Goal: Task Accomplishment & Management: Manage account settings

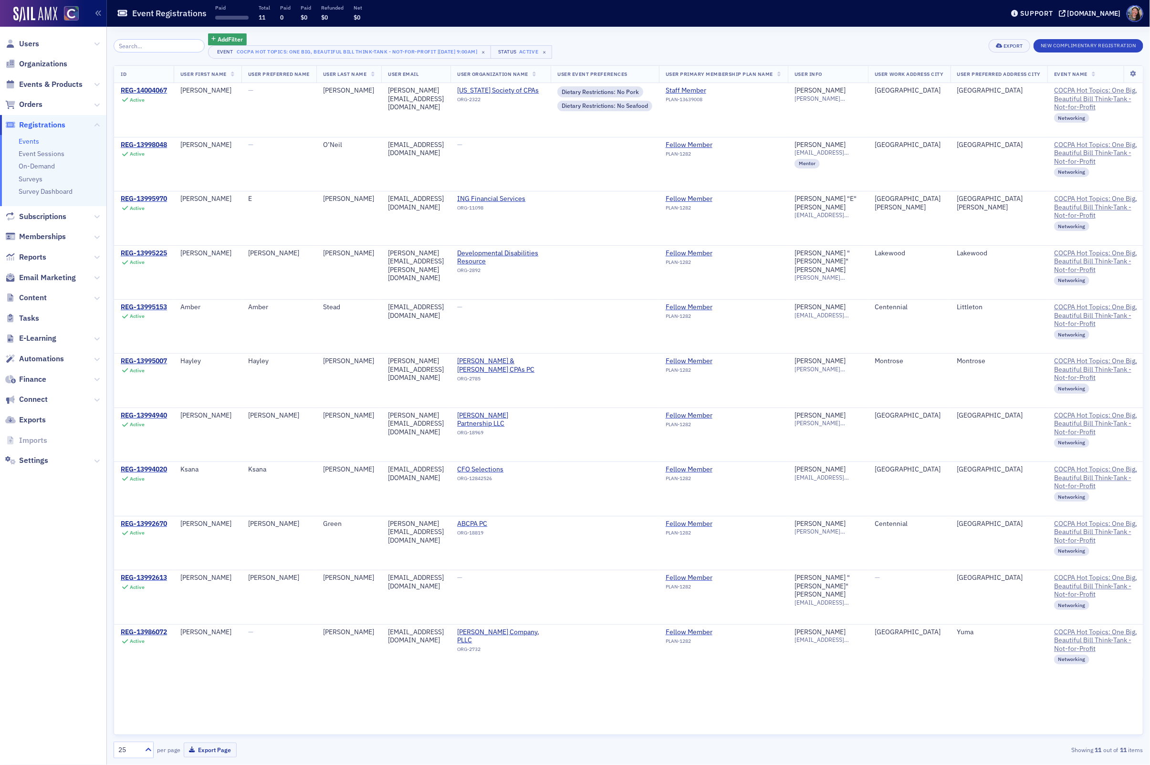
click at [33, 137] on link "Events" at bounding box center [29, 141] width 21 height 9
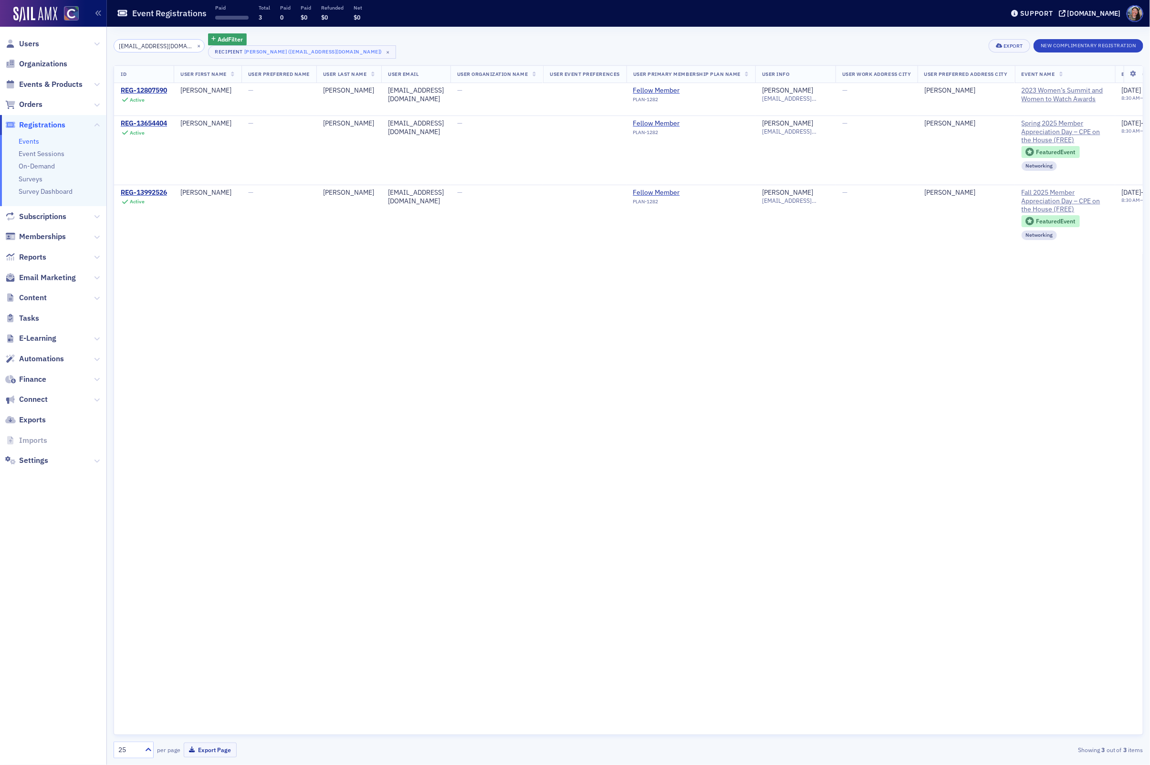
click at [161, 45] on input "himangorm@gmail.com" at bounding box center [159, 45] width 91 height 13
click at [36, 93] on span "Events & Products" at bounding box center [53, 84] width 106 height 21
click at [36, 84] on span "Events & Products" at bounding box center [50, 84] width 63 height 11
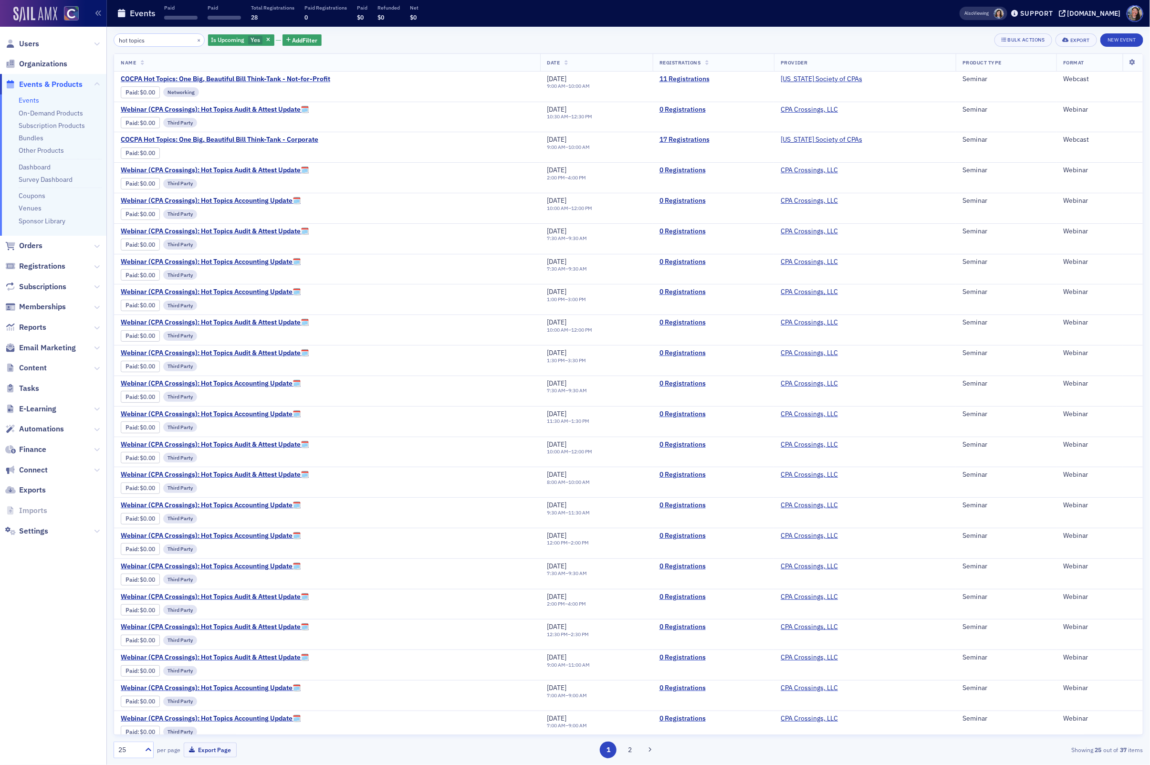
drag, startPoint x: 150, startPoint y: 43, endPoint x: 29, endPoint y: 14, distance: 124.7
click at [34, 14] on div "Users Organizations Events & Products Events On-Demand Products Subscription Pr…" at bounding box center [575, 382] width 1150 height 765
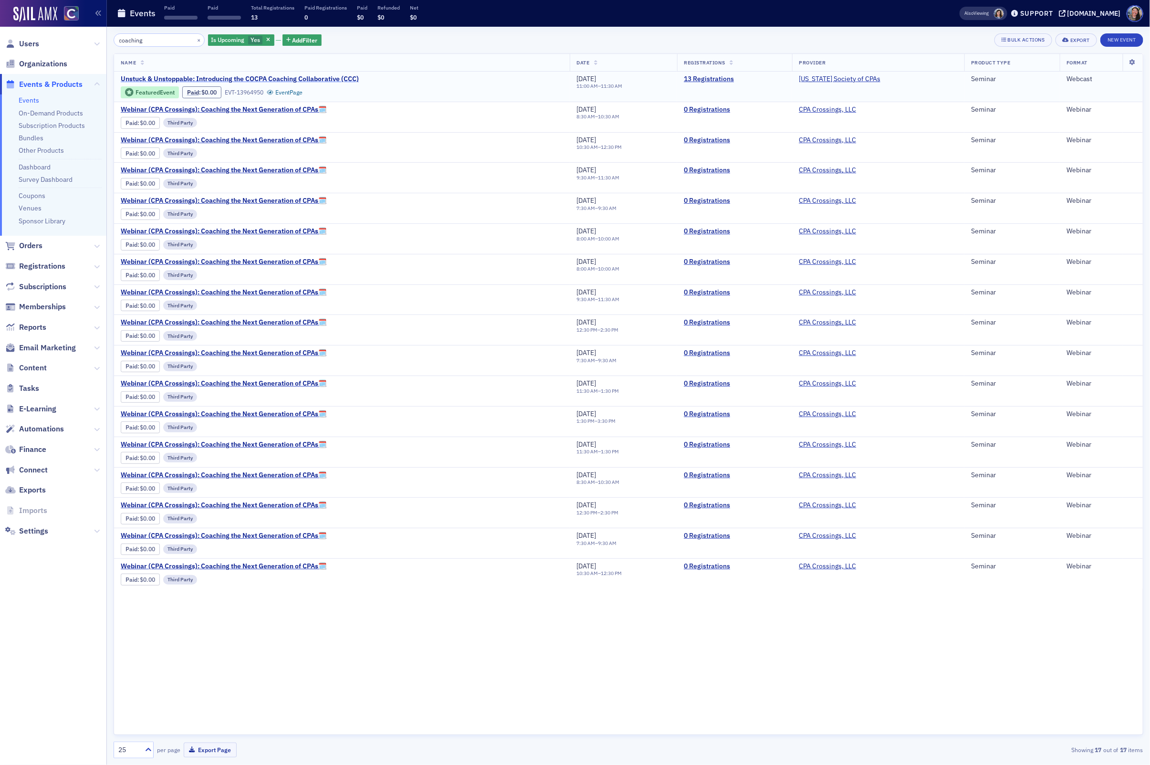
type input "coaching"
click at [711, 83] on link "13 Registrations" at bounding box center [735, 79] width 102 height 9
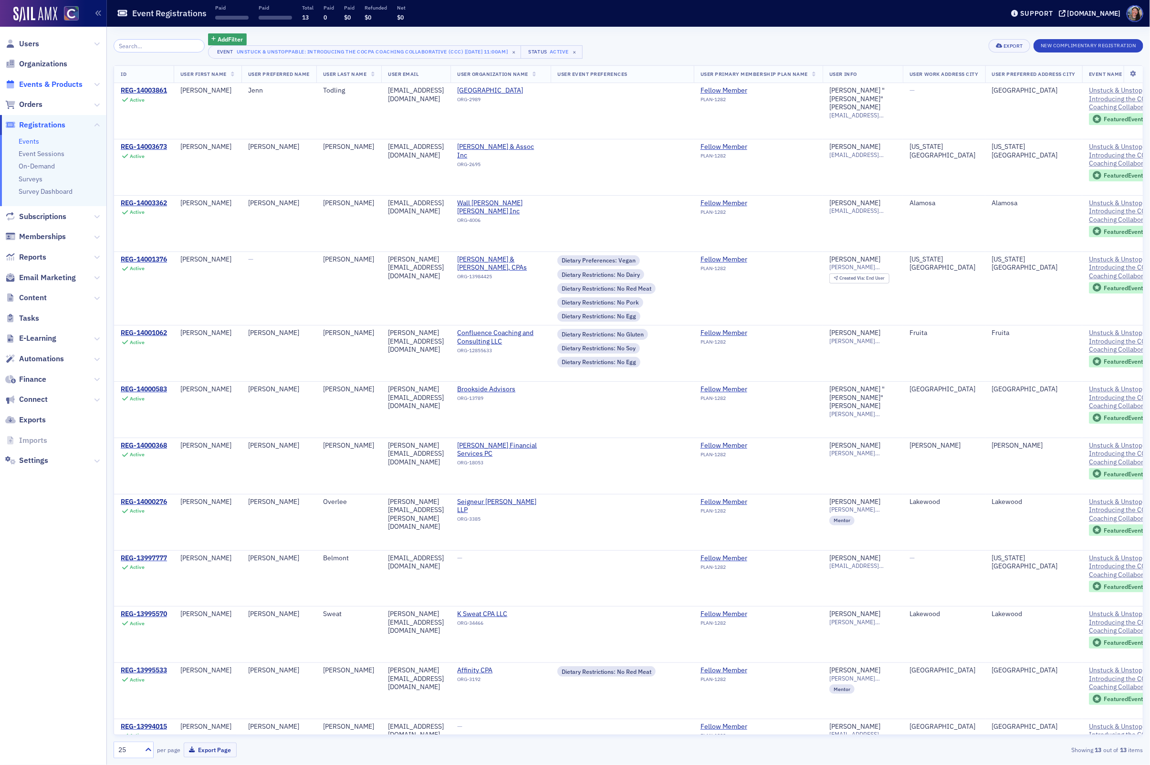
click at [50, 84] on span "Events & Products" at bounding box center [50, 84] width 63 height 11
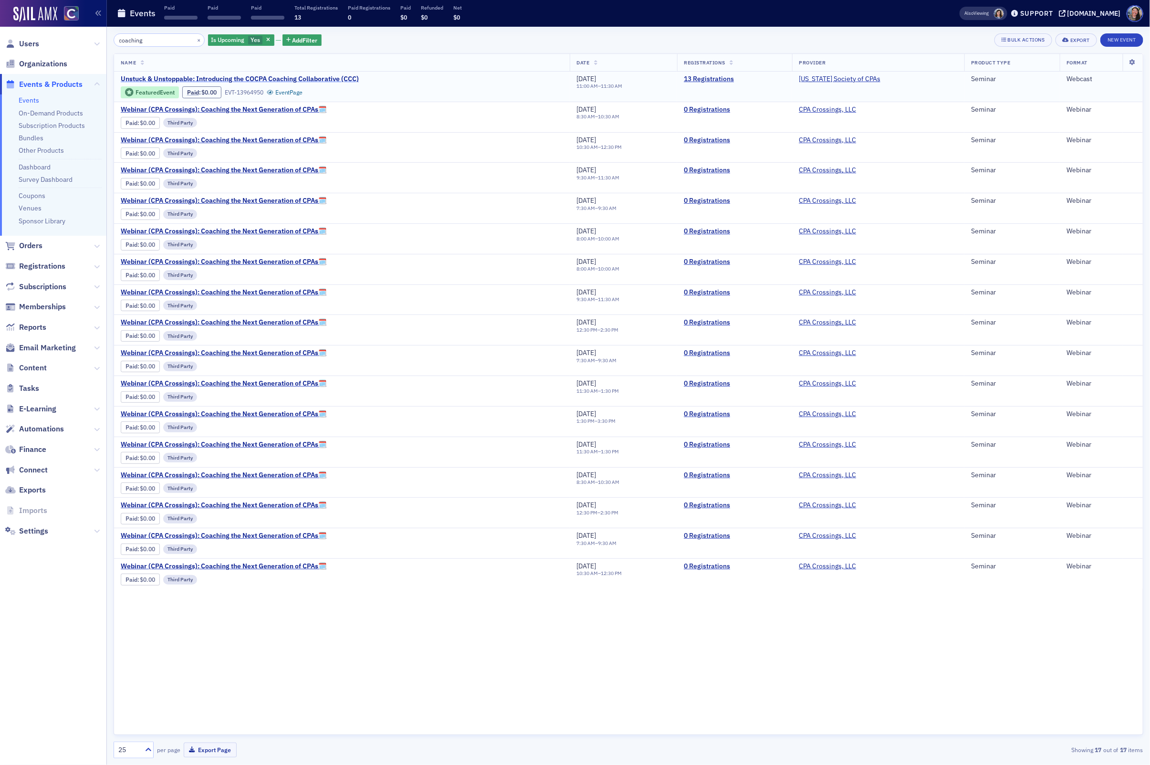
click at [290, 77] on span "Unstuck & Unstoppable: Introducing the COCPA Coaching Collaborative (CCC)" at bounding box center [240, 79] width 238 height 9
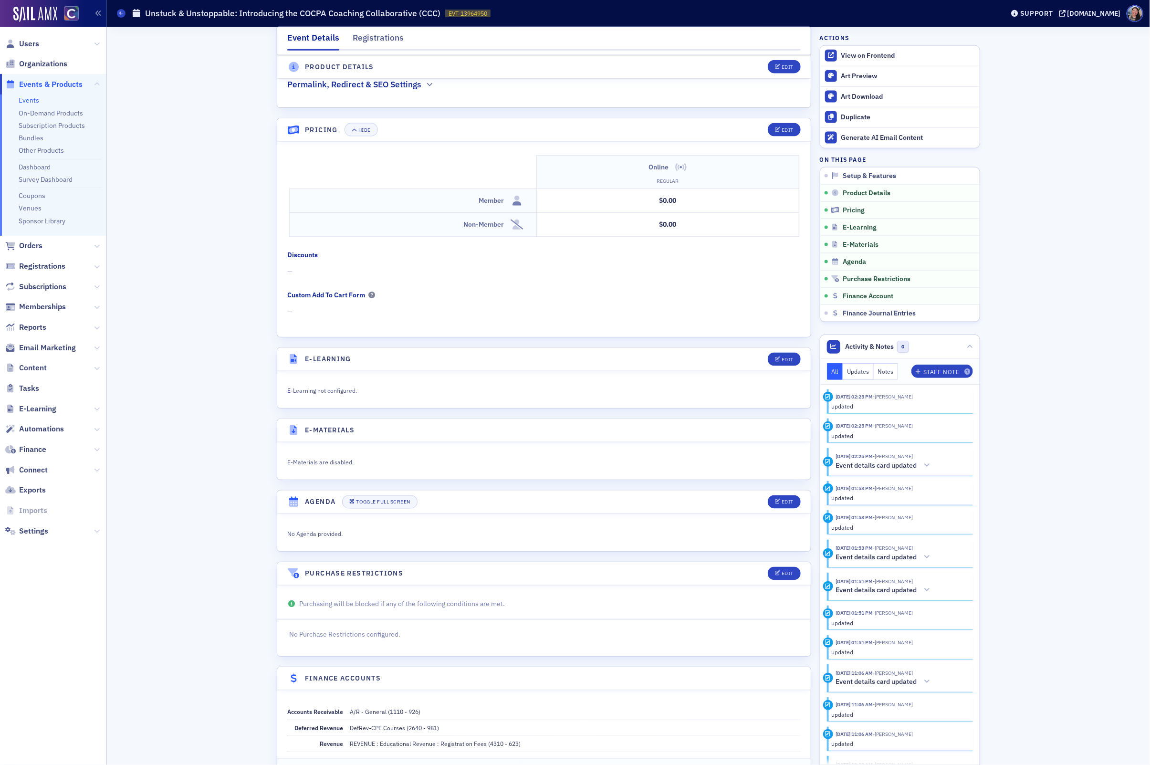
scroll to position [817, 0]
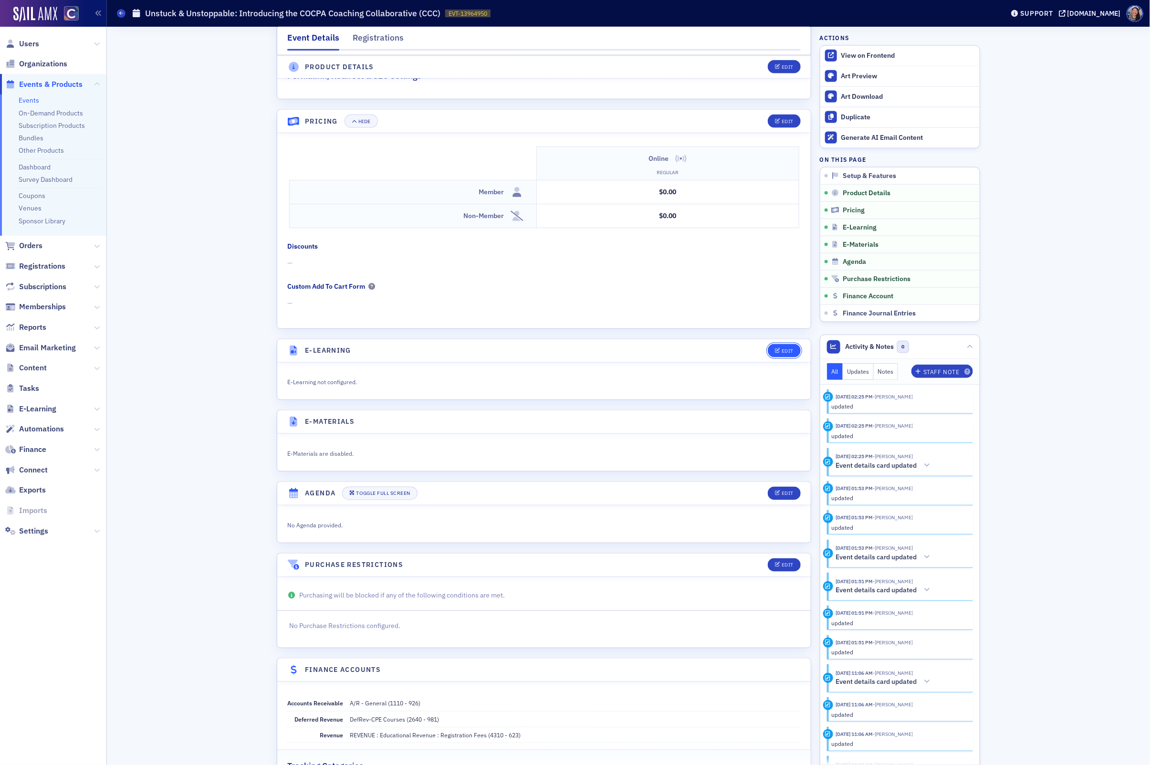
click at [789, 348] on div "Edit" at bounding box center [788, 350] width 12 height 5
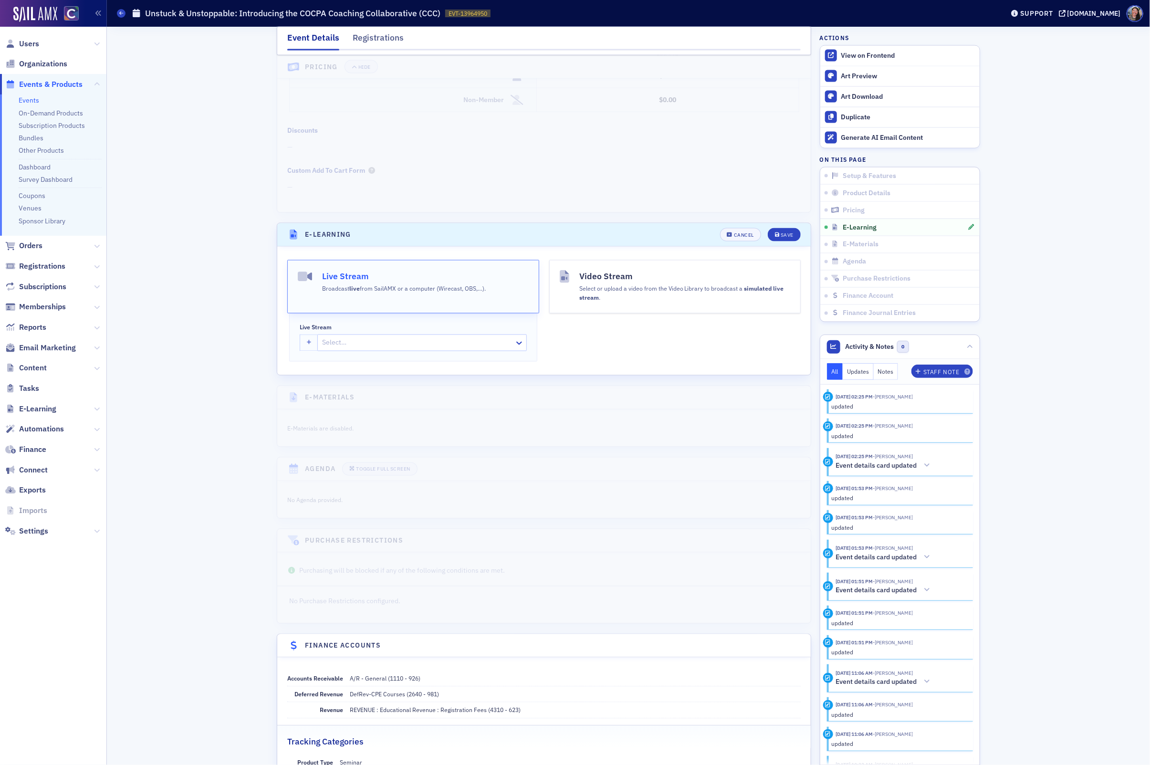
scroll to position [935, 0]
click at [307, 339] on icon "button" at bounding box center [309, 340] width 5 height 5
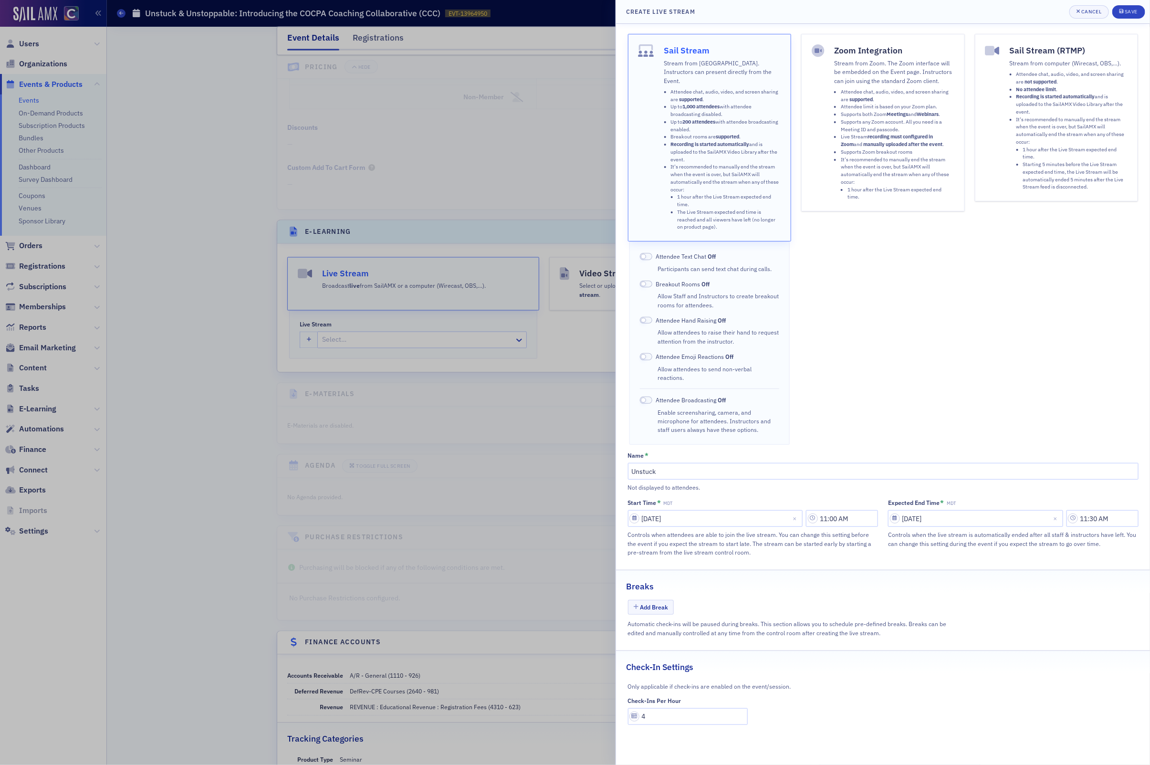
click at [901, 119] on li "Supports any Zoom account. All you need is a Meeting ID and passcode." at bounding box center [898, 125] width 114 height 15
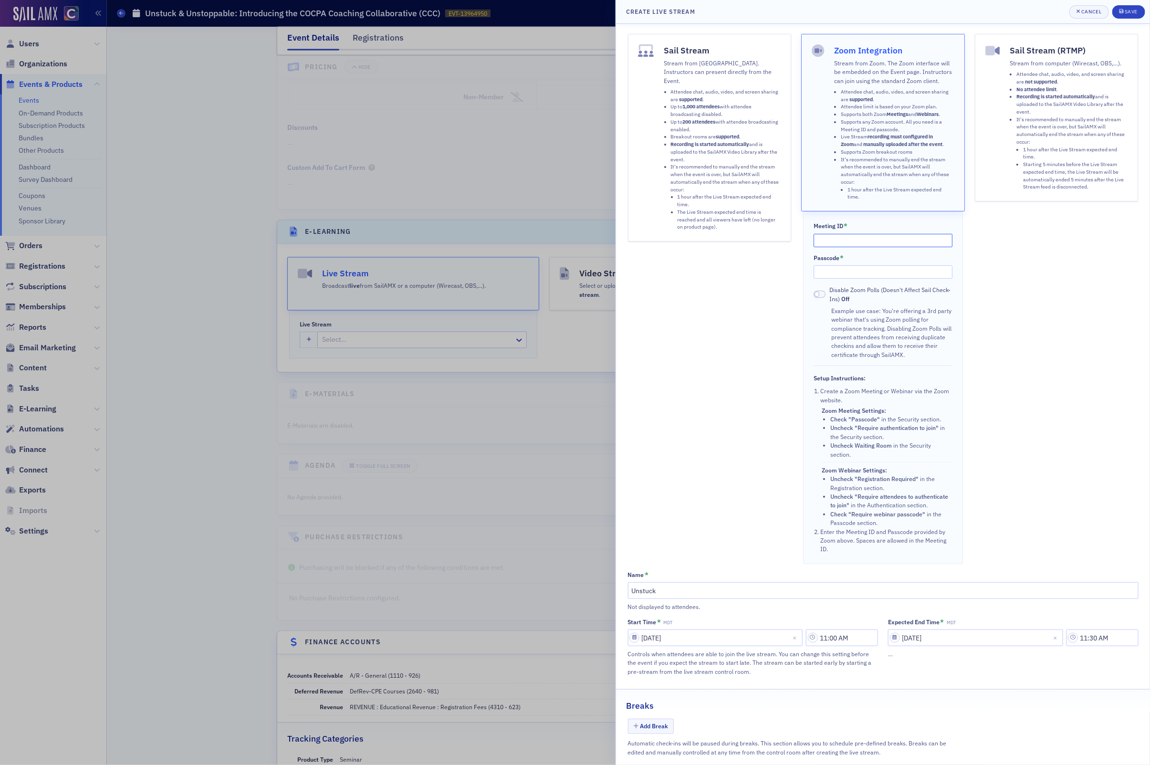
click at [824, 242] on input "Meeting ID *" at bounding box center [883, 240] width 139 height 13
paste input "Meeting ID: 899 0985 4869 Passcode: 020406"
drag, startPoint x: 849, startPoint y: 240, endPoint x: 593, endPoint y: 222, distance: 256.9
click at [593, 222] on div "Create Live Stream Cancel Save Sail Stream Stream from SailAMX. Instructors can…" at bounding box center [575, 382] width 1150 height 765
drag, startPoint x: 916, startPoint y: 241, endPoint x: 888, endPoint y: 241, distance: 28.6
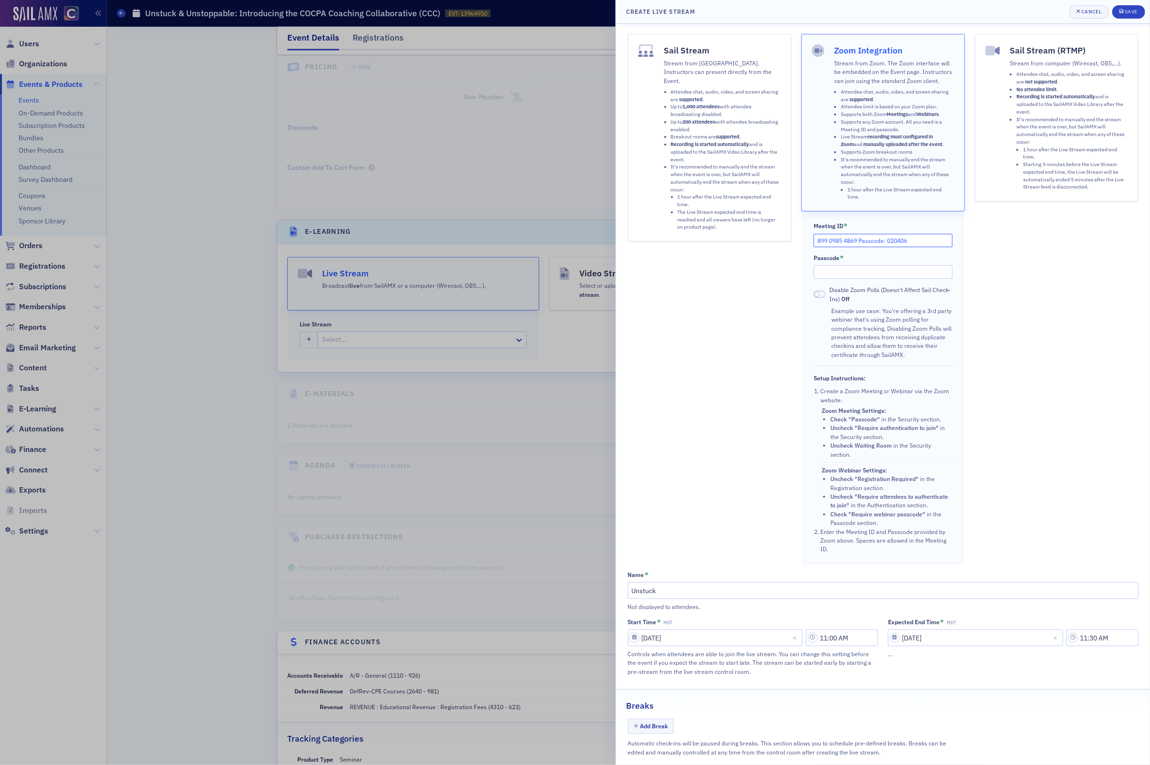
click at [888, 241] on input "899 0985 4869 Passcode: 020406" at bounding box center [883, 240] width 139 height 13
type input "899 0985 4869 Passcode:"
click at [909, 273] on input "Passcode *" at bounding box center [883, 271] width 139 height 13
paste input "020406"
type input "020406"
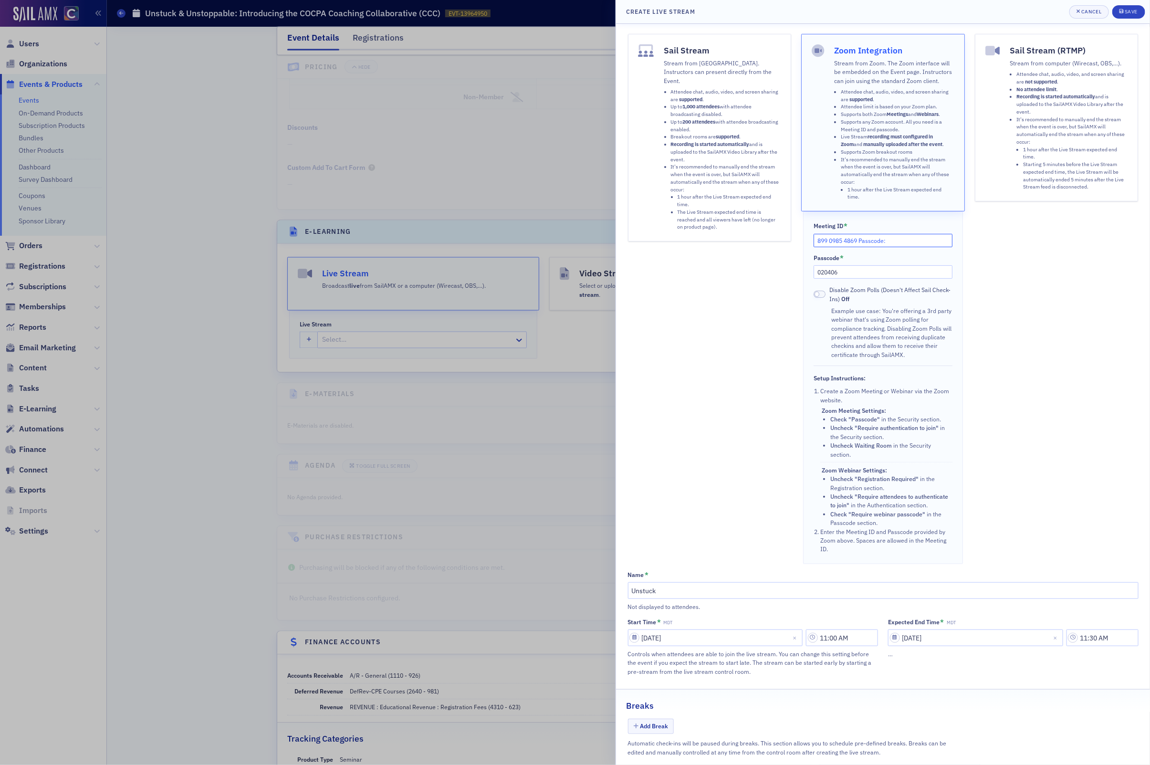
click at [913, 239] on input "899 0985 4869 Passcode:" at bounding box center [883, 240] width 139 height 13
type input "899 0985 4869"
click at [1136, 13] on div "Save" at bounding box center [1131, 11] width 13 height 5
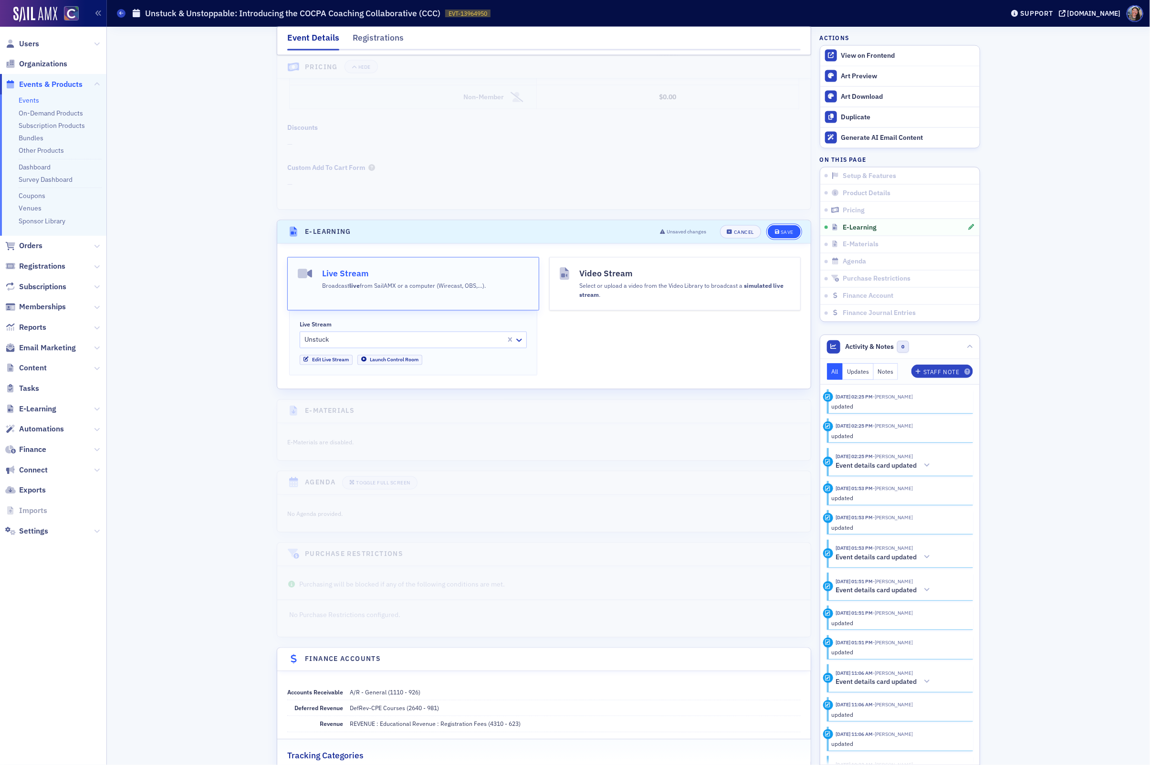
click at [782, 232] on button "Save" at bounding box center [784, 231] width 33 height 13
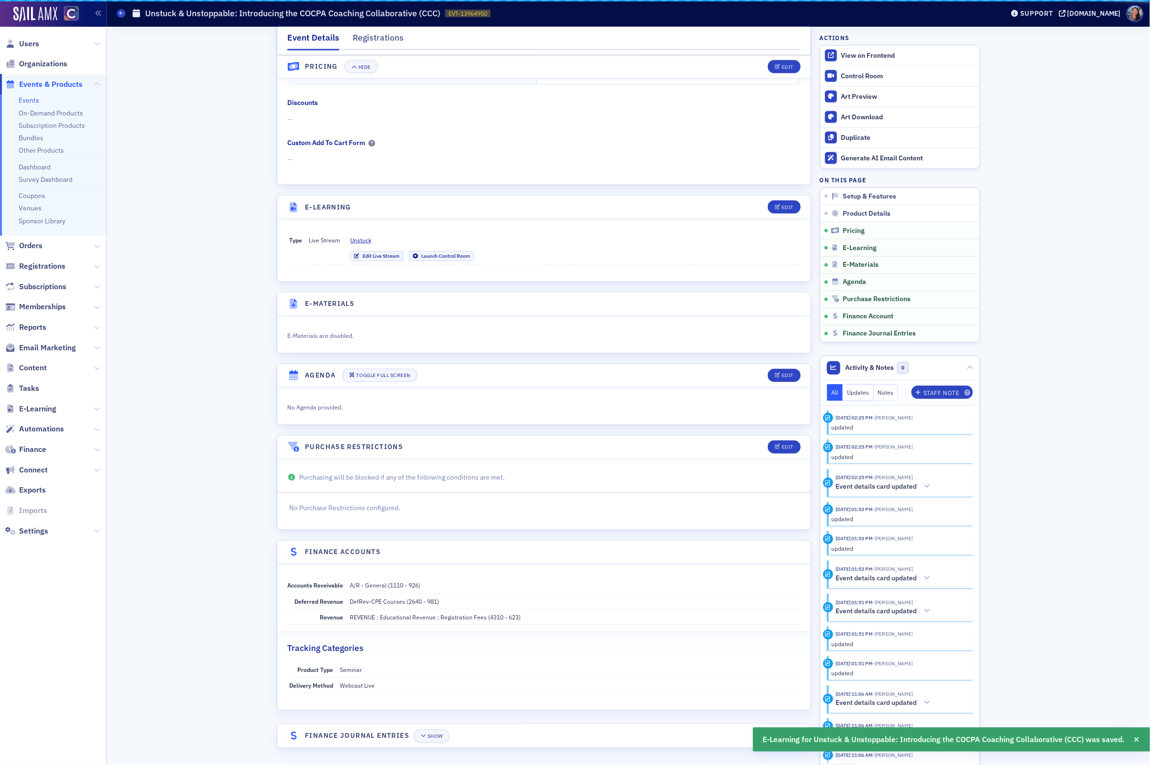
scroll to position [925, 0]
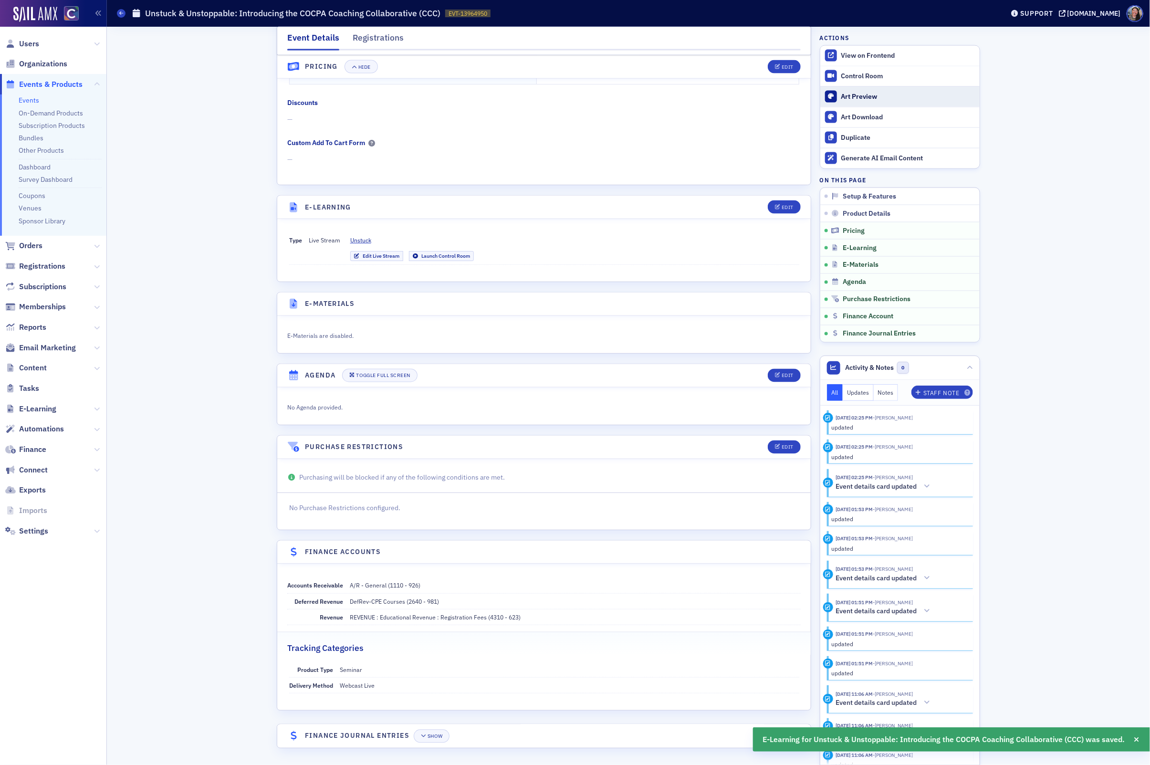
click at [851, 86] on div "Control Room Art Preview Art Download Duplicate Generate AI Email Content" at bounding box center [899, 117] width 159 height 102
click at [855, 82] on link "Control Room" at bounding box center [899, 76] width 159 height 20
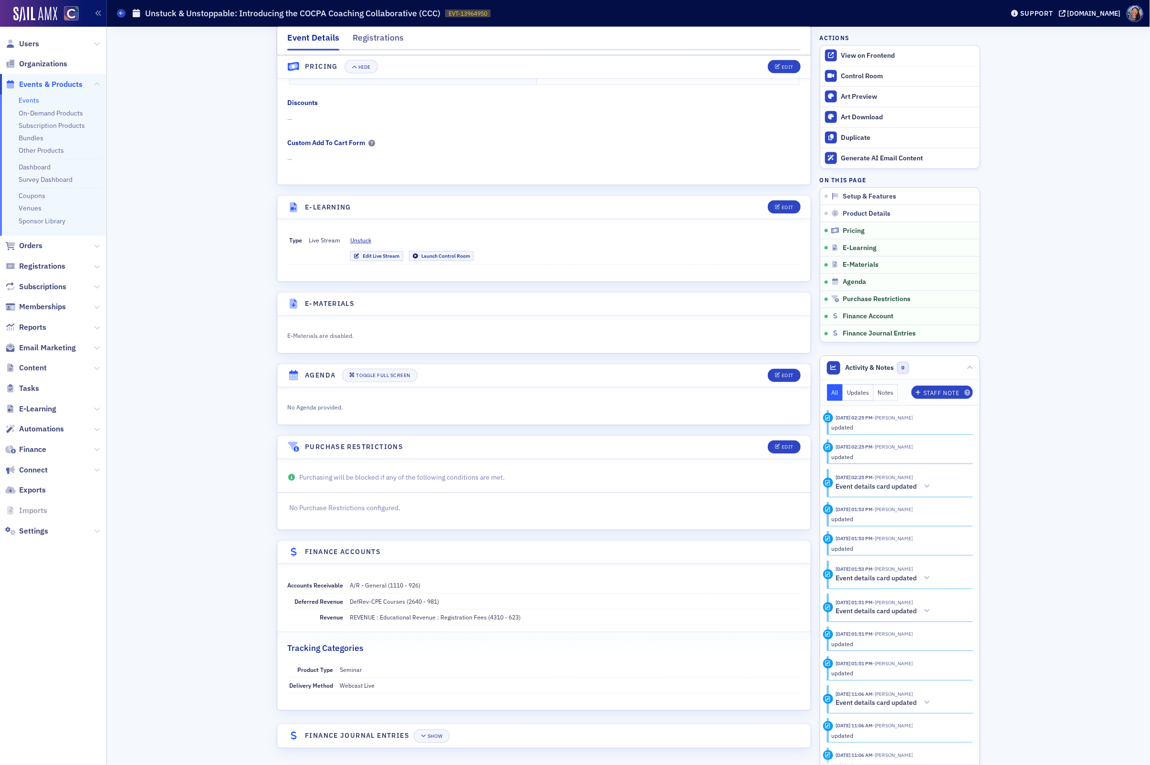
click at [36, 367] on span "Content" at bounding box center [33, 368] width 28 height 11
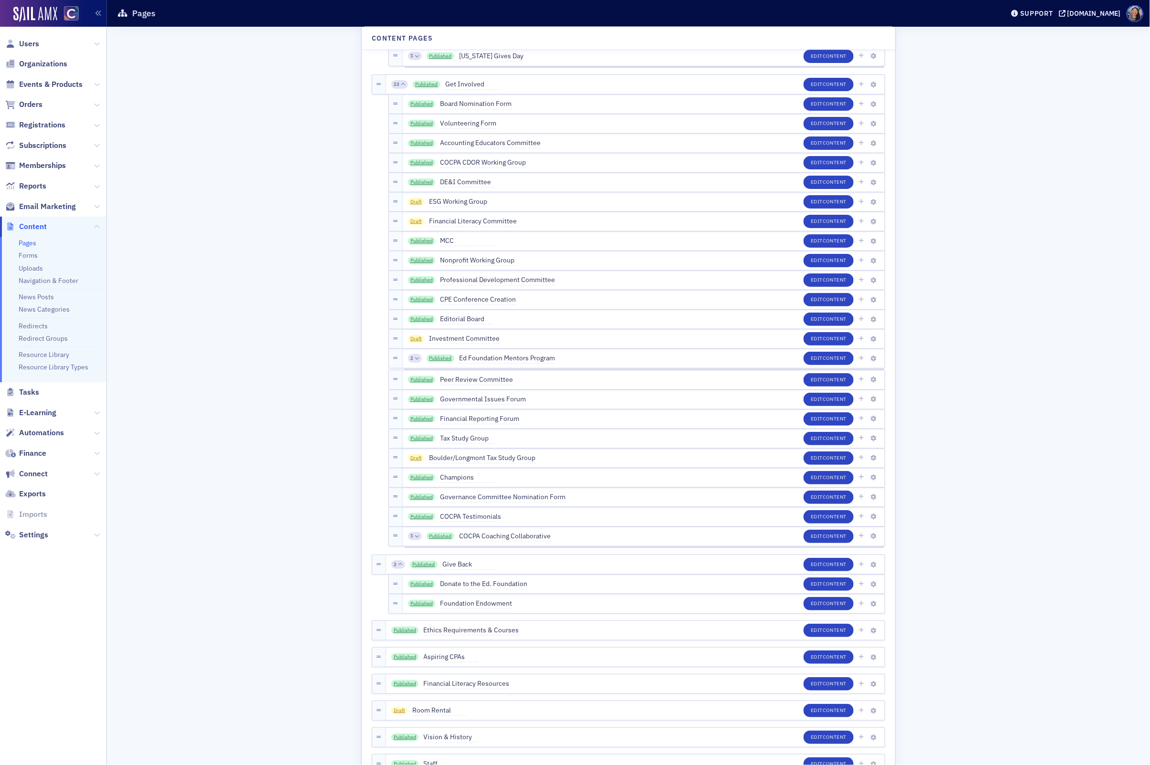
click at [24, 243] on link "Pages" at bounding box center [28, 243] width 18 height 9
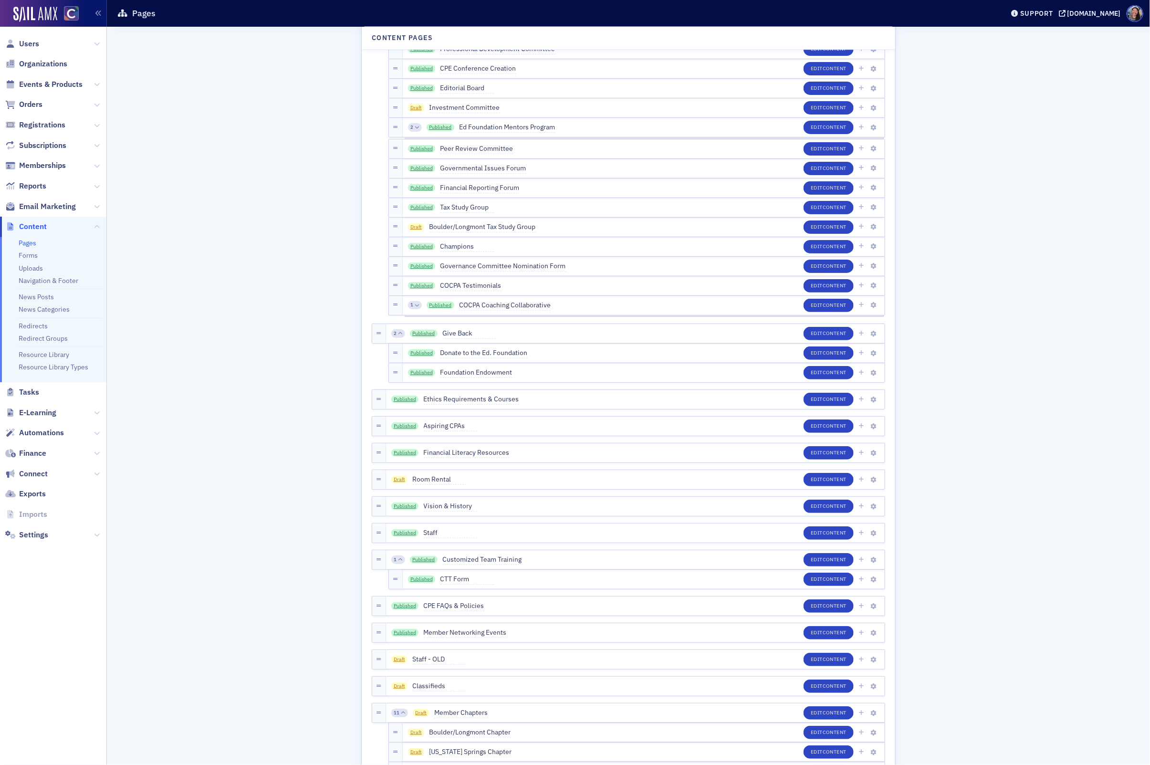
scroll to position [1299, 0]
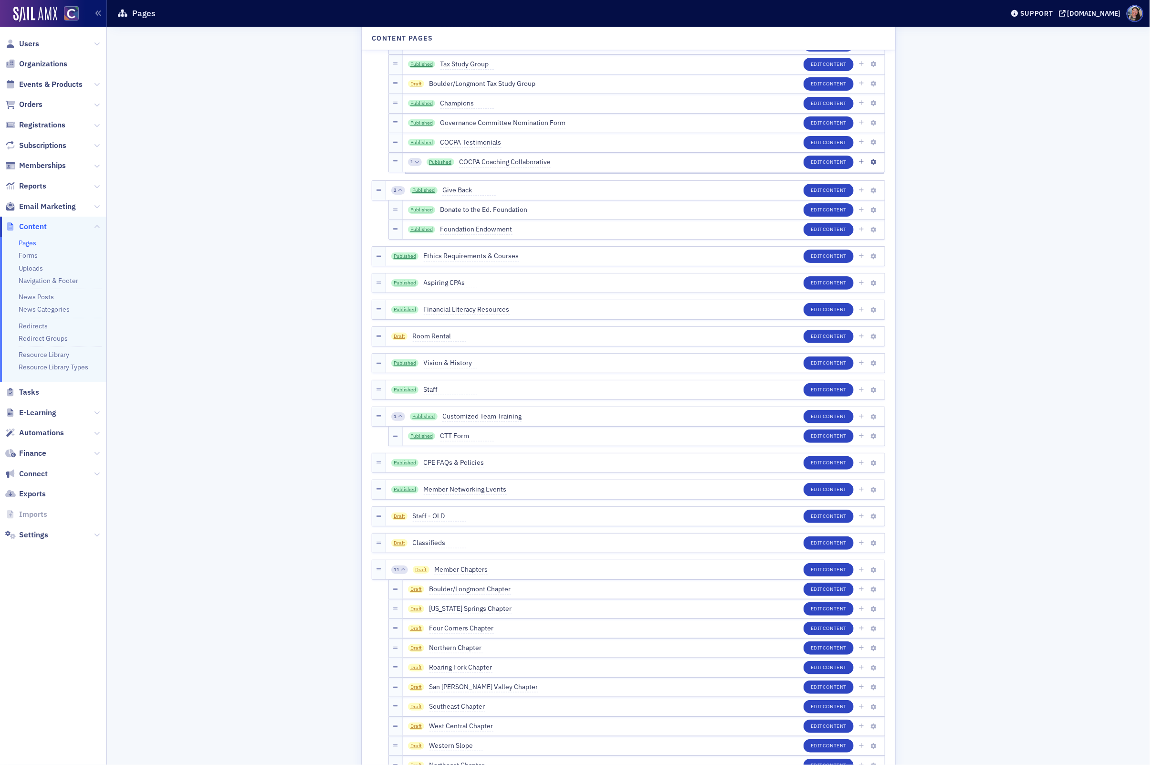
click at [588, 160] on div "1 Published COCPA Coaching Collaborative Edit Content" at bounding box center [644, 162] width 482 height 19
click at [419, 162] on icon at bounding box center [417, 162] width 4 height 4
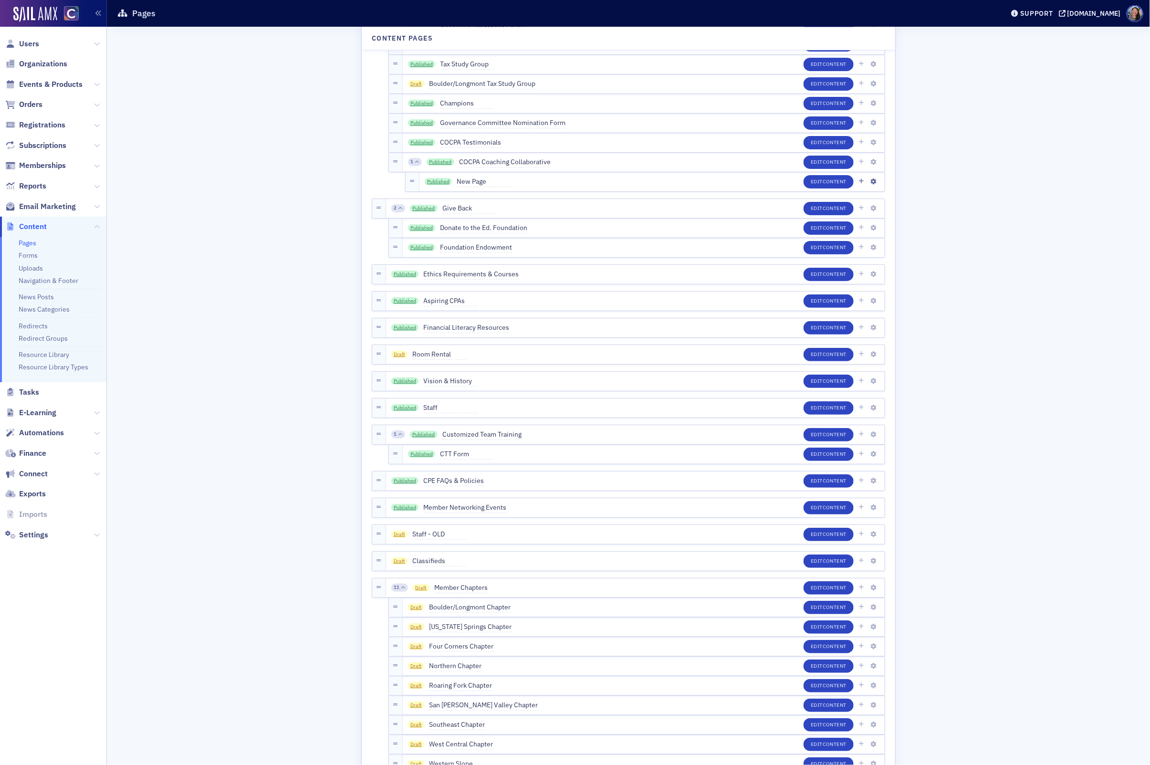
click at [505, 184] on span "New Page" at bounding box center [483, 182] width 53 height 11
click at [436, 182] on link "Published" at bounding box center [439, 182] width 28 height 8
click at [837, 182] on span "Content" at bounding box center [835, 181] width 24 height 7
click at [438, 160] on link "Published" at bounding box center [441, 162] width 28 height 8
click at [510, 182] on input "New Page" at bounding box center [502, 181] width 90 height 13
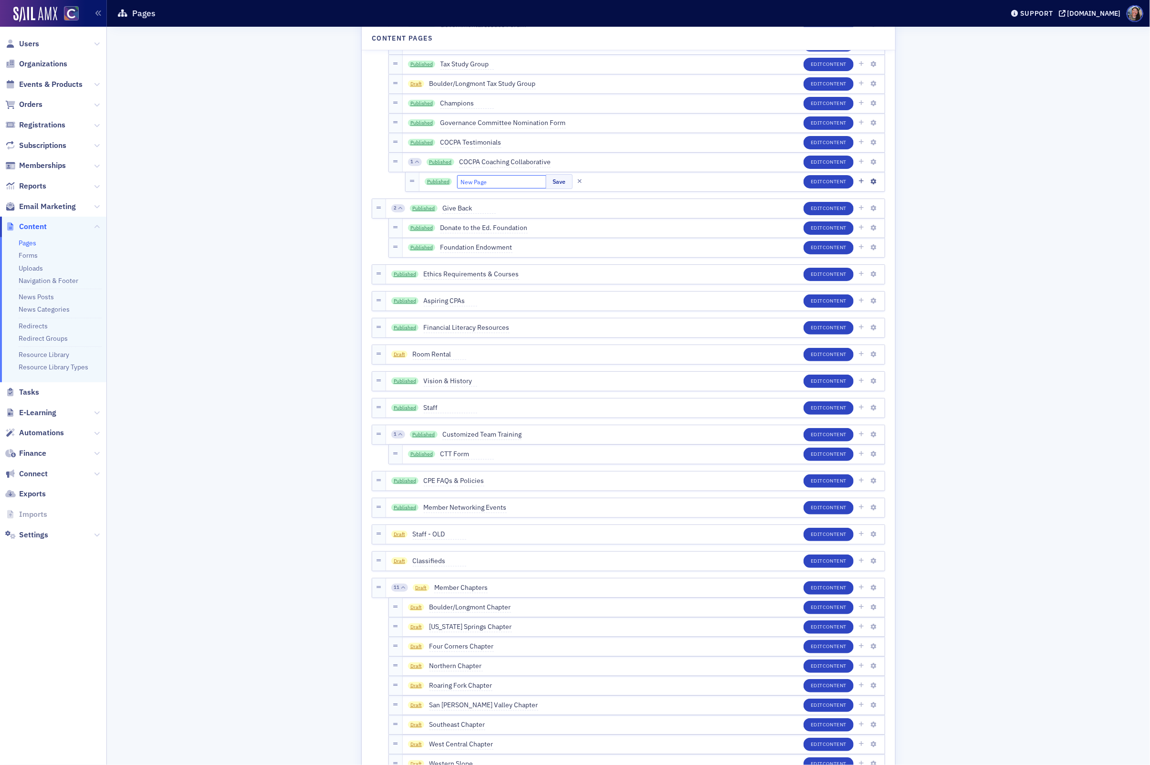
click at [511, 182] on input "New Page" at bounding box center [502, 181] width 90 height 13
click at [511, 180] on input "New Page" at bounding box center [502, 181] width 90 height 13
drag, startPoint x: 513, startPoint y: 180, endPoint x: 367, endPoint y: 174, distance: 145.7
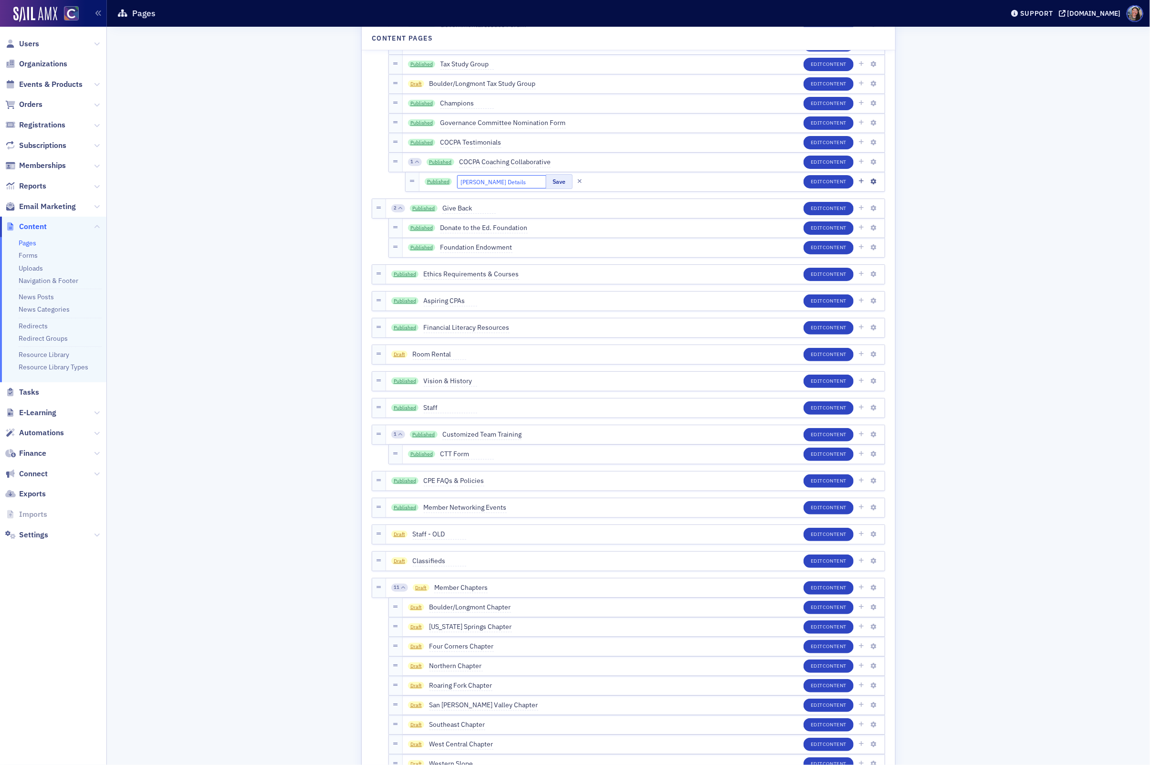
type input "Michelle Details"
click at [548, 181] on button "Save" at bounding box center [559, 181] width 26 height 15
click at [441, 182] on link "Published" at bounding box center [439, 182] width 28 height 8
click at [437, 182] on link "Published" at bounding box center [439, 182] width 28 height 8
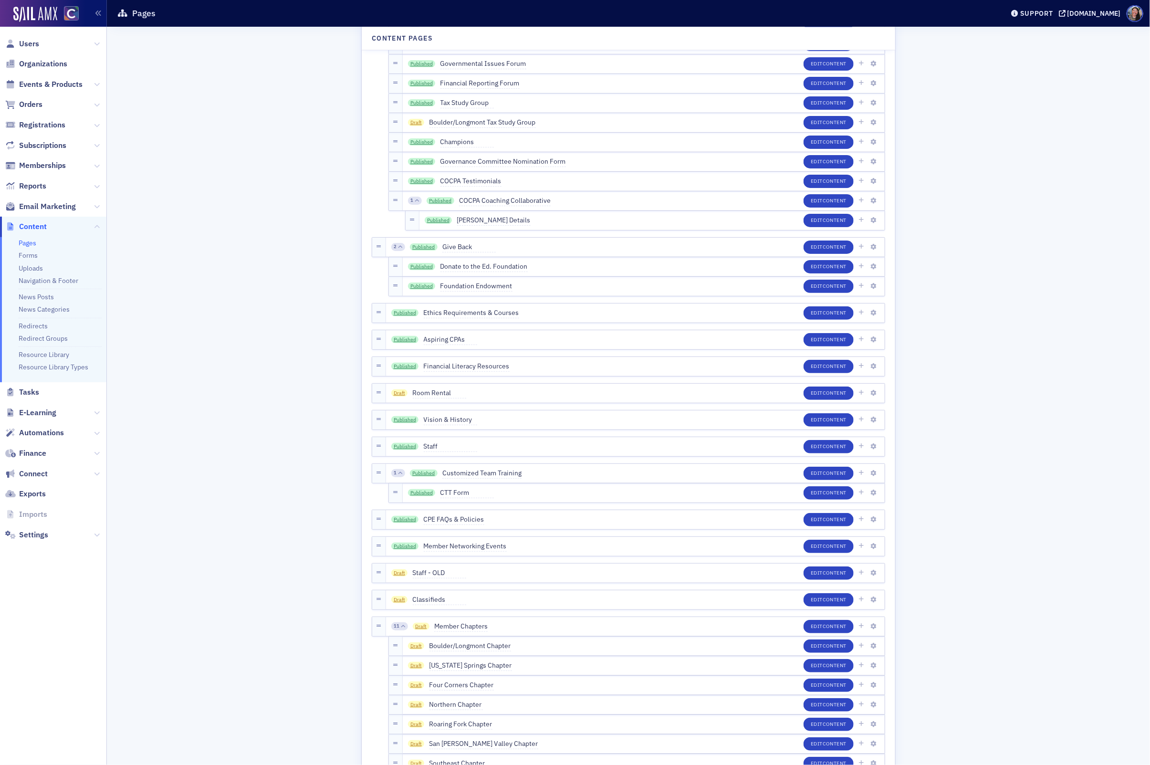
scroll to position [1256, 0]
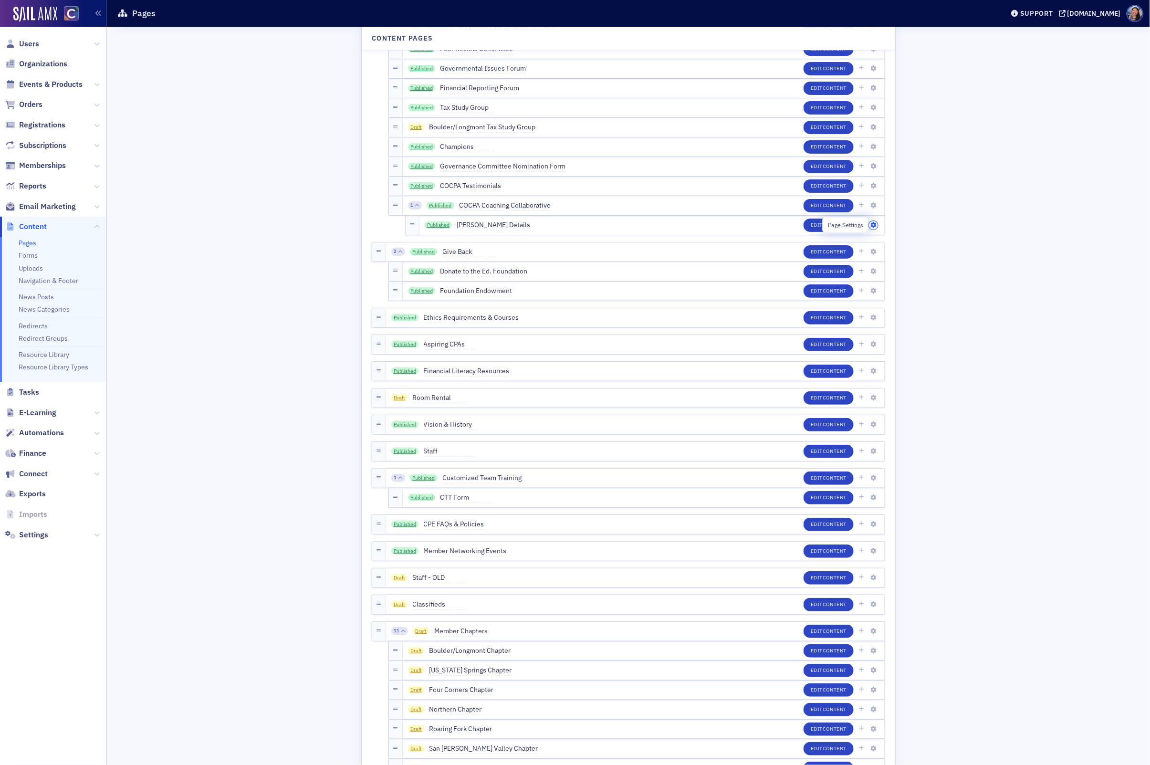
click at [872, 225] on icon "button" at bounding box center [874, 225] width 6 height 6
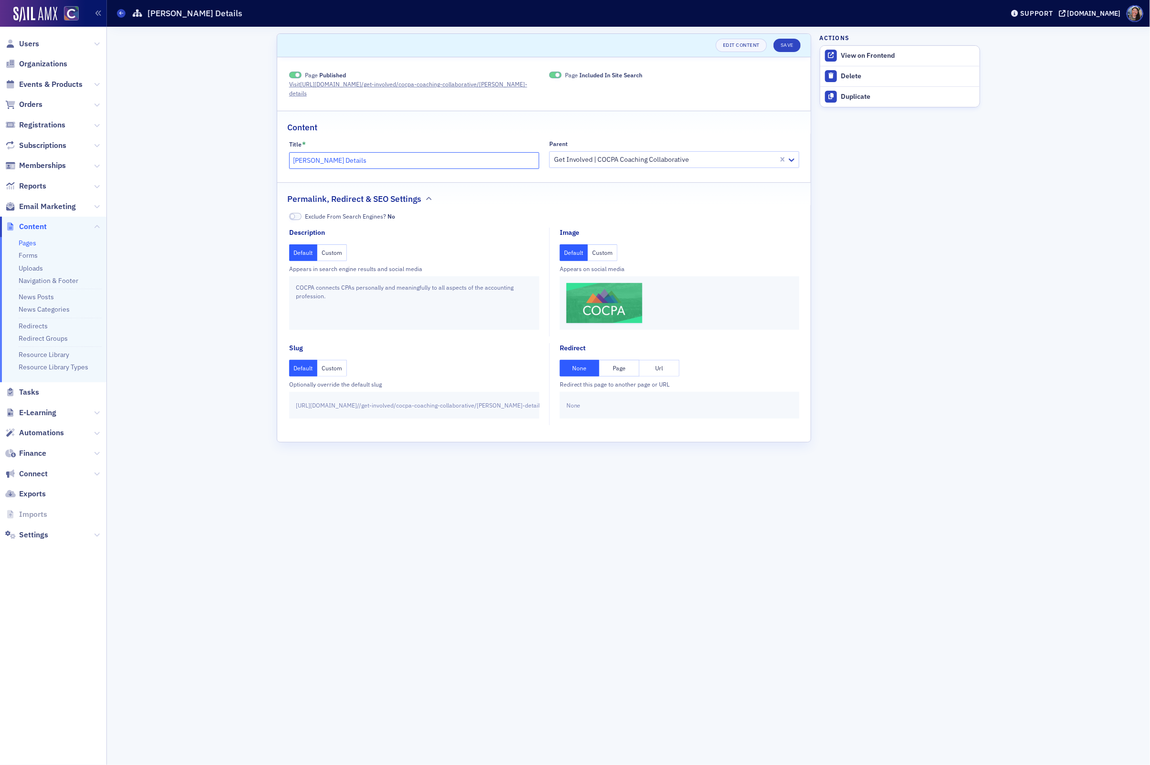
click at [320, 153] on input "Michelle Details" at bounding box center [414, 160] width 250 height 17
type input "Michelle Kooi Details"
click at [788, 37] on header "Unsaved changes Edit Content Save" at bounding box center [544, 45] width 534 height 23
click at [788, 43] on button "Save" at bounding box center [787, 45] width 27 height 13
click at [121, 12] on icon at bounding box center [121, 13] width 4 height 4
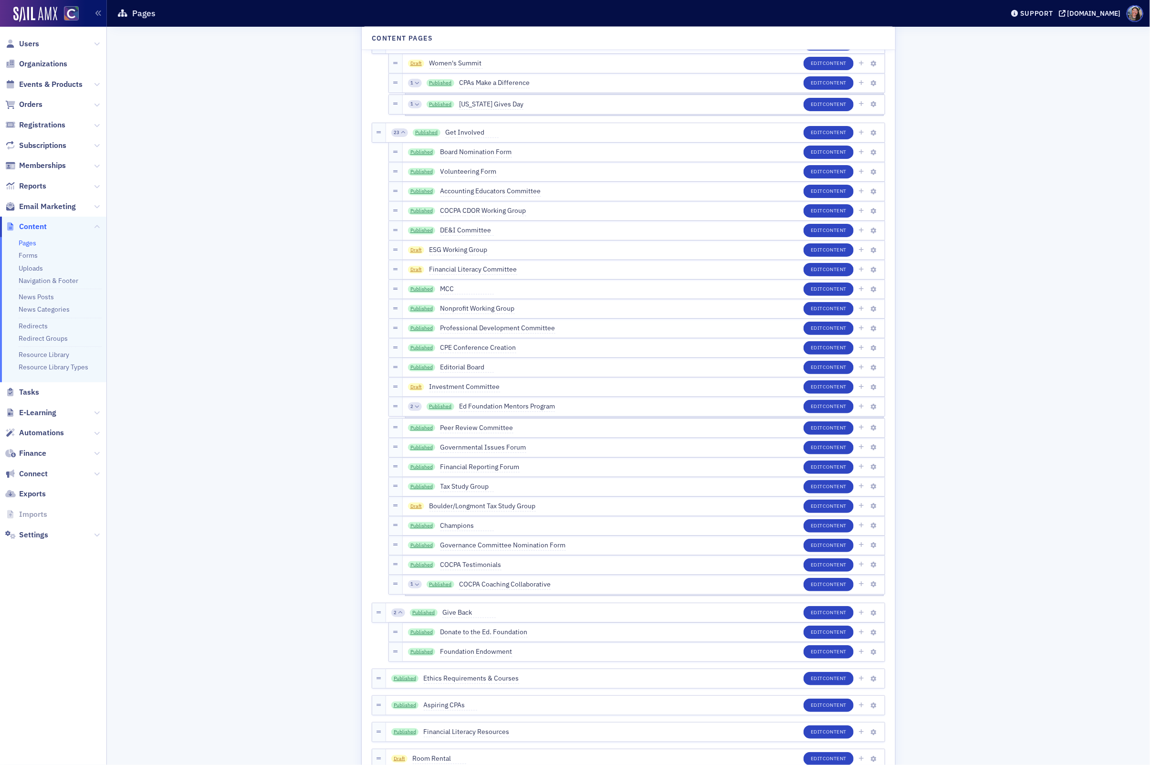
scroll to position [878, 0]
click at [535, 575] on div "1 Published COCPA Coaching Collaborative Edit Content" at bounding box center [644, 583] width 482 height 19
click at [419, 587] on div "1" at bounding box center [415, 583] width 14 height 9
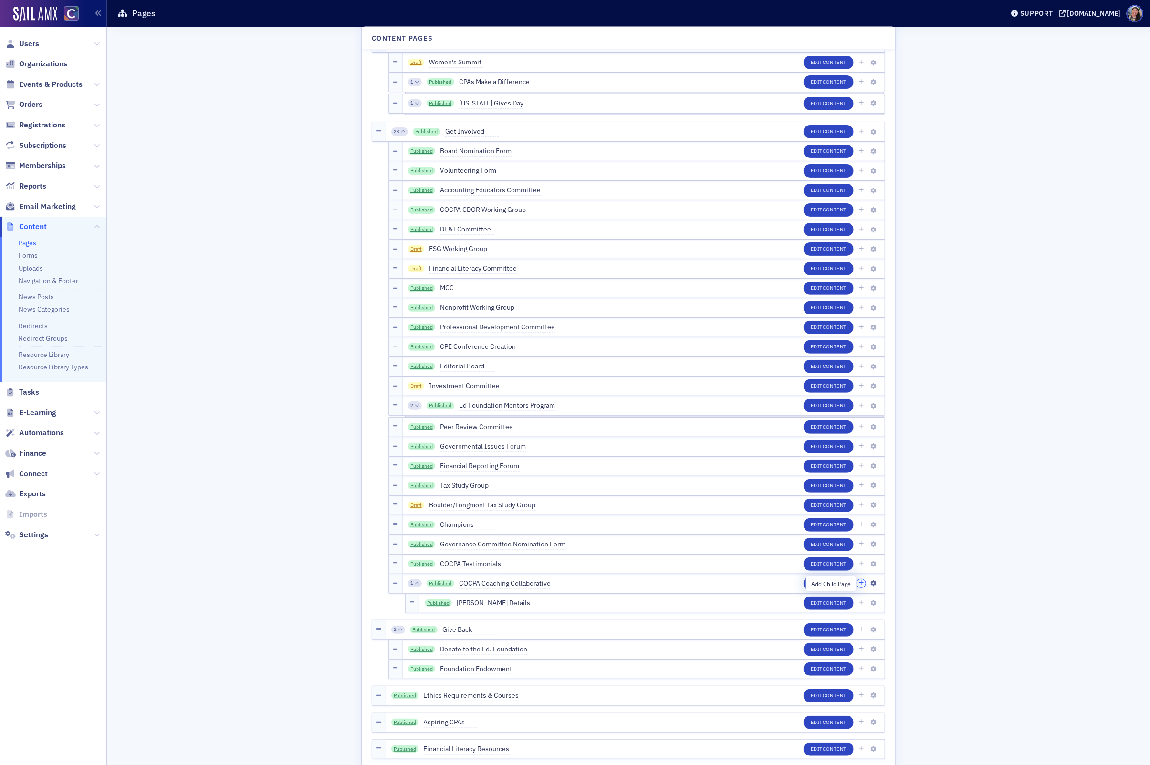
click at [862, 584] on icon "button" at bounding box center [861, 583] width 5 height 6
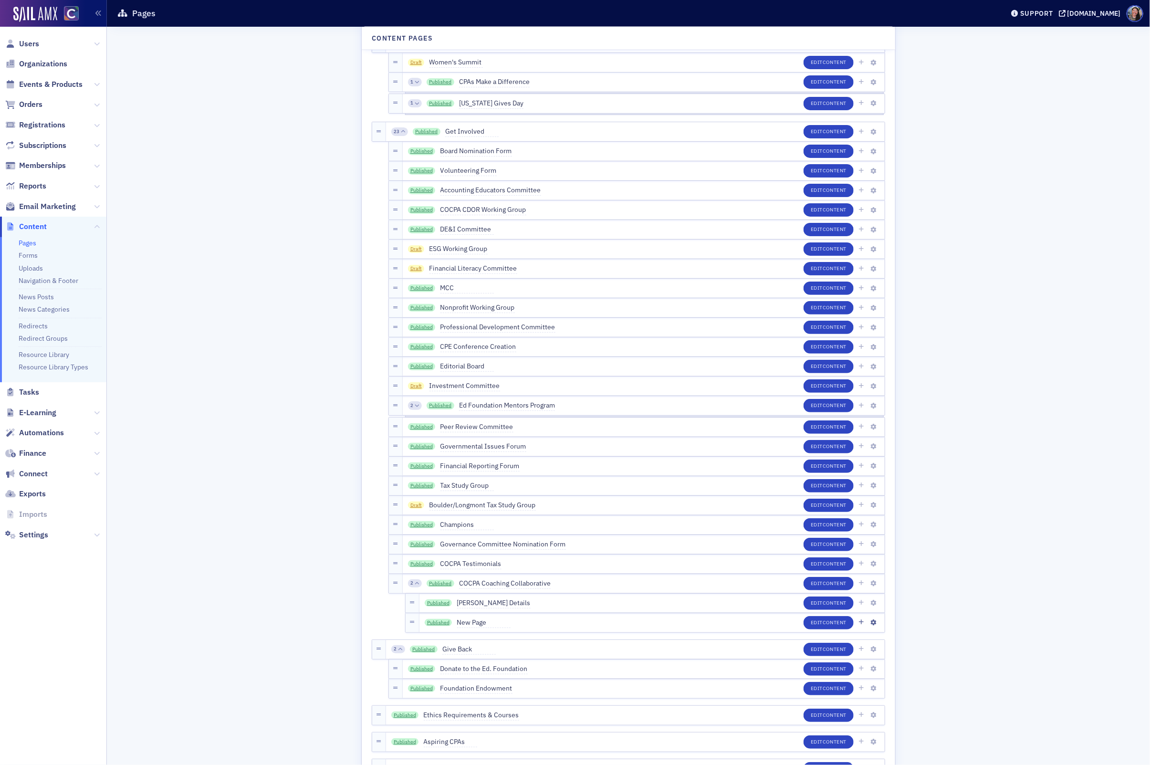
click at [472, 623] on span "New Page" at bounding box center [483, 623] width 53 height 11
click at [472, 623] on input "New Page" at bounding box center [502, 622] width 90 height 13
click at [469, 623] on input "New Page" at bounding box center [502, 622] width 90 height 13
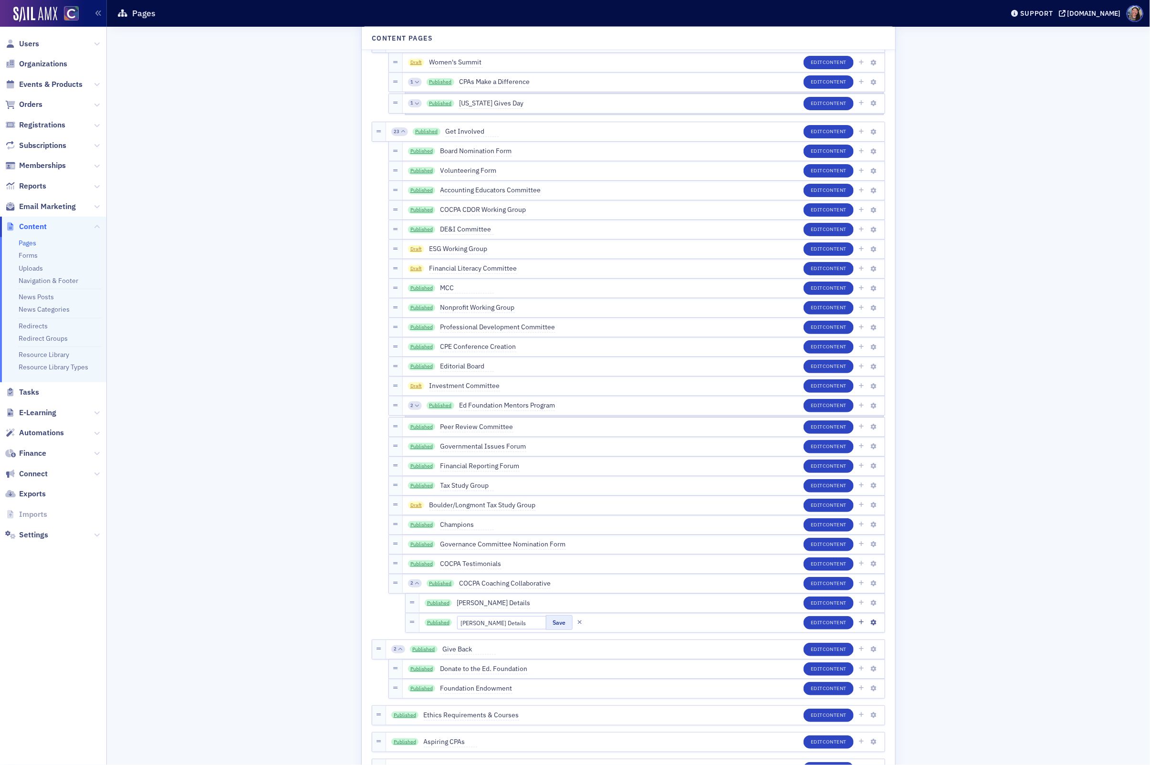
type input "Doug Slaybaugh Details"
click at [551, 622] on button "Save" at bounding box center [559, 622] width 26 height 15
click at [834, 626] on button "Edit Content" at bounding box center [829, 622] width 50 height 13
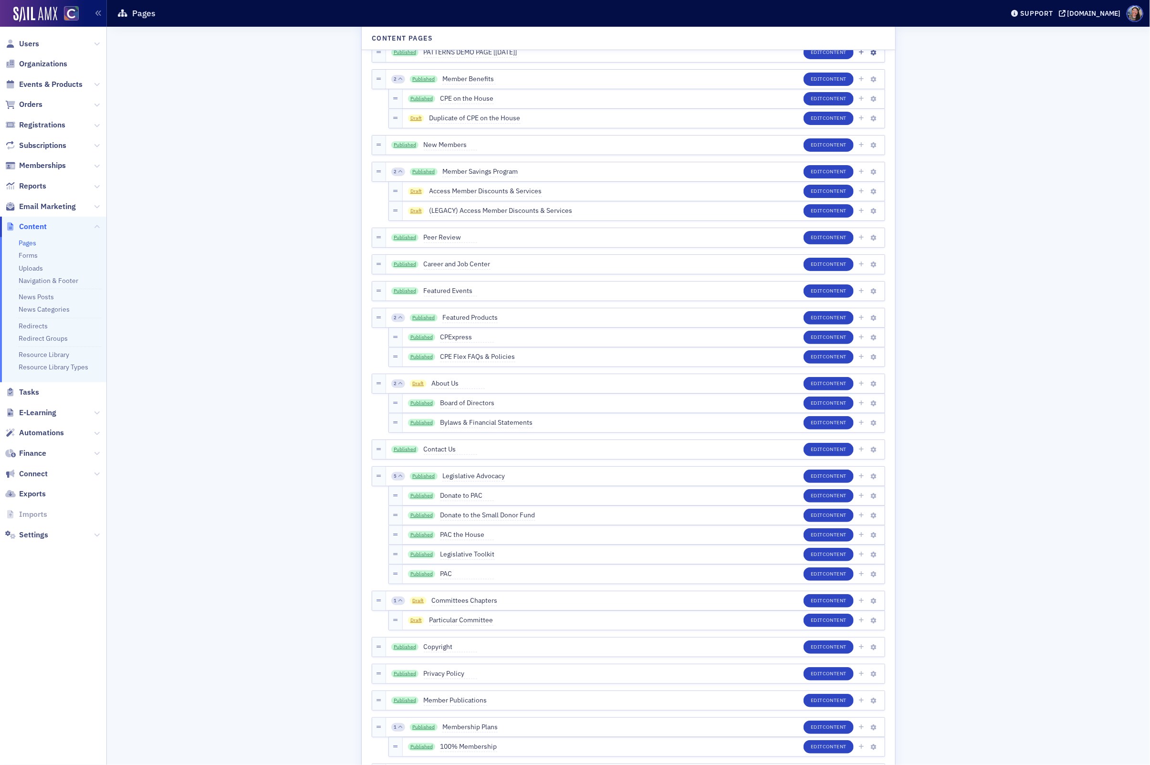
scroll to position [1065, 0]
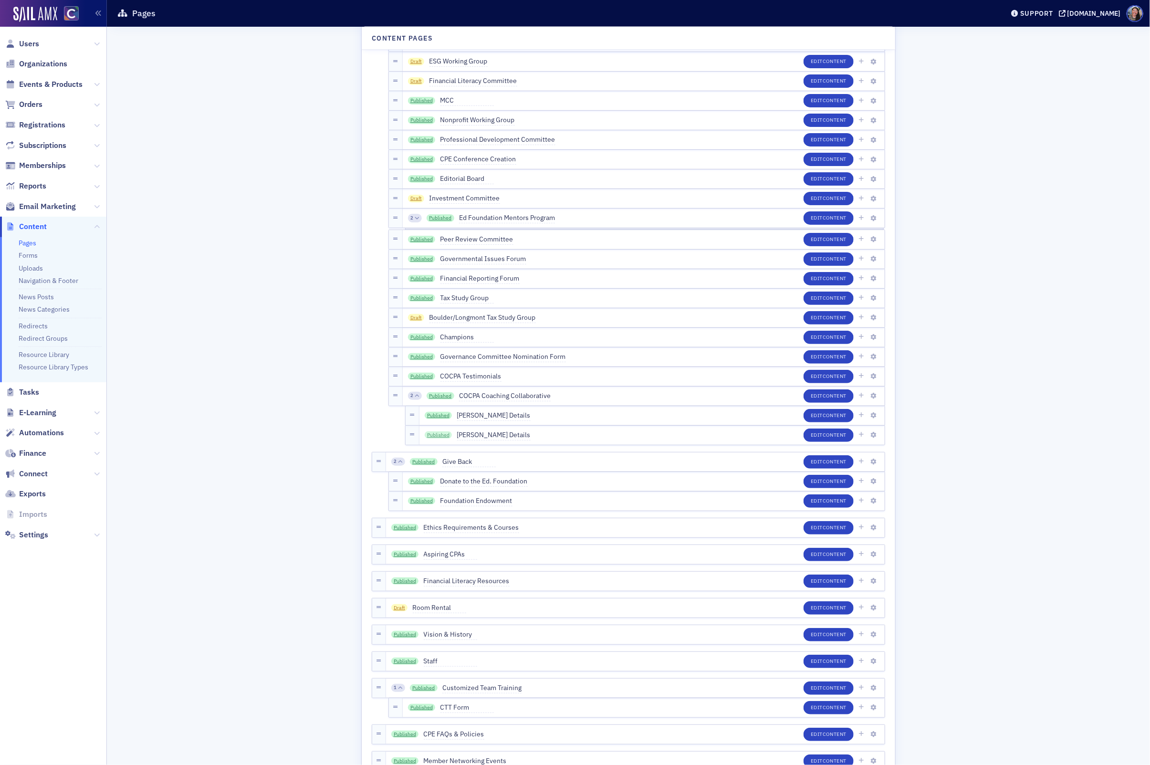
click at [440, 434] on link "Published" at bounding box center [439, 435] width 28 height 8
click at [874, 436] on icon "button" at bounding box center [874, 435] width 6 height 6
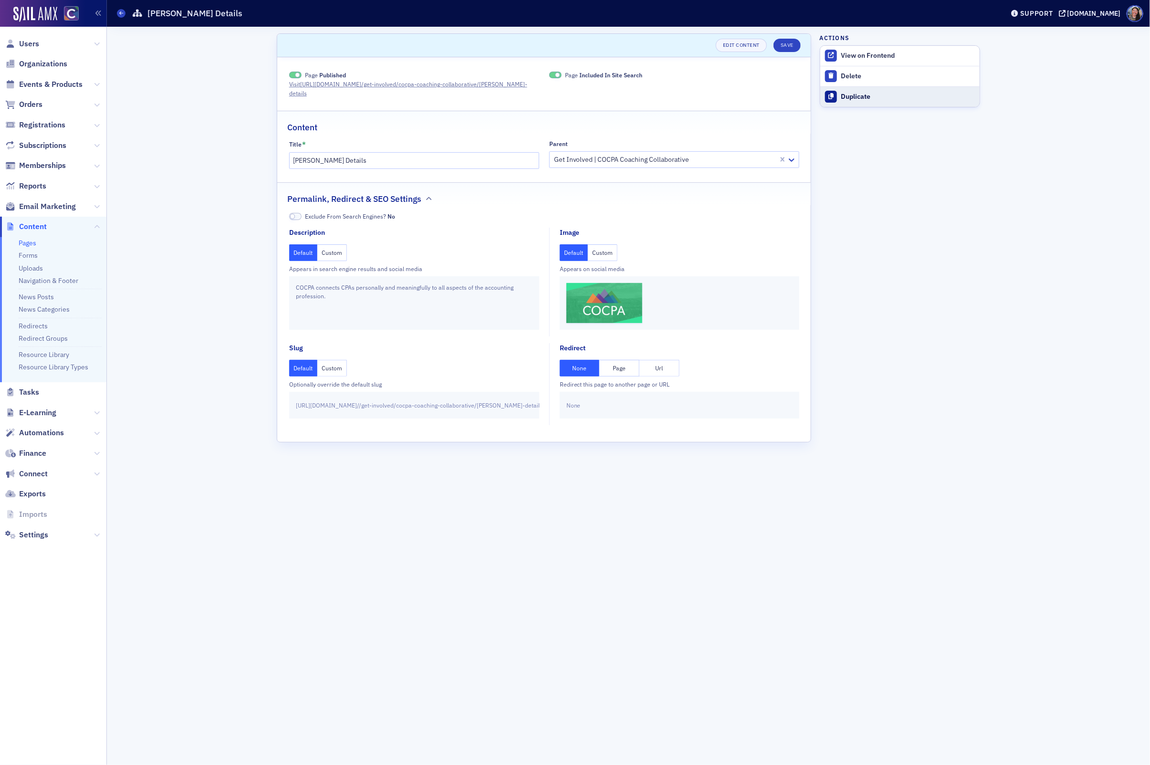
click at [866, 99] on div "Duplicate" at bounding box center [908, 97] width 134 height 9
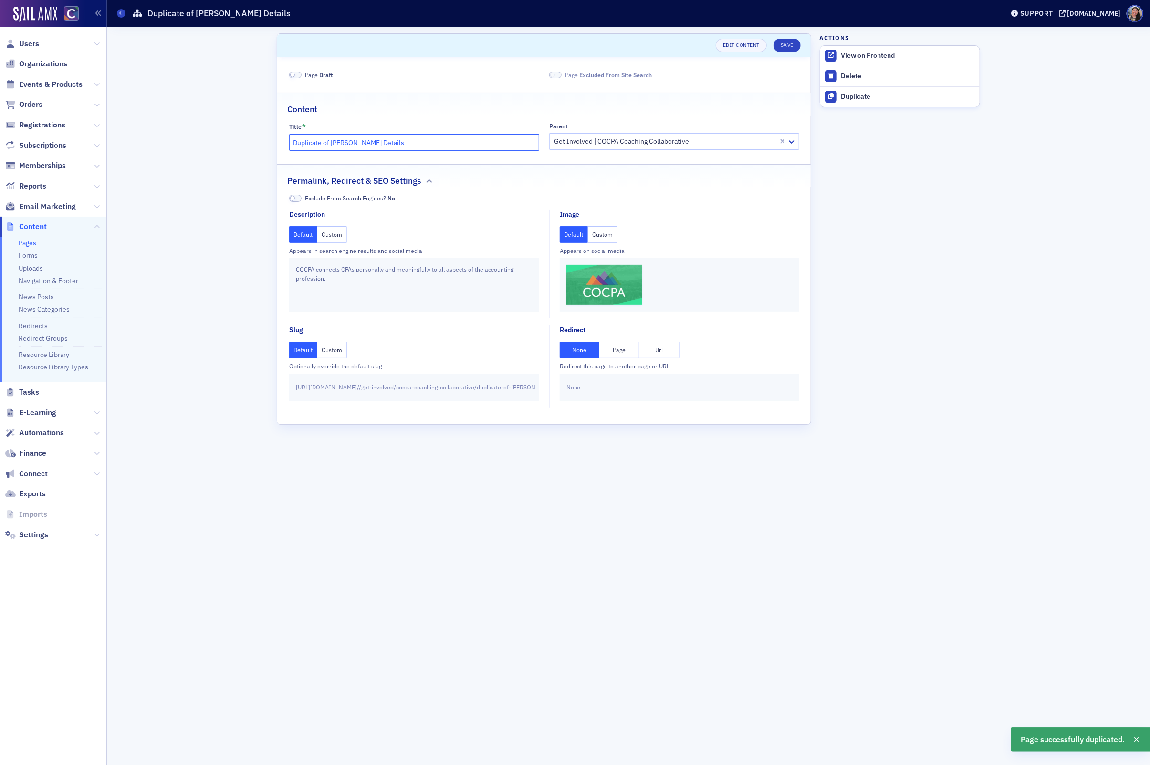
click at [371, 142] on input "Duplicate of Doug Slaybaugh Details" at bounding box center [414, 142] width 250 height 17
drag, startPoint x: 378, startPoint y: 142, endPoint x: 247, endPoint y: 135, distance: 132.0
click at [248, 136] on div "Scroll to Edit Content Save Page Draft Page Excluded From Site Search Content T…" at bounding box center [629, 396] width 1030 height 738
click at [420, 143] on input "Jenn To Details" at bounding box center [414, 142] width 250 height 17
drag, startPoint x: 317, startPoint y: 144, endPoint x: 210, endPoint y: 140, distance: 106.5
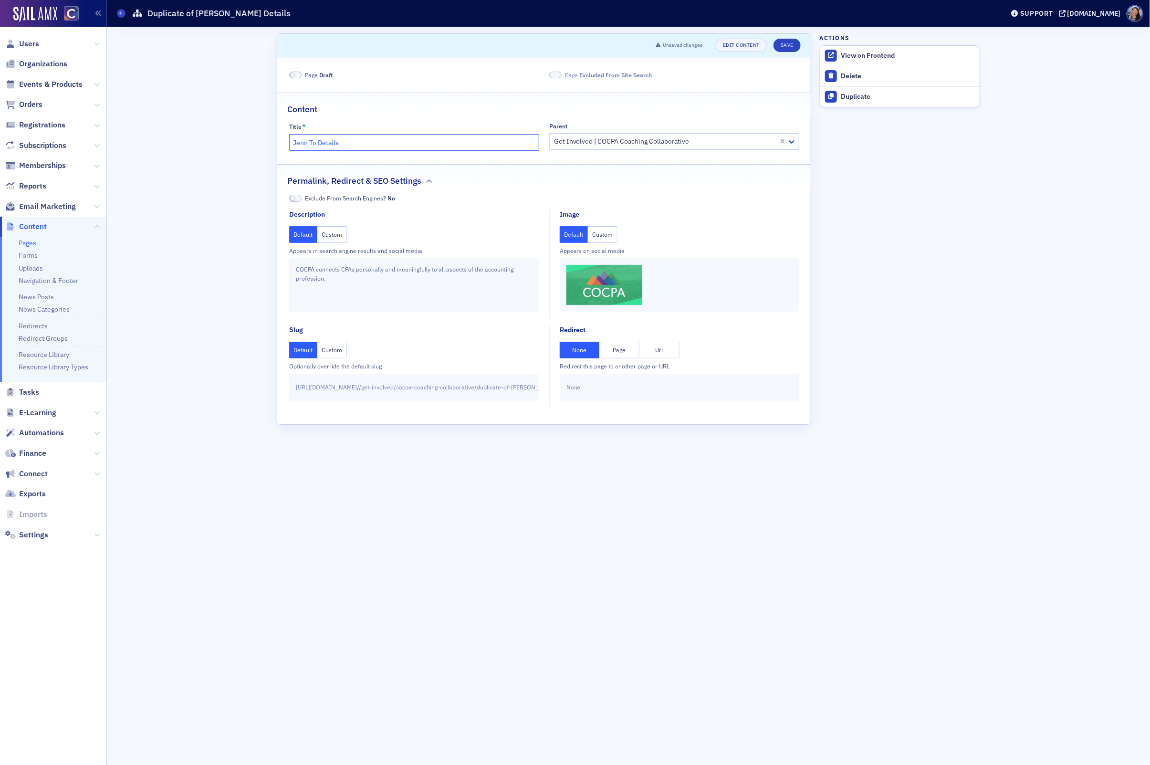
click at [212, 140] on div "Scroll to Unsaved changes Edit Content Save Page Draft Page Excluded From Site …" at bounding box center [629, 396] width 1030 height 738
paste input "dling"
type input "Jenn Todling Details"
click at [378, 142] on input "Jenn Todling Details" at bounding box center [414, 142] width 250 height 17
click at [343, 150] on input "Jenn Todling Details" at bounding box center [414, 142] width 250 height 17
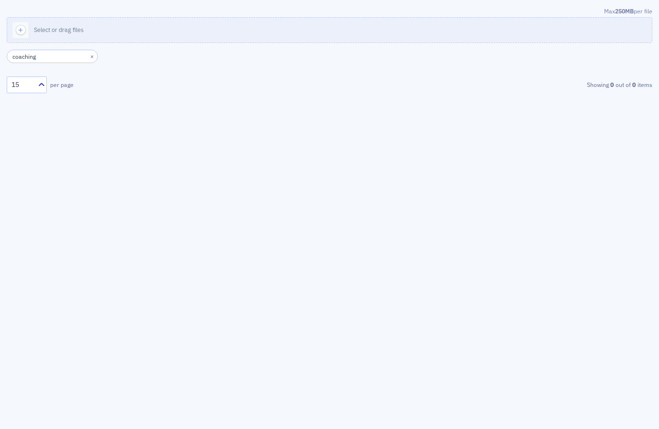
type input "coaching"
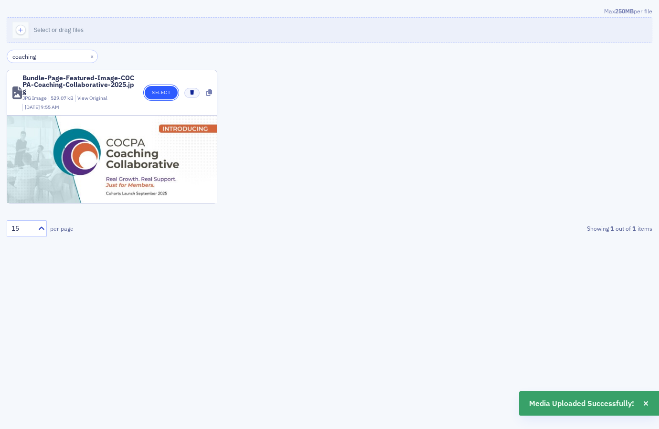
click at [165, 92] on button "Select" at bounding box center [161, 92] width 33 height 13
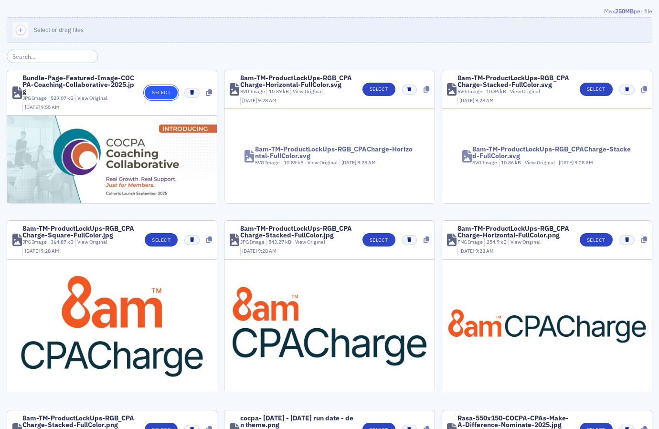
click at [158, 95] on button "Select" at bounding box center [161, 92] width 33 height 13
click at [61, 55] on input "search" at bounding box center [52, 56] width 91 height 13
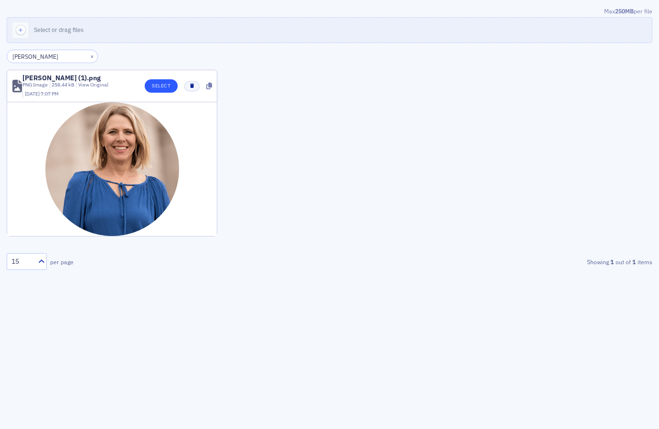
type input "[PERSON_NAME]"
click at [160, 88] on button "Select" at bounding box center [161, 85] width 33 height 13
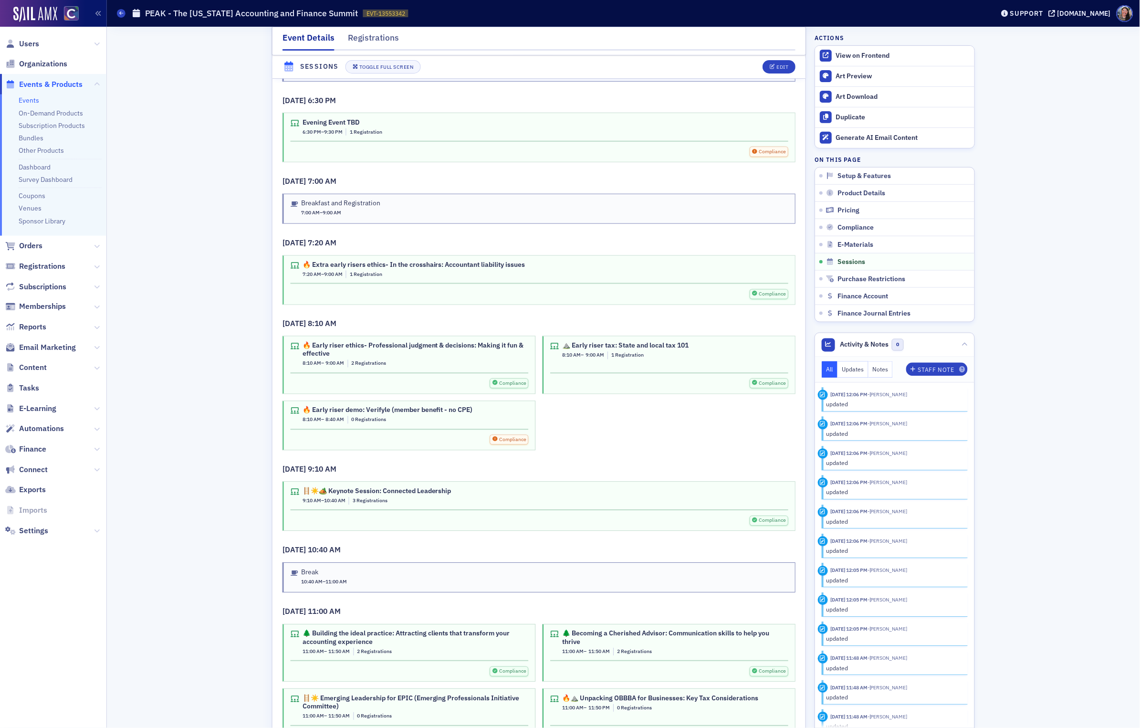
scroll to position [2878, 0]
click at [842, 52] on div "View on Frontend" at bounding box center [904, 56] width 134 height 9
click at [783, 66] on div "Edit" at bounding box center [783, 66] width 12 height 5
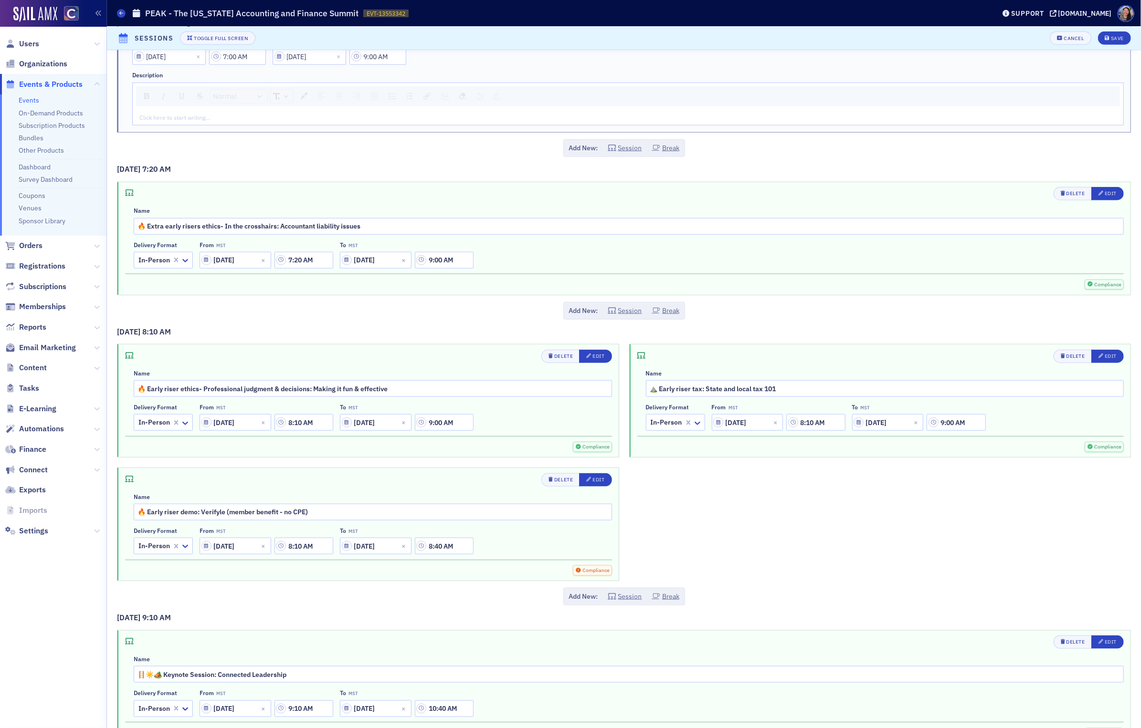
scroll to position [3522, 0]
click at [557, 271] on div "Delivery format In-Person From MST 11/13/2025 7:20 AM To MST 11/13/2025 9:00 AM" at bounding box center [629, 256] width 990 height 27
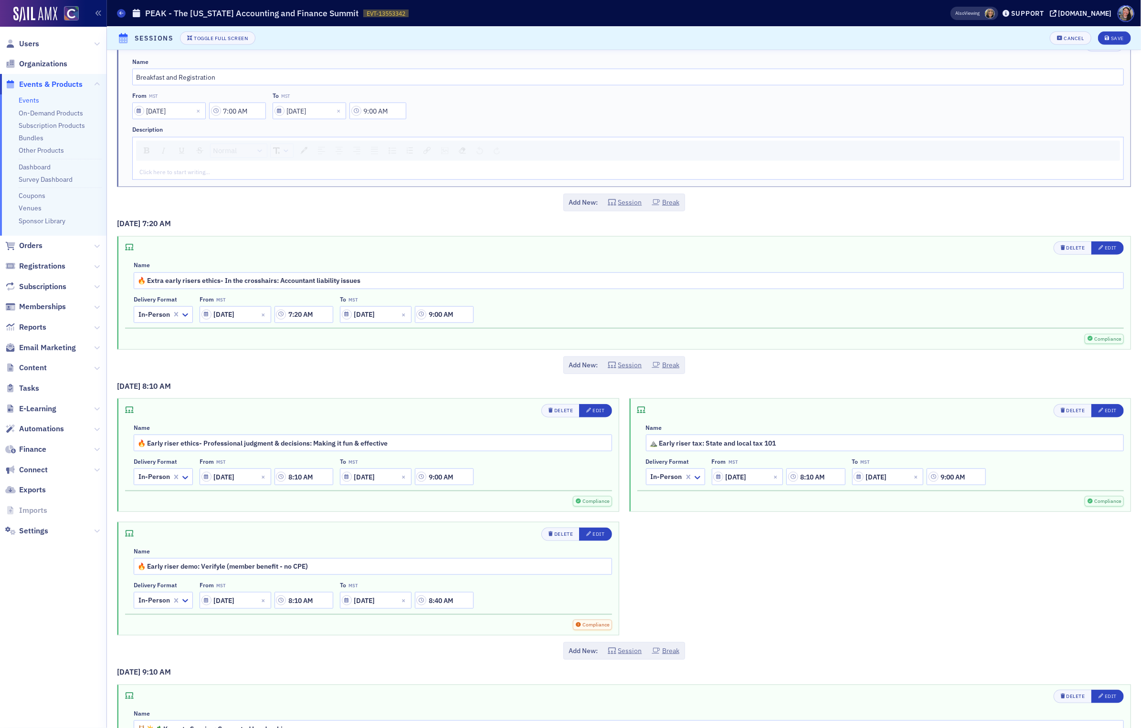
scroll to position [3466, 0]
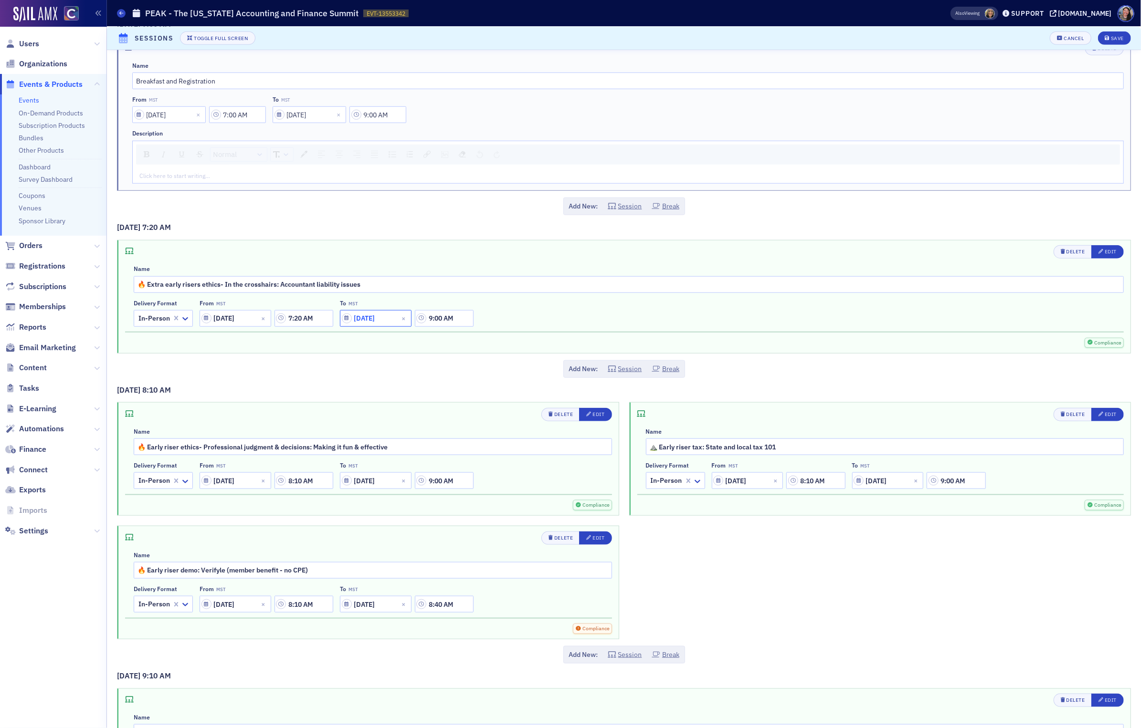
click at [375, 327] on input "11/13/2025" at bounding box center [376, 318] width 72 height 17
select select "10"
select select "2025"
click at [456, 319] on input "9:00 AM" at bounding box center [444, 318] width 59 height 17
click at [404, 373] on div "Add New: Session Break" at bounding box center [624, 369] width 1014 height 18
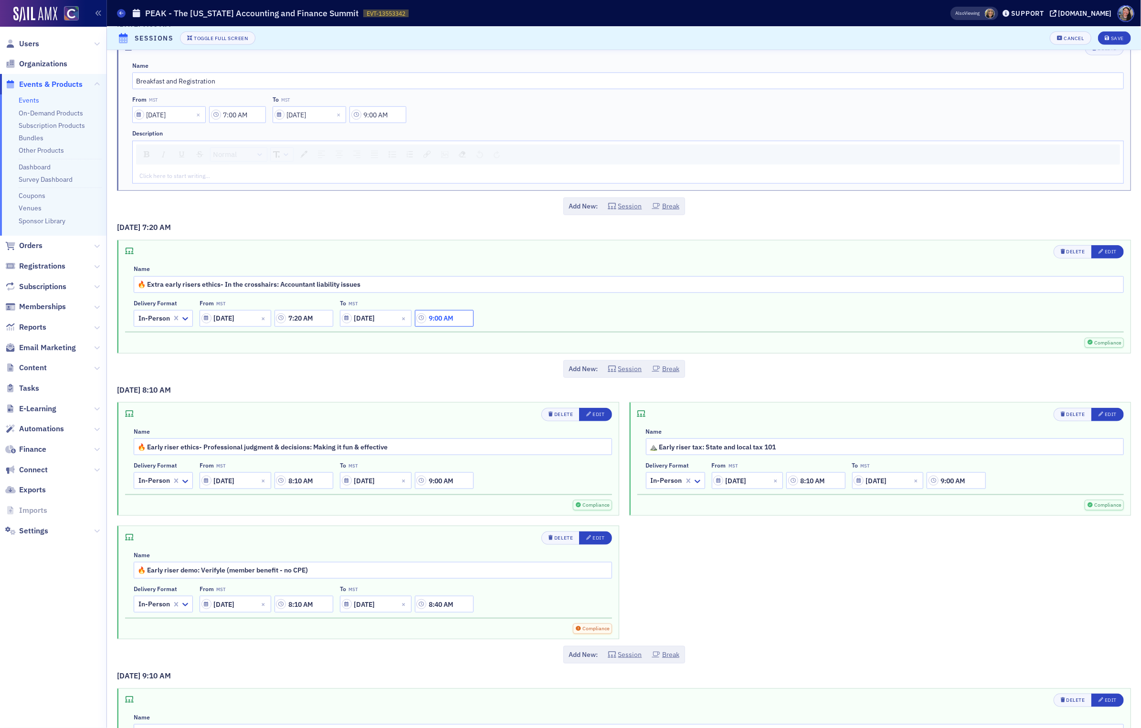
click at [442, 325] on input "9:00 AM" at bounding box center [444, 318] width 59 height 17
click at [466, 325] on input "9:00 AM" at bounding box center [444, 318] width 59 height 17
drag, startPoint x: 466, startPoint y: 325, endPoint x: 406, endPoint y: 324, distance: 60.1
click at [406, 324] on div "11/13/2025 9:00 AM" at bounding box center [407, 318] width 134 height 17
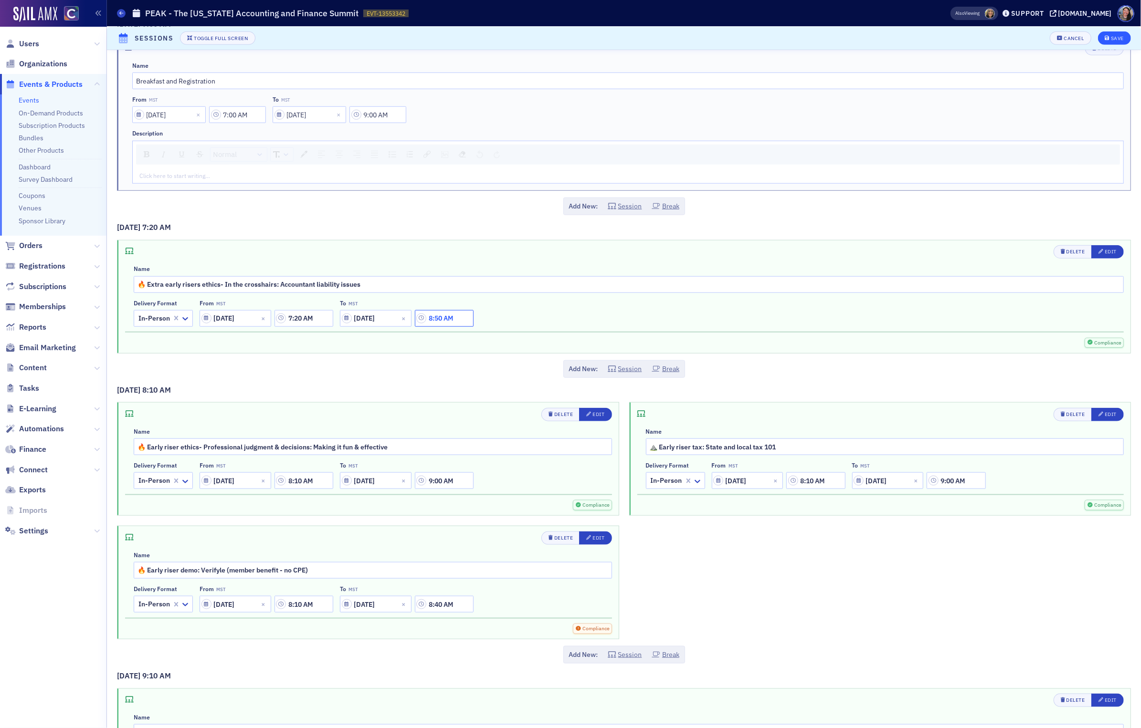
type input "8:50 AM"
click at [1119, 36] on div "Save" at bounding box center [1117, 38] width 13 height 5
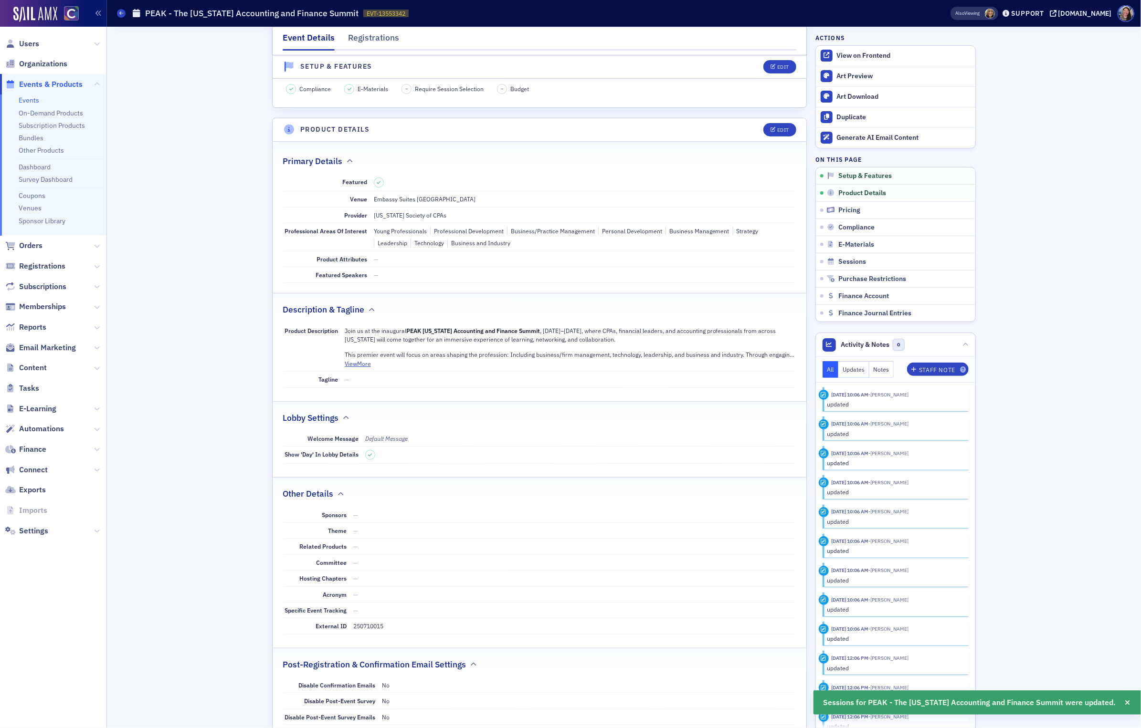
scroll to position [158, 0]
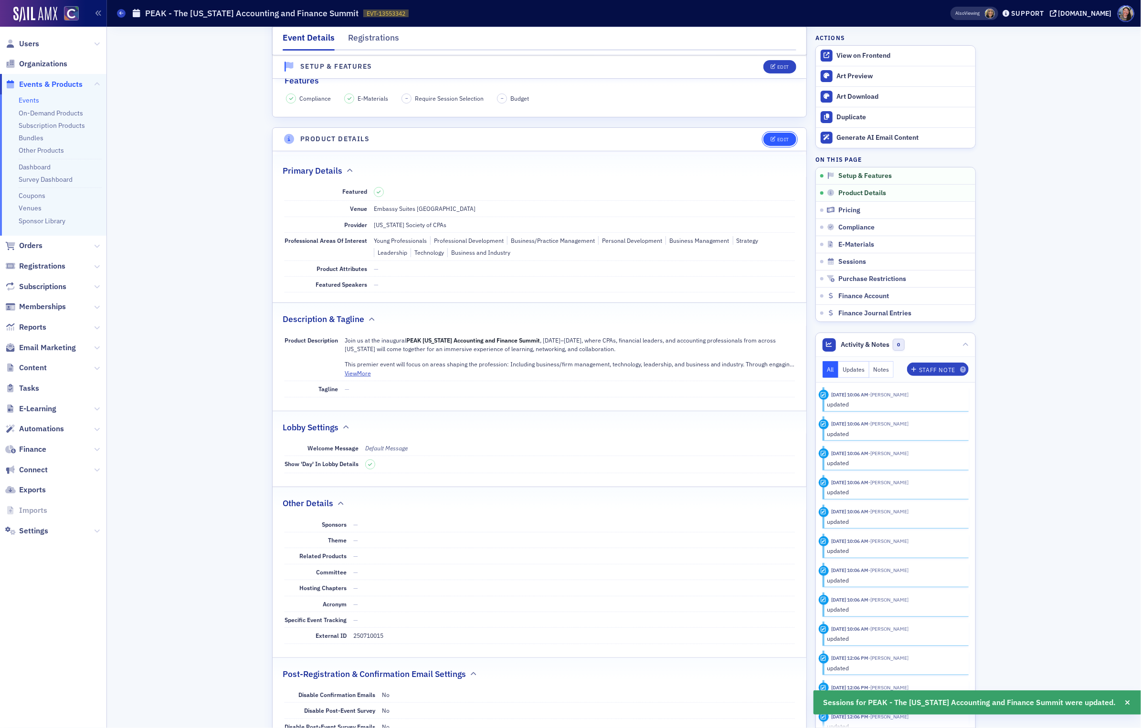
click at [779, 138] on div "Edit" at bounding box center [783, 139] width 12 height 5
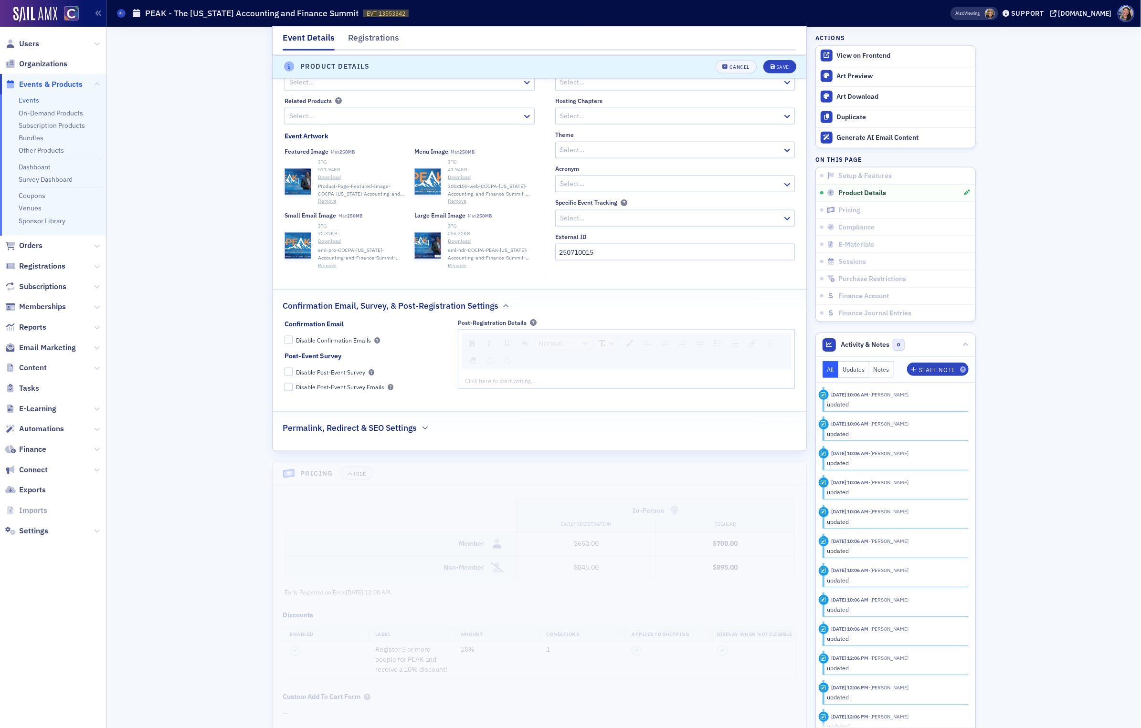
scroll to position [933, 0]
click at [339, 423] on h2 "Permalink, Redirect & SEO Settings" at bounding box center [350, 427] width 134 height 12
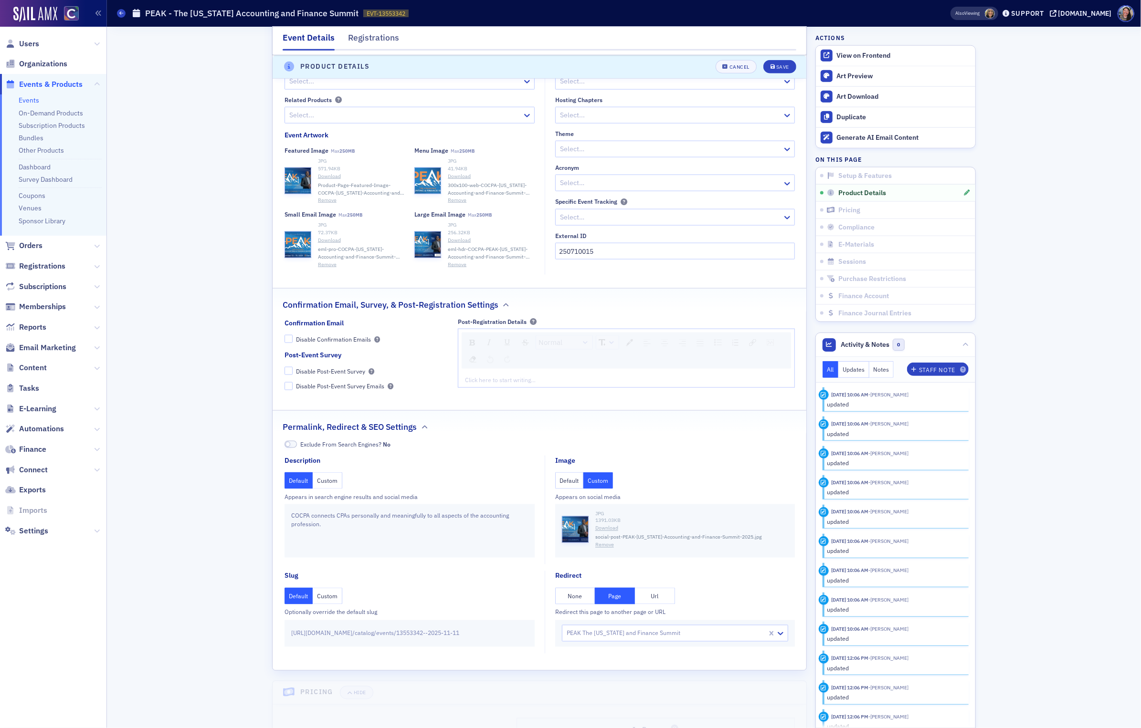
click at [568, 599] on button "None" at bounding box center [575, 596] width 40 height 17
click at [778, 68] on div "Save" at bounding box center [782, 66] width 13 height 5
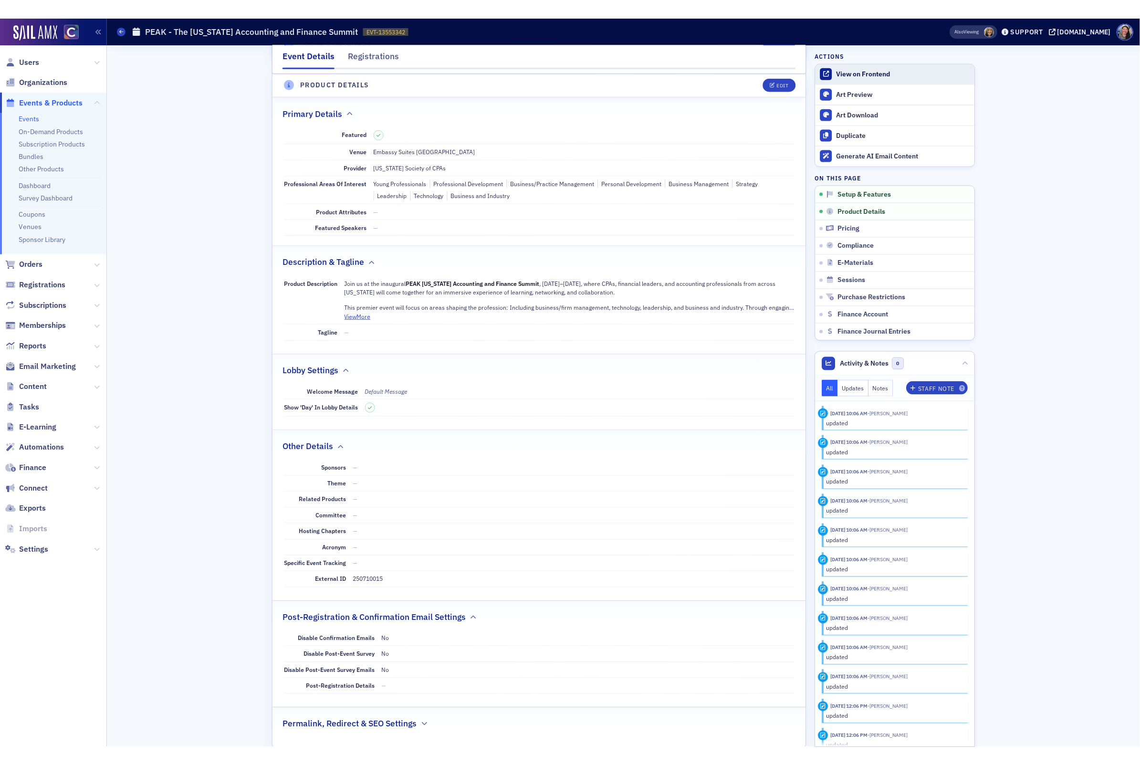
scroll to position [231, 0]
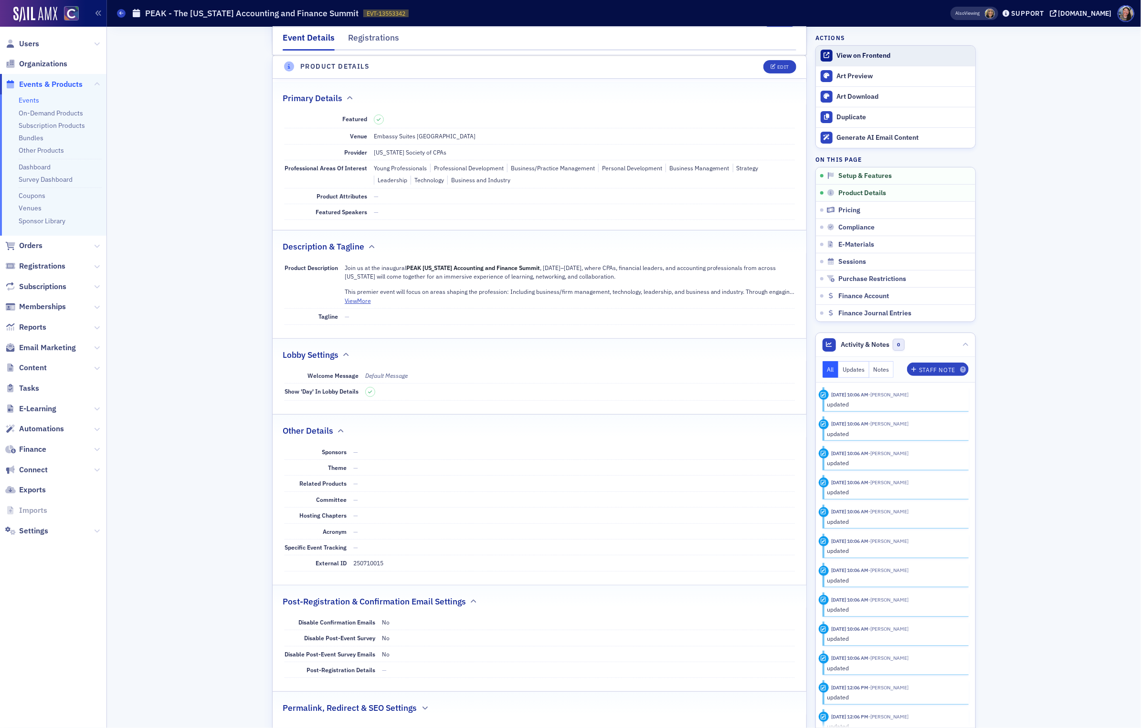
click at [857, 52] on div "View on Frontend" at bounding box center [904, 56] width 134 height 9
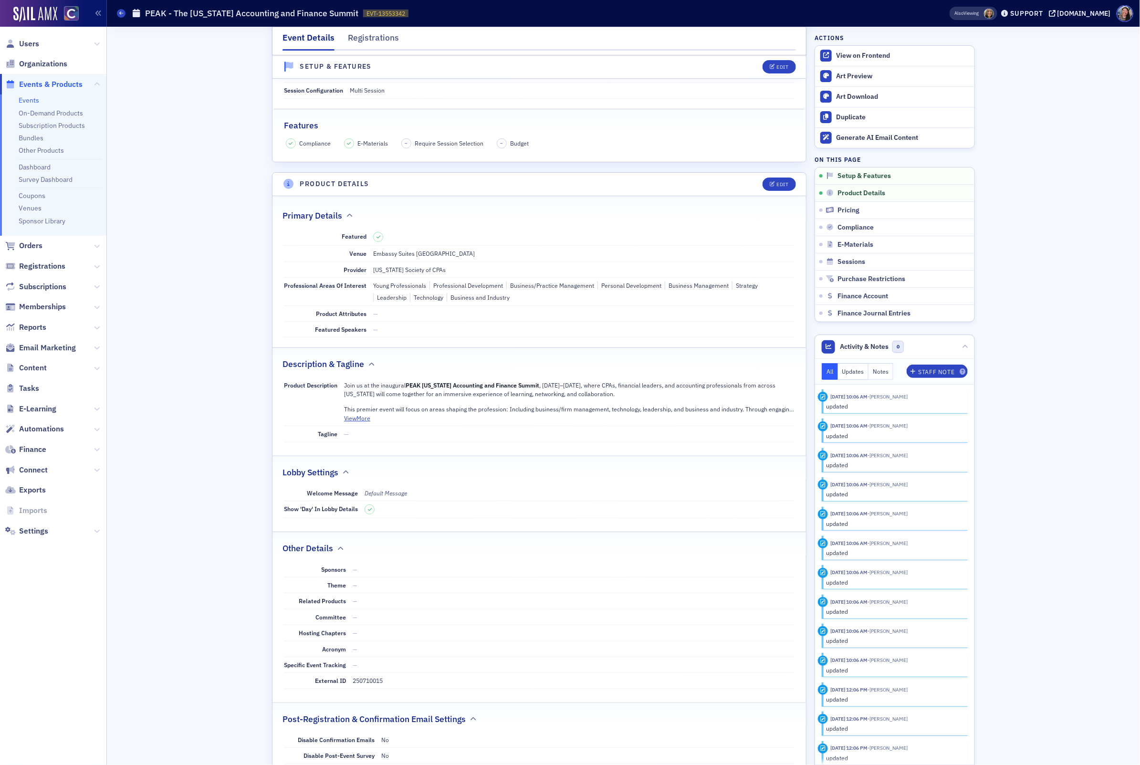
scroll to position [0, 0]
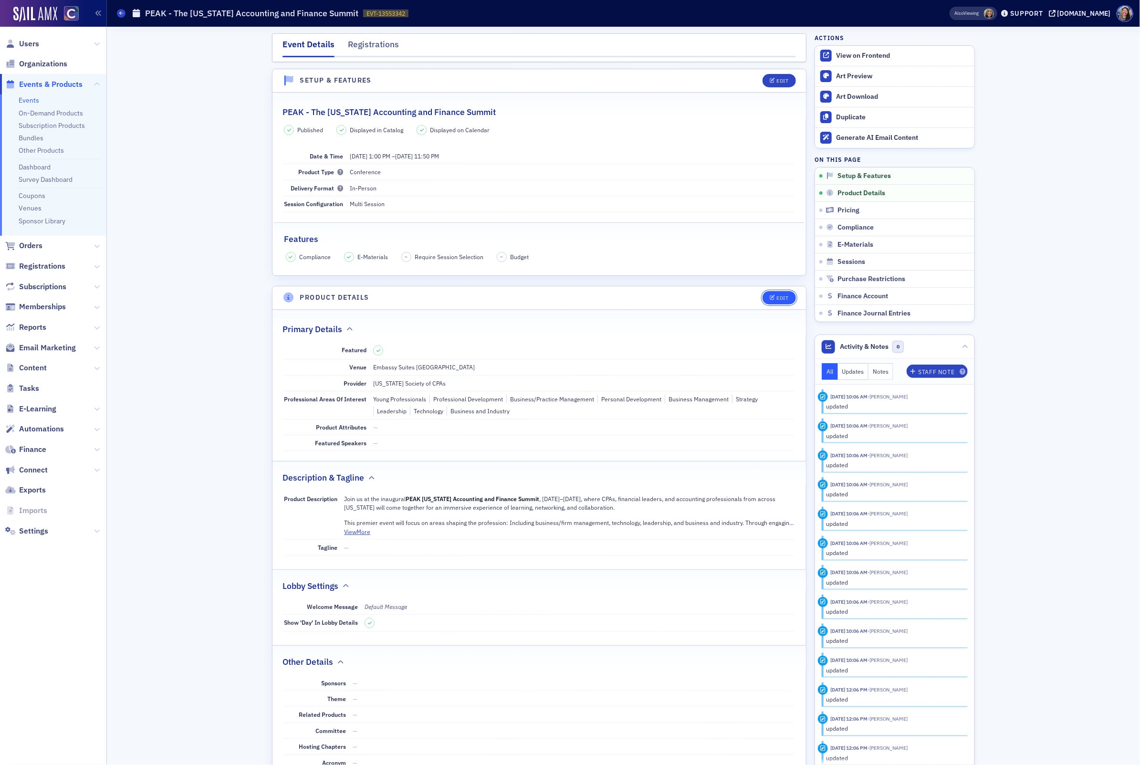
click at [771, 297] on icon "button" at bounding box center [773, 297] width 6 height 5
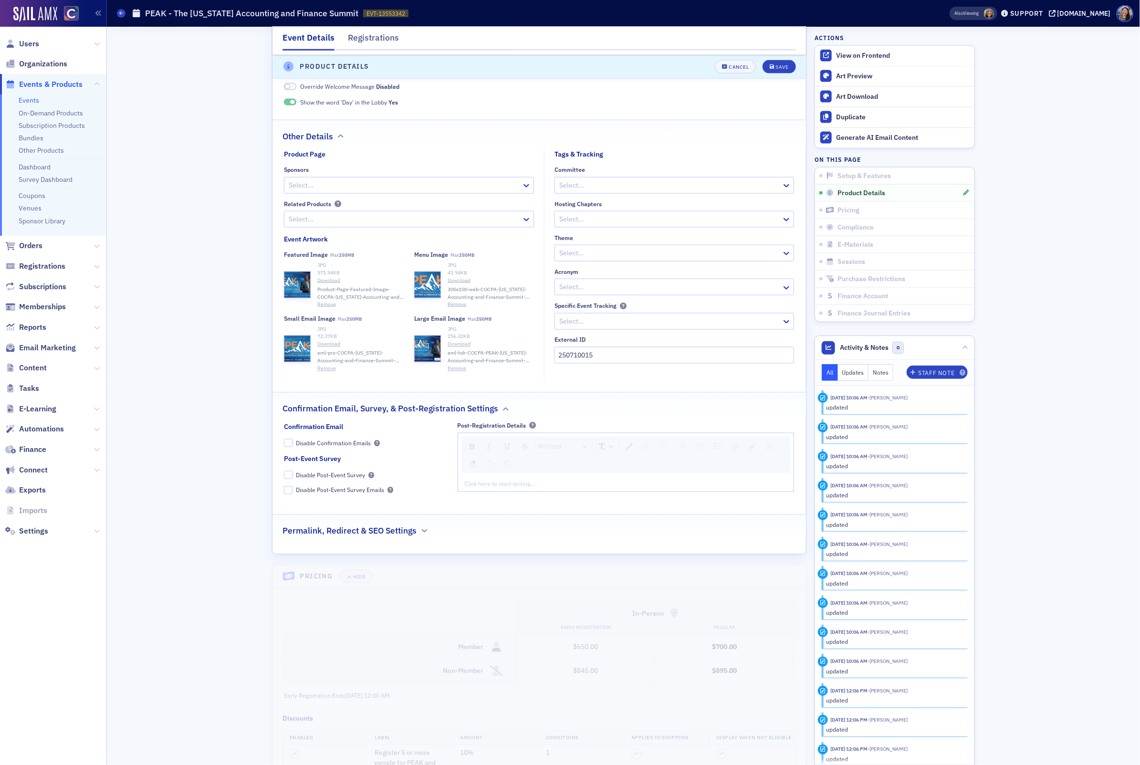
scroll to position [865, 0]
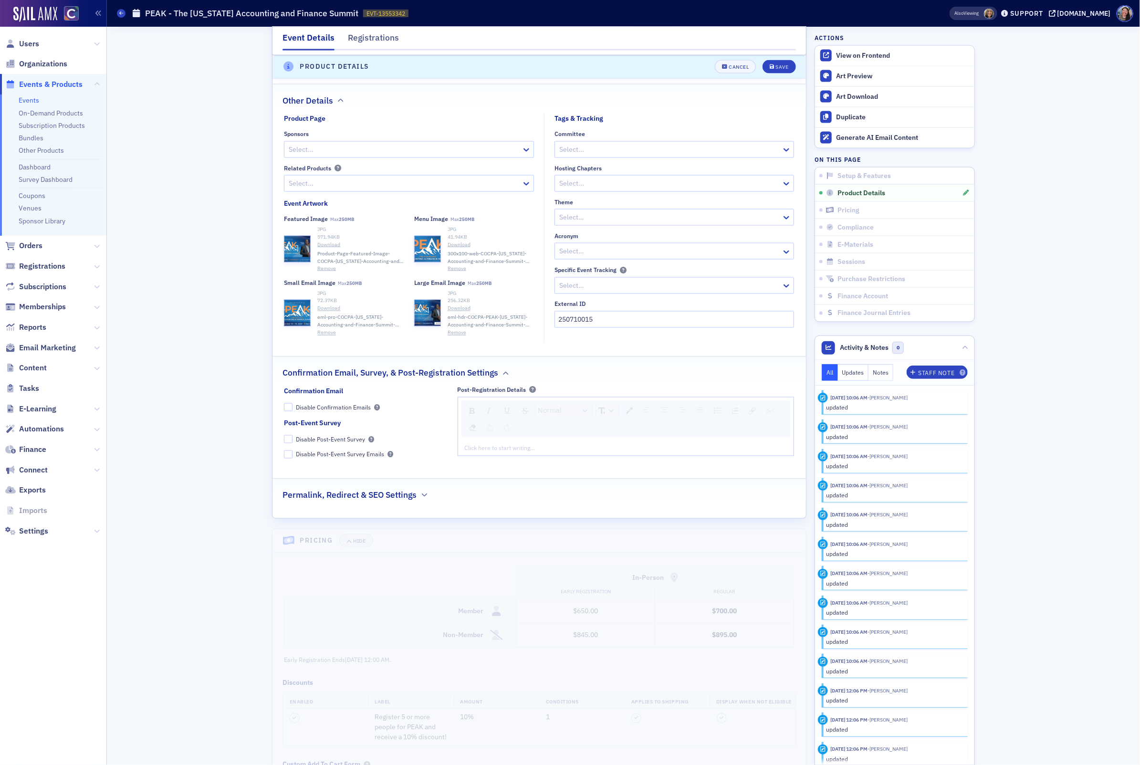
click at [389, 501] on h2 "Permalink, Redirect & SEO Settings" at bounding box center [350, 495] width 134 height 12
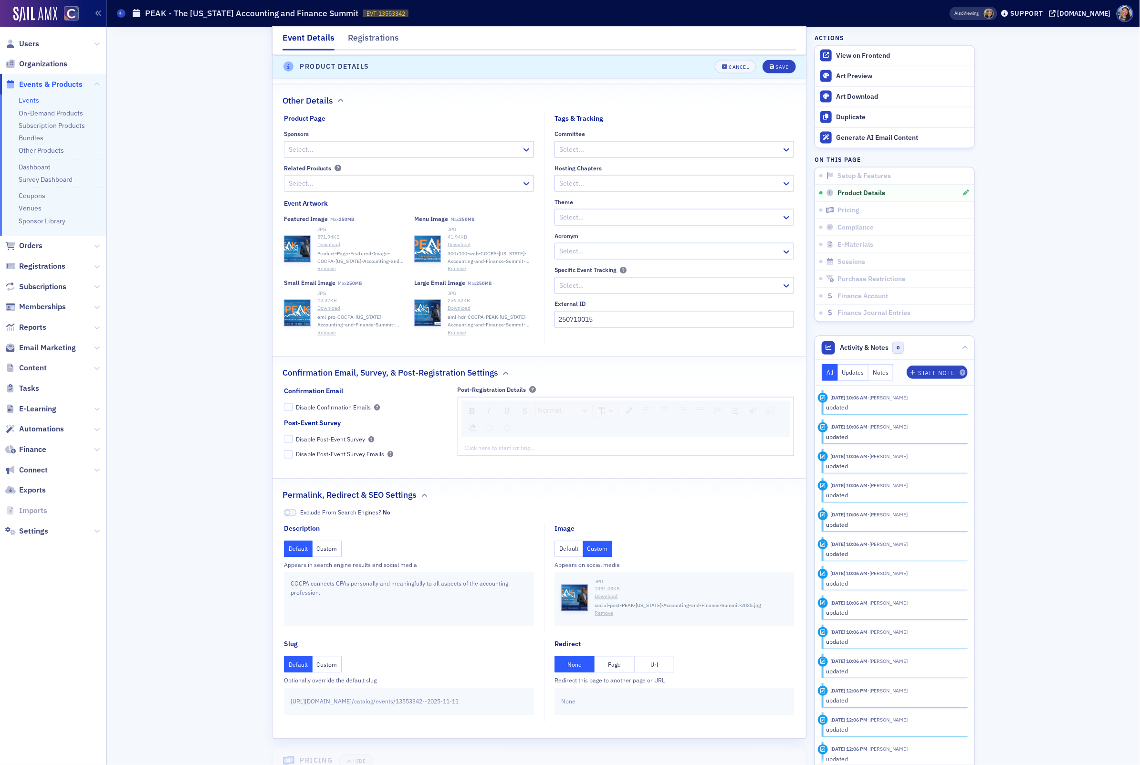
click at [613, 666] on button "Page" at bounding box center [615, 664] width 40 height 17
click at [779, 61] on button "Save" at bounding box center [779, 66] width 33 height 13
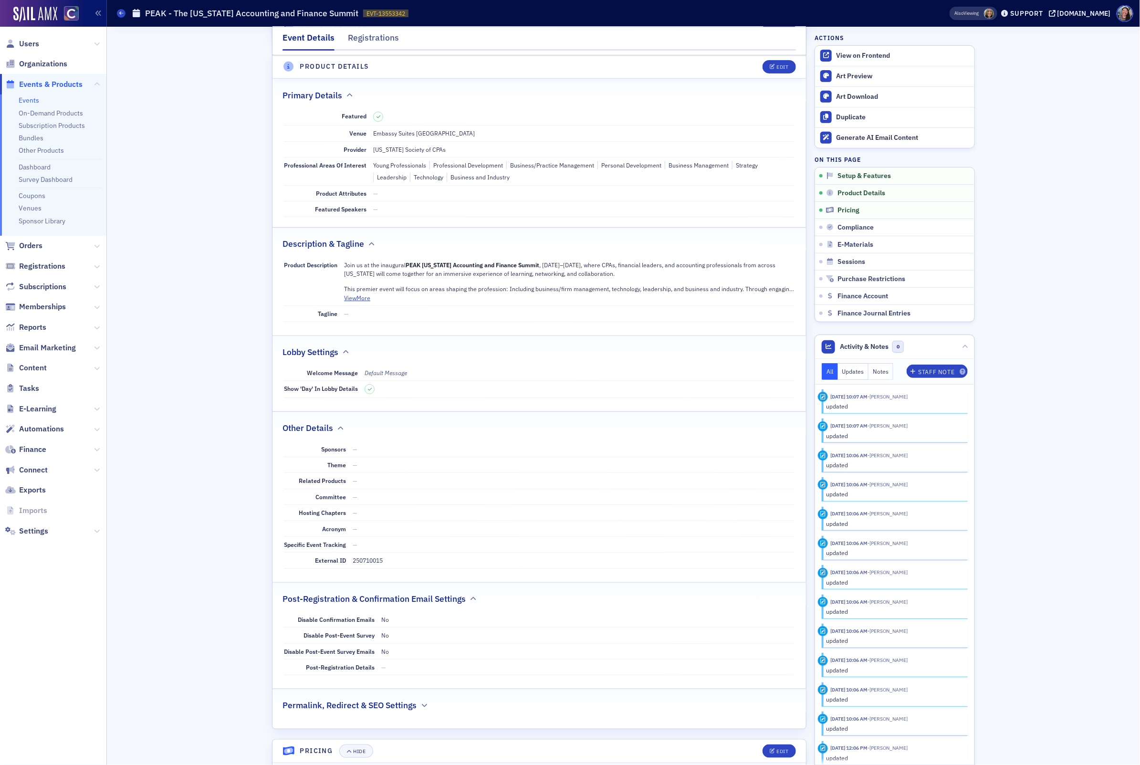
scroll to position [232, 0]
click at [34, 428] on span "Automations" at bounding box center [41, 429] width 45 height 11
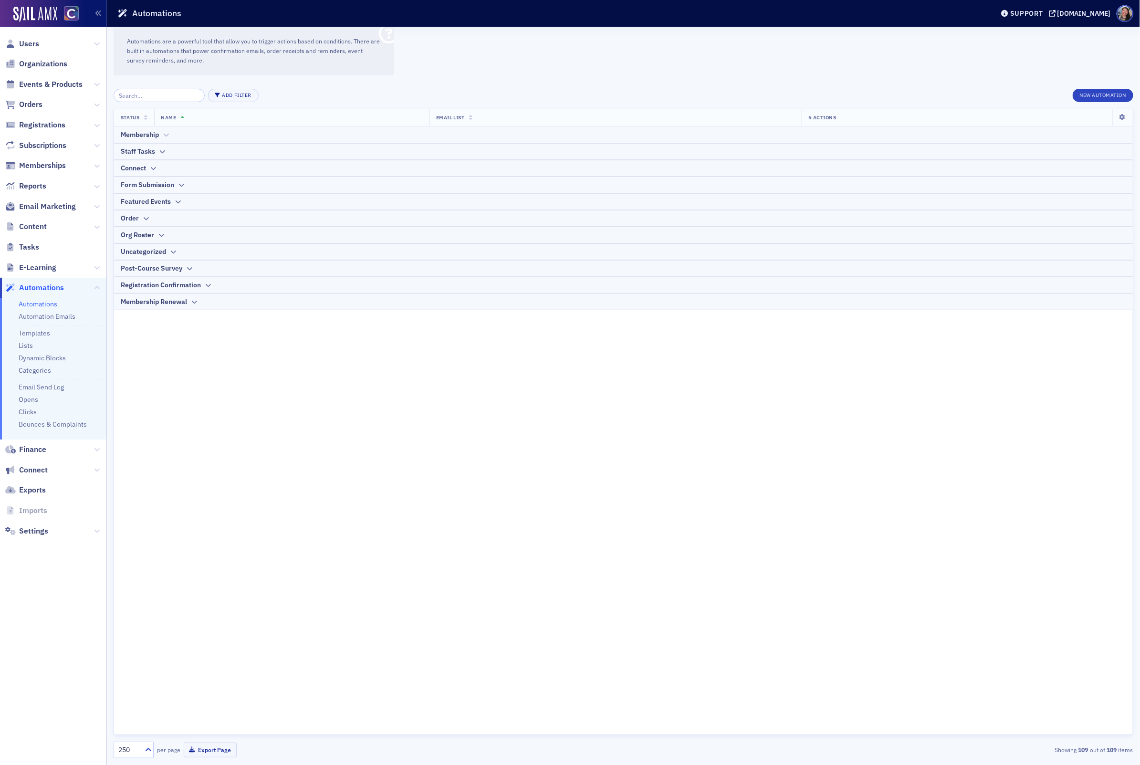
click at [143, 137] on div "Membership" at bounding box center [140, 135] width 38 height 10
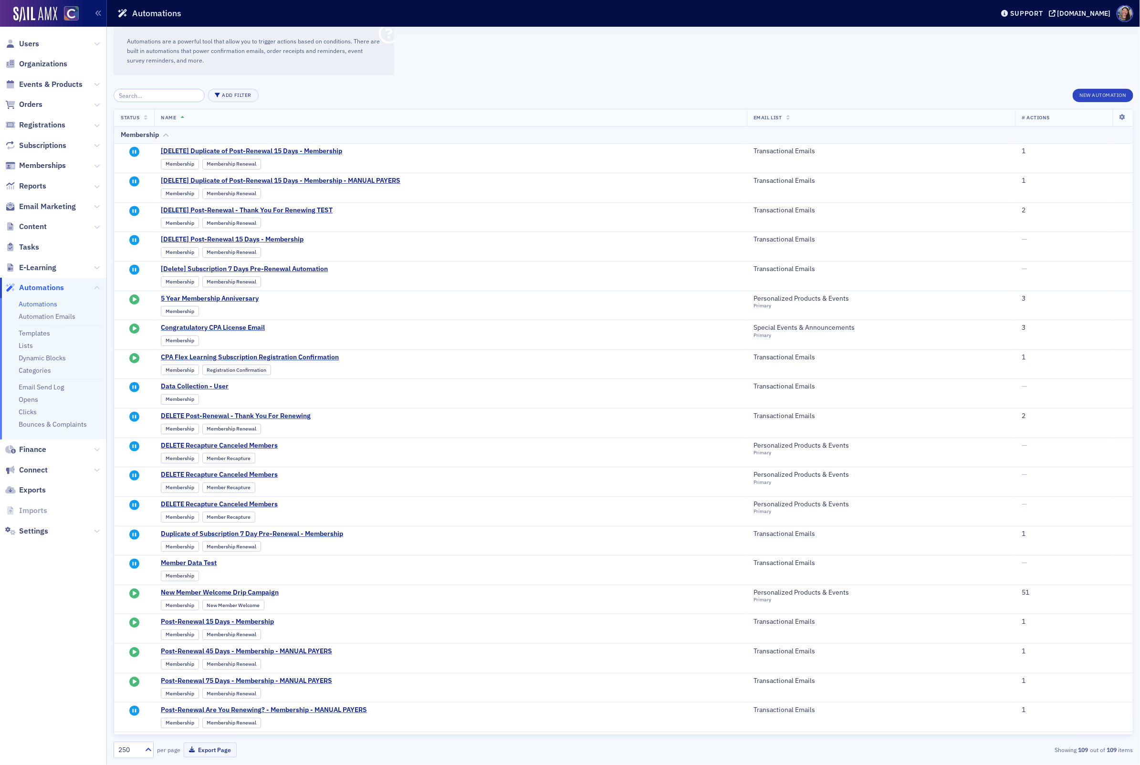
click at [143, 136] on div "Membership" at bounding box center [140, 135] width 38 height 10
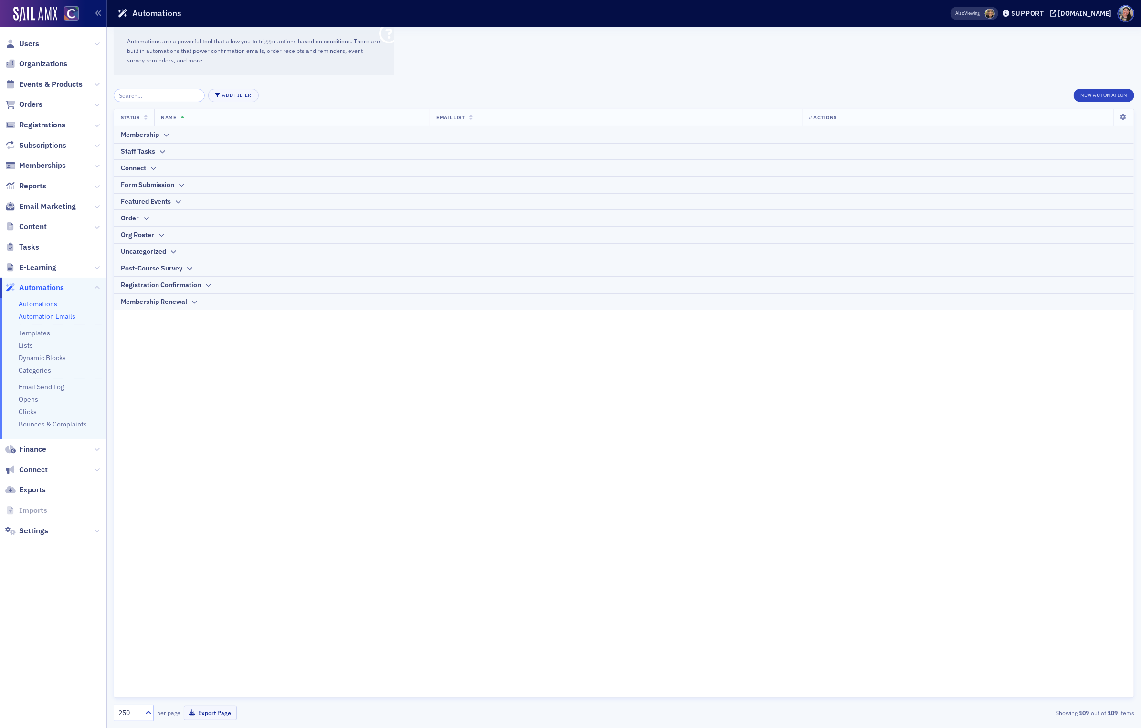
click at [49, 319] on link "Automation Emails" at bounding box center [47, 316] width 57 height 9
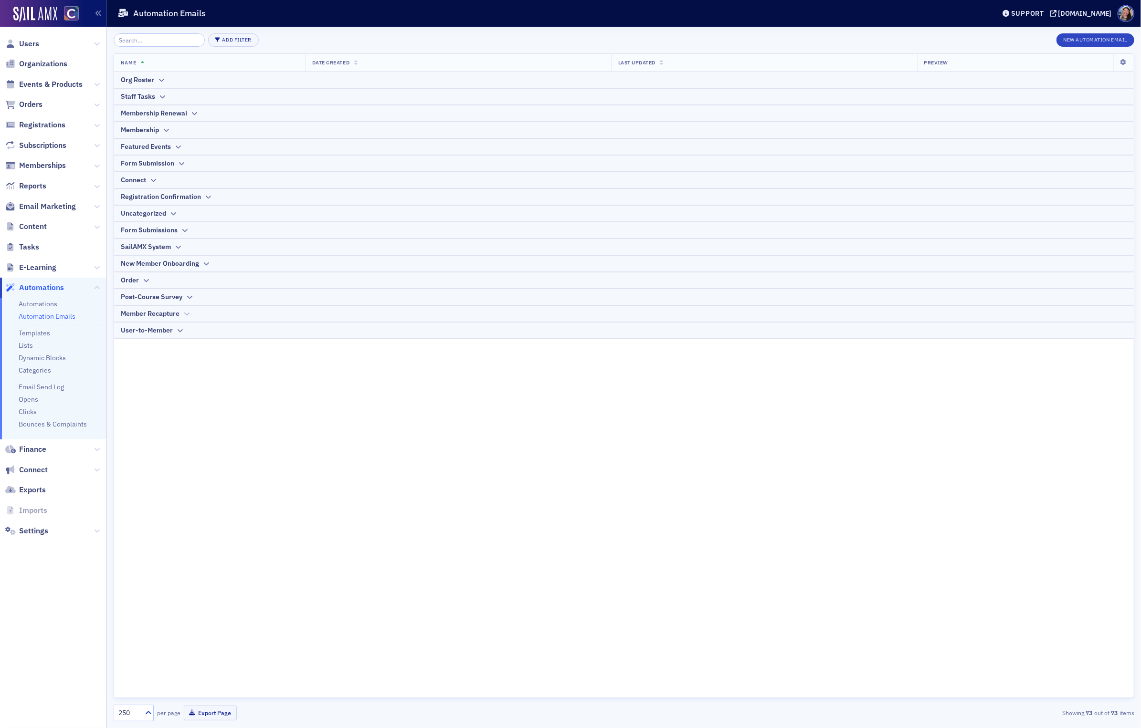
click at [158, 313] on div "Member Recapture" at bounding box center [150, 314] width 59 height 10
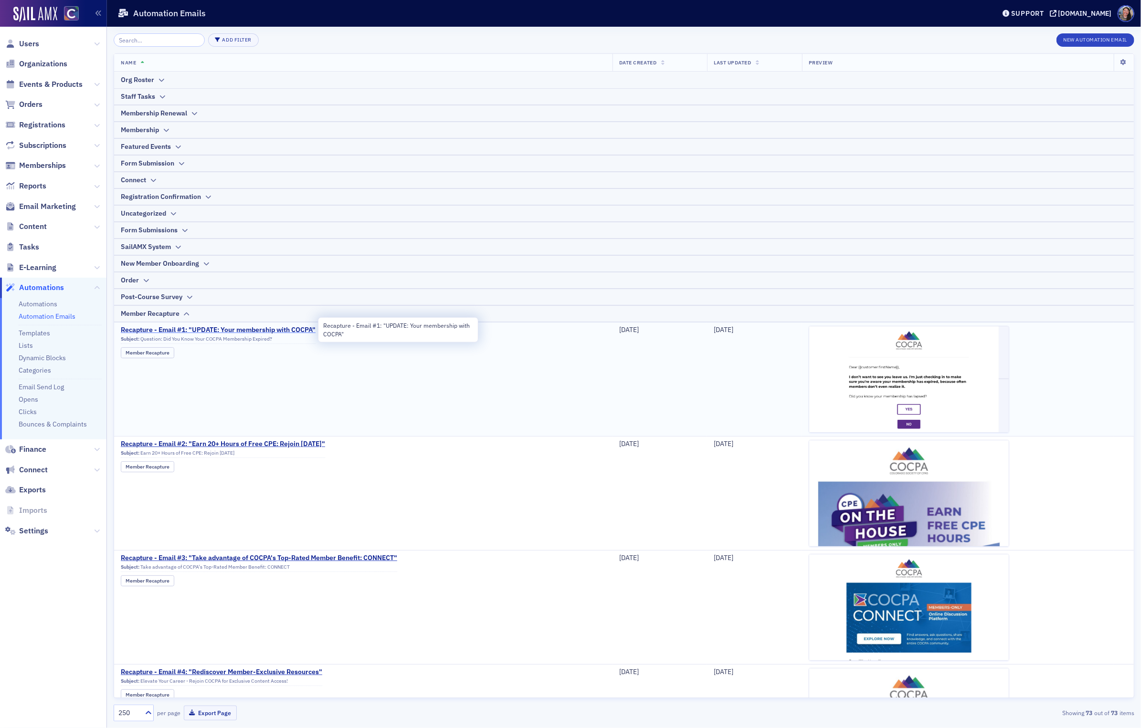
click at [214, 326] on span "Recapture - Email #1: "UPDATE: Your membership with COCPA"" at bounding box center [218, 330] width 195 height 9
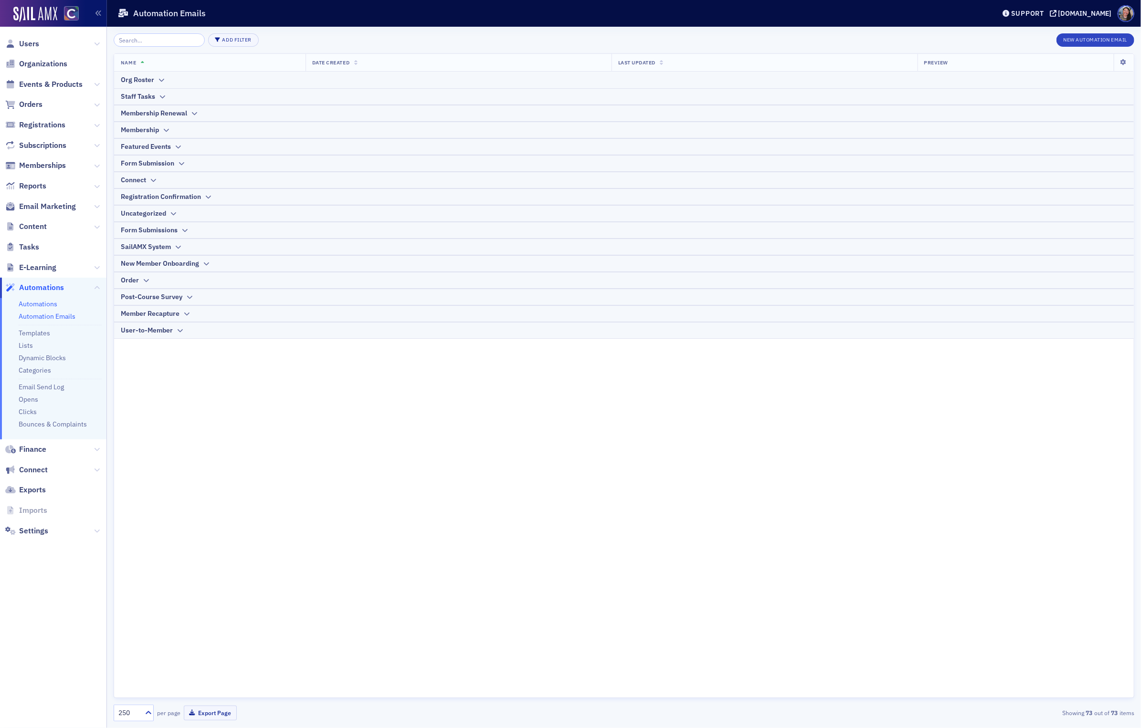
click at [37, 302] on link "Automations" at bounding box center [38, 304] width 39 height 9
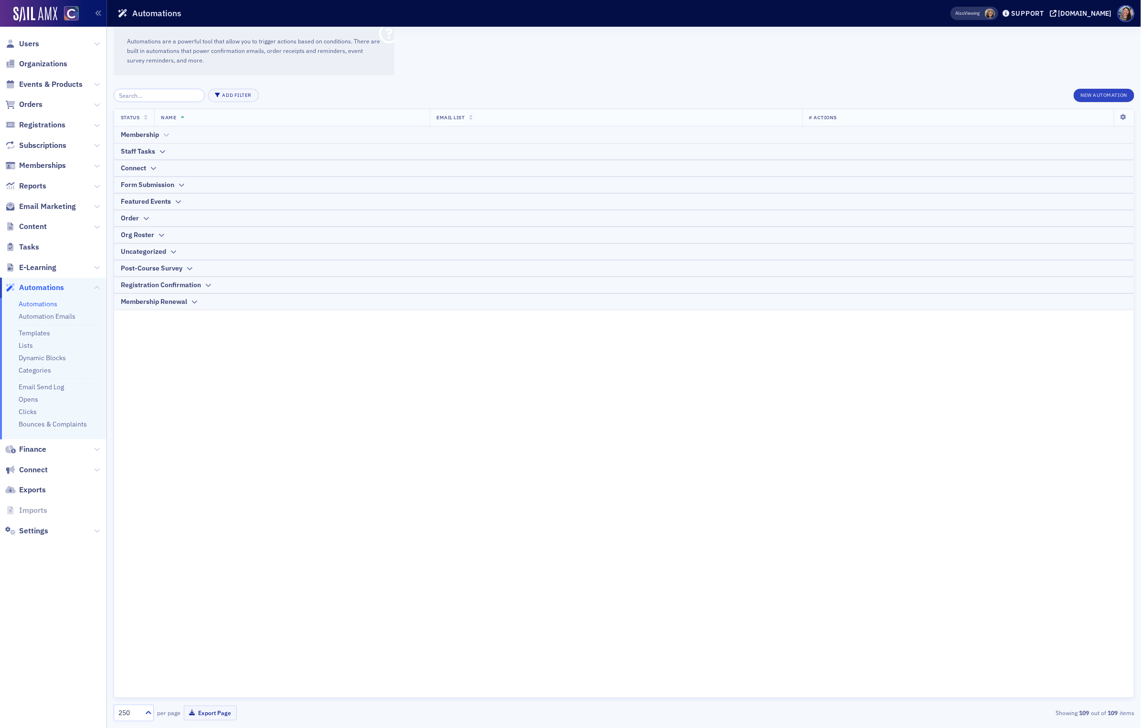
click at [183, 135] on div "Membership" at bounding box center [624, 135] width 1006 height 10
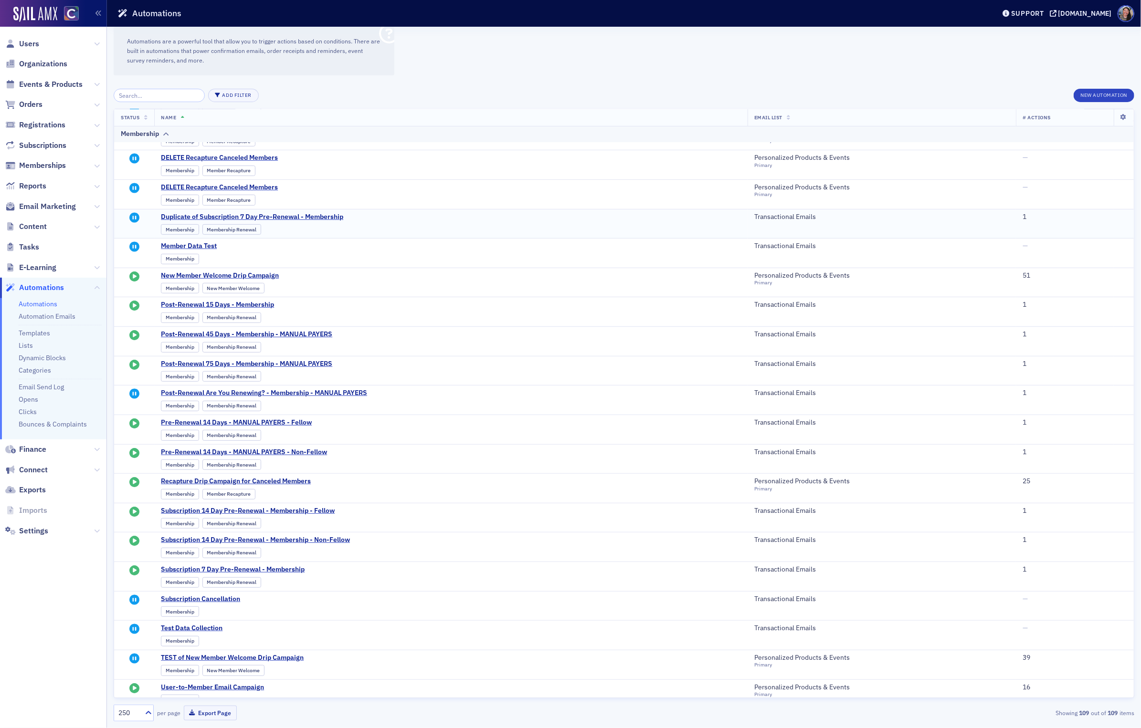
scroll to position [309, 0]
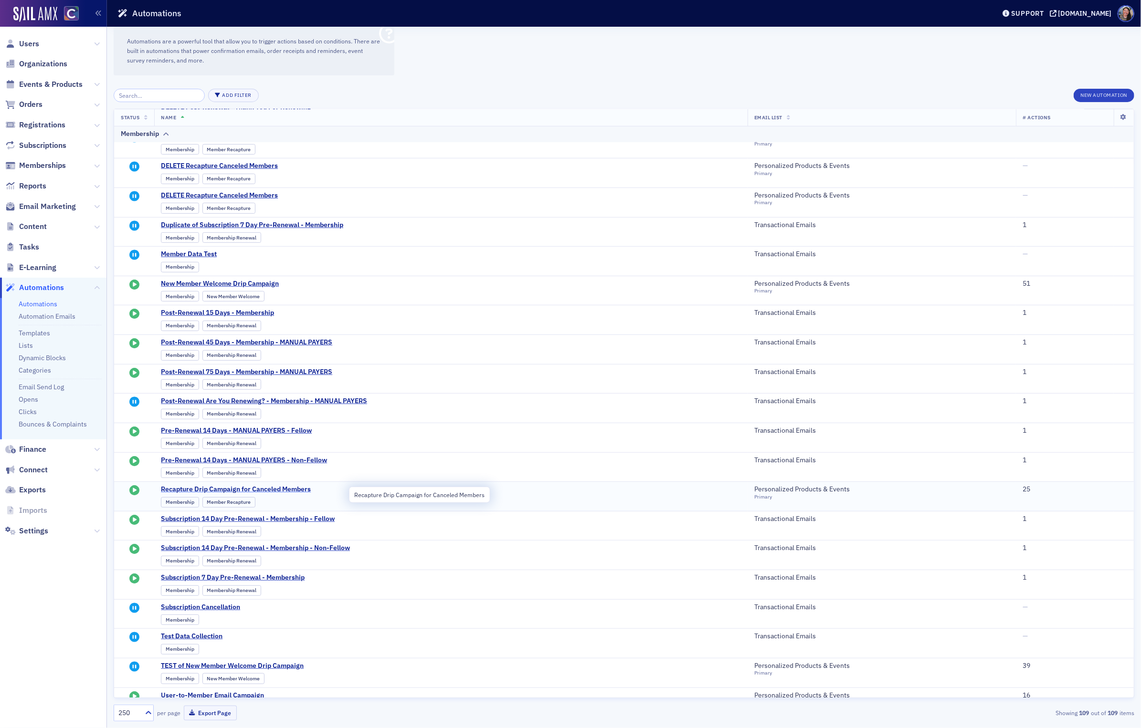
click at [208, 494] on span "Recapture Drip Campaign for Canceled Members" at bounding box center [254, 489] width 187 height 9
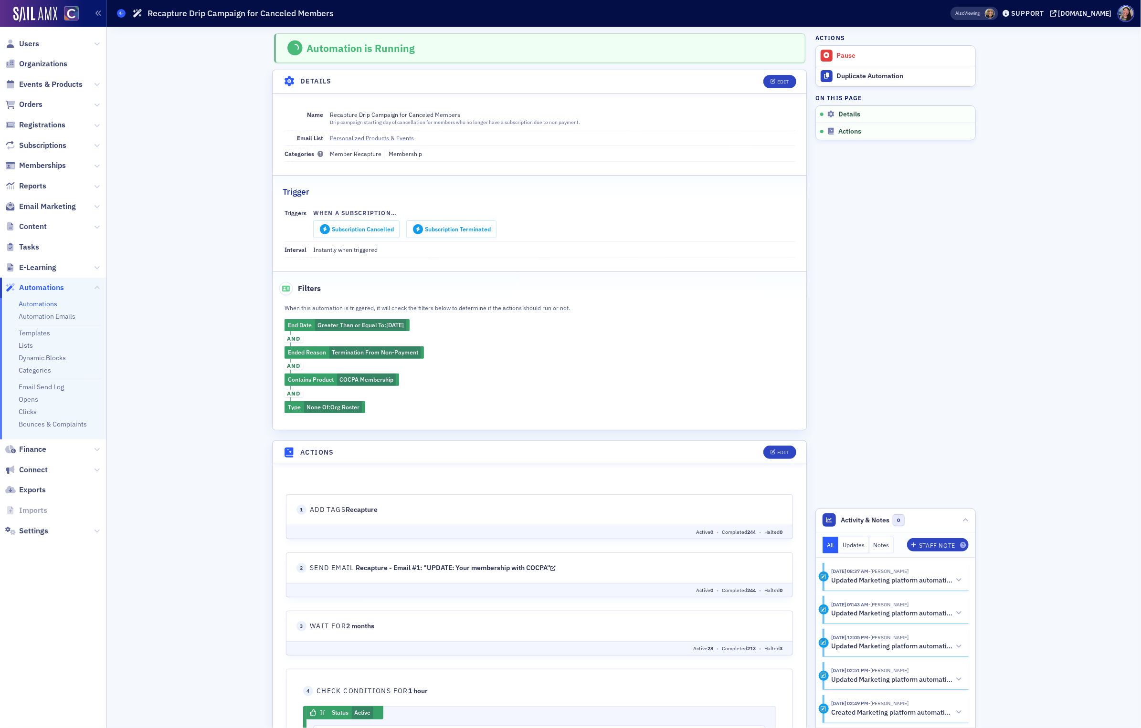
click at [123, 12] on icon at bounding box center [121, 13] width 4 height 4
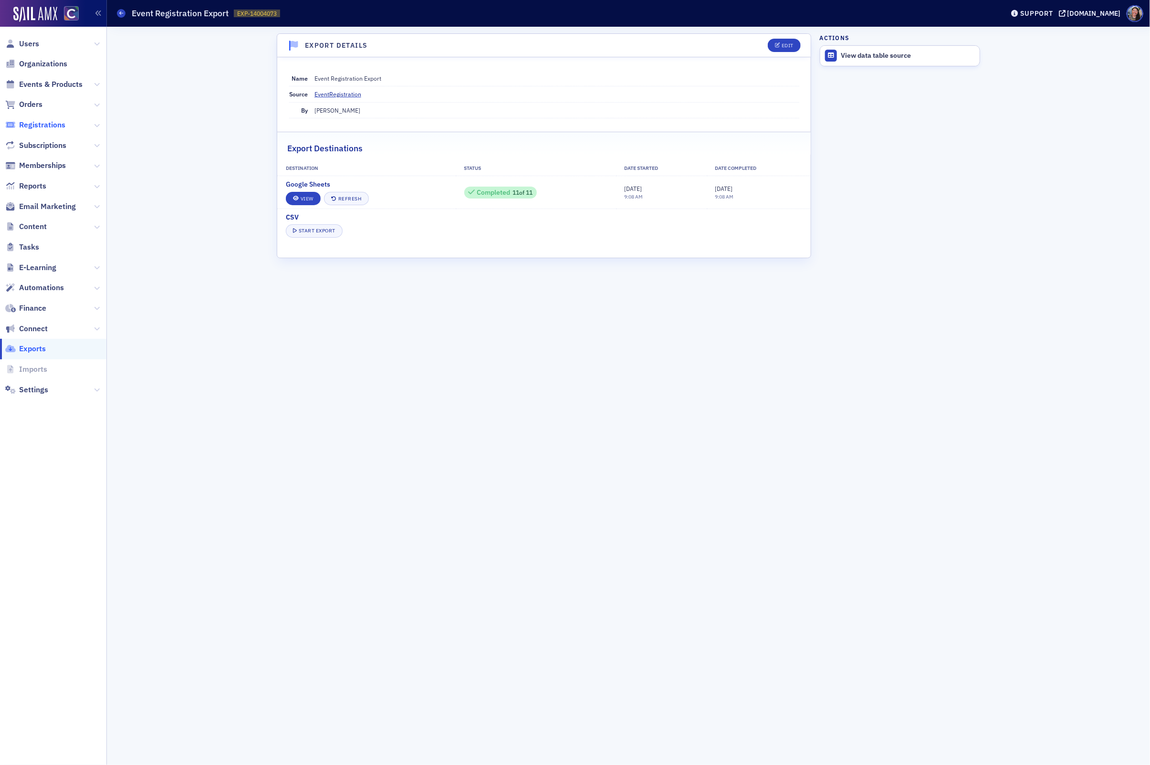
click at [41, 128] on span "Registrations" at bounding box center [42, 125] width 46 height 11
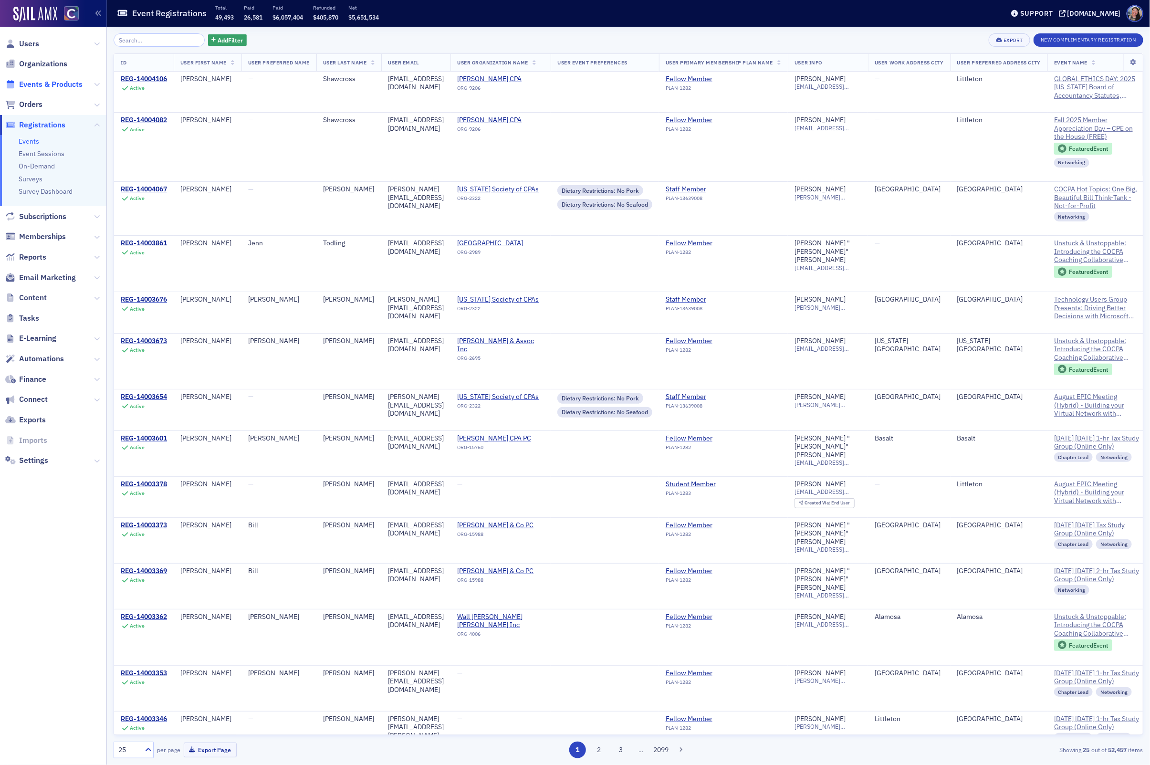
click at [51, 88] on span "Events & Products" at bounding box center [50, 84] width 63 height 11
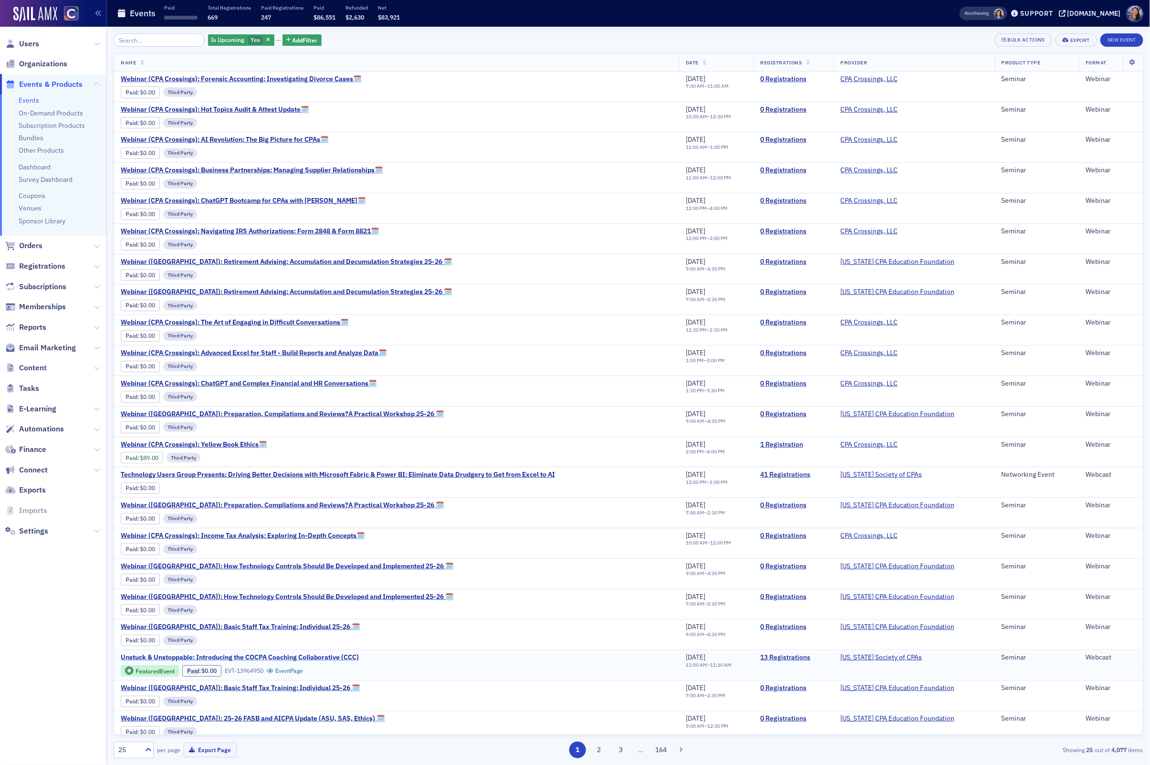
click at [295, 662] on span "Unstuck & Unstoppable: Introducing the COCPA Coaching Collaborative (CCC)" at bounding box center [240, 657] width 238 height 9
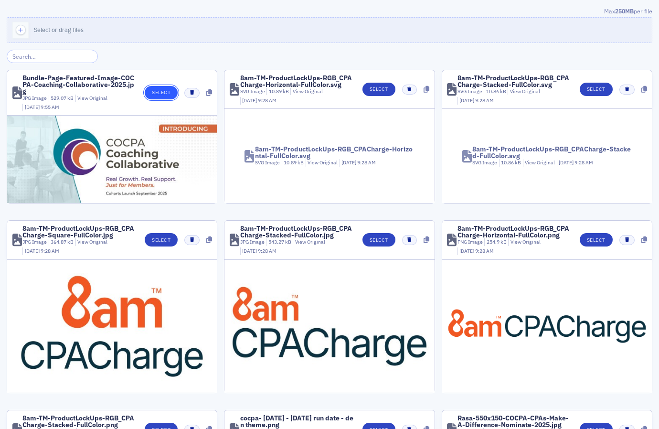
click at [158, 95] on button "Select" at bounding box center [161, 92] width 33 height 13
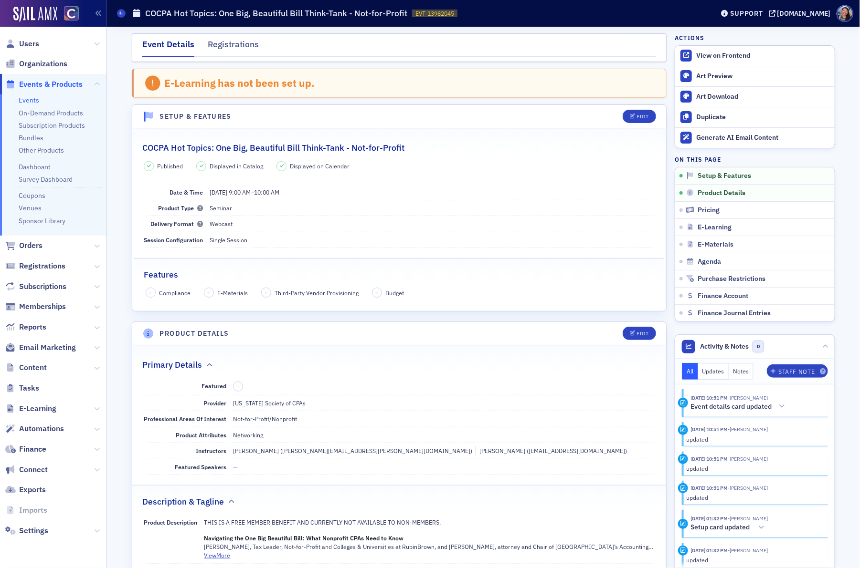
click at [28, 97] on link "Events" at bounding box center [29, 100] width 21 height 9
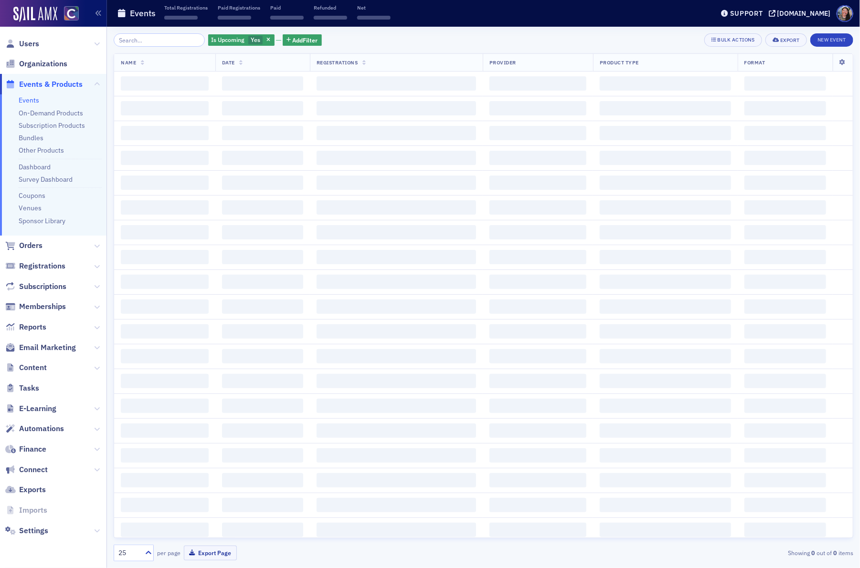
click at [134, 40] on input "search" at bounding box center [159, 39] width 91 height 13
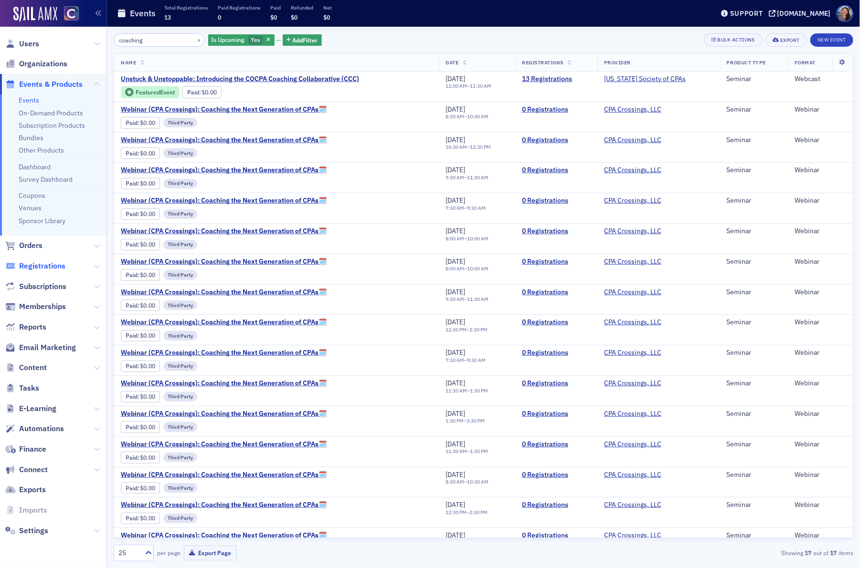
type input "coaching"
click at [38, 266] on span "Registrations" at bounding box center [42, 266] width 46 height 11
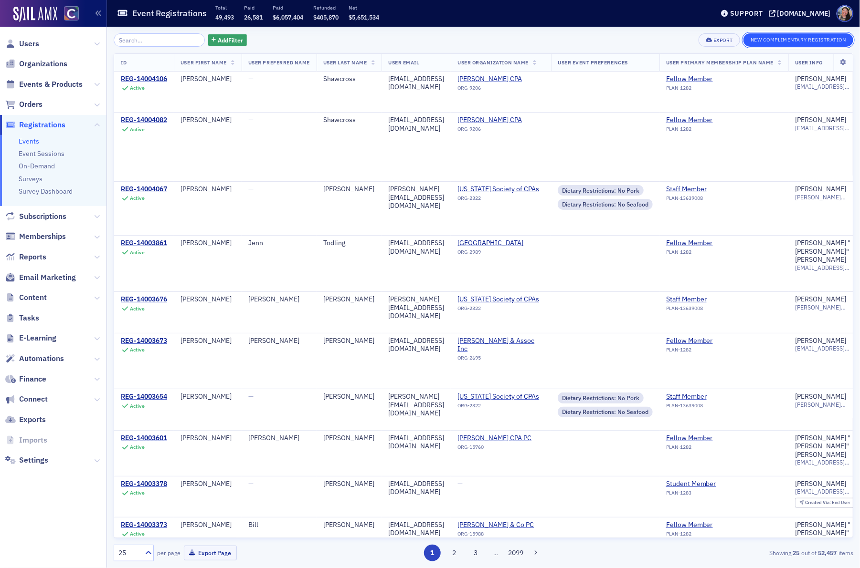
click at [755, 40] on button "New Complimentary Registration" at bounding box center [798, 39] width 110 height 13
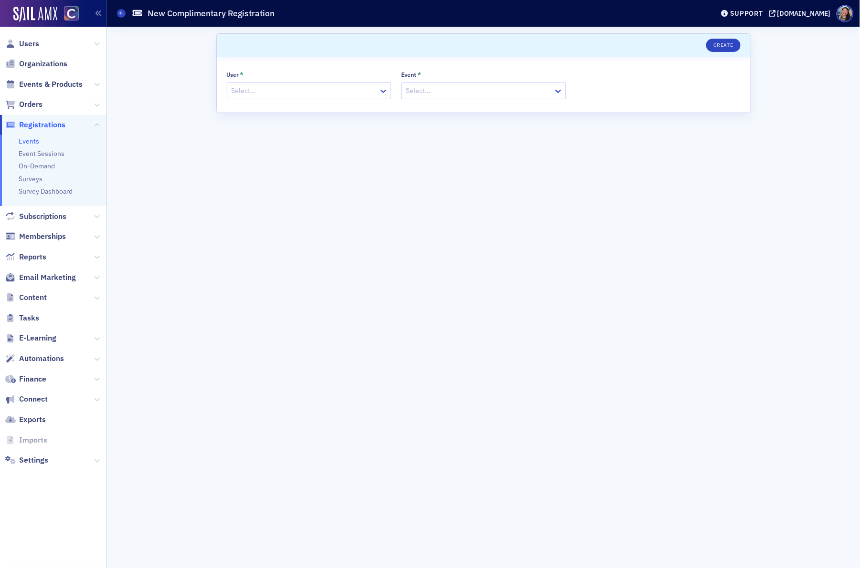
click at [326, 92] on div at bounding box center [304, 91] width 147 height 12
type input "tiffany.l.carson"
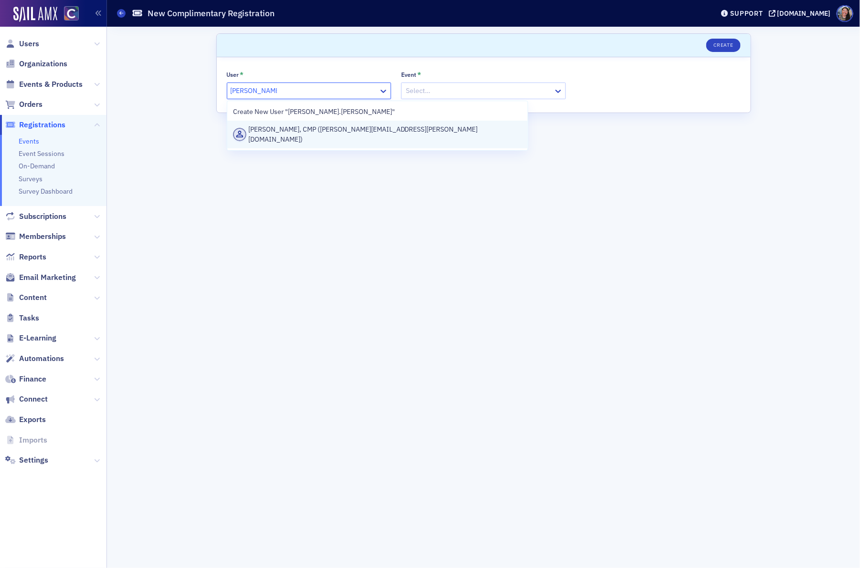
click at [330, 133] on div "Tiffany Carson, CMP (tiffany.l.carson@gmail.com)" at bounding box center [377, 135] width 288 height 20
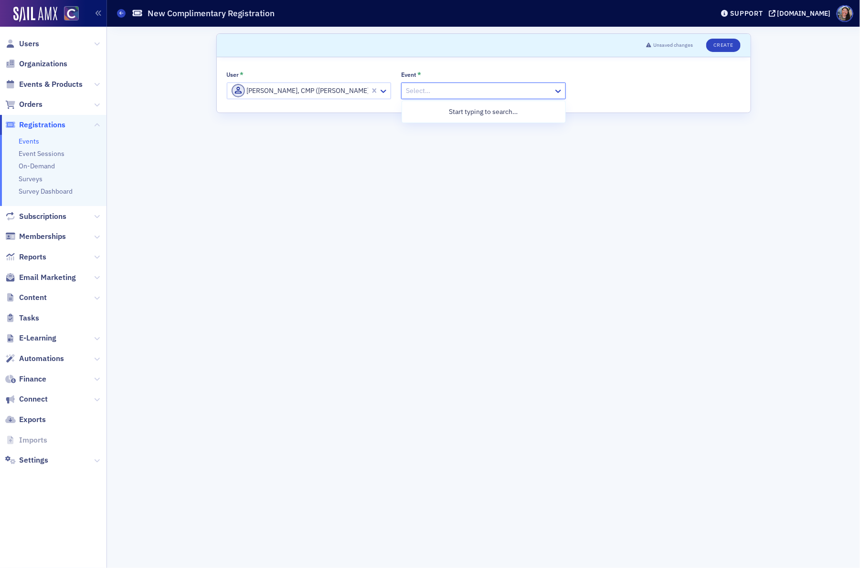
click at [424, 90] on div at bounding box center [478, 91] width 147 height 12
type input "coaching"
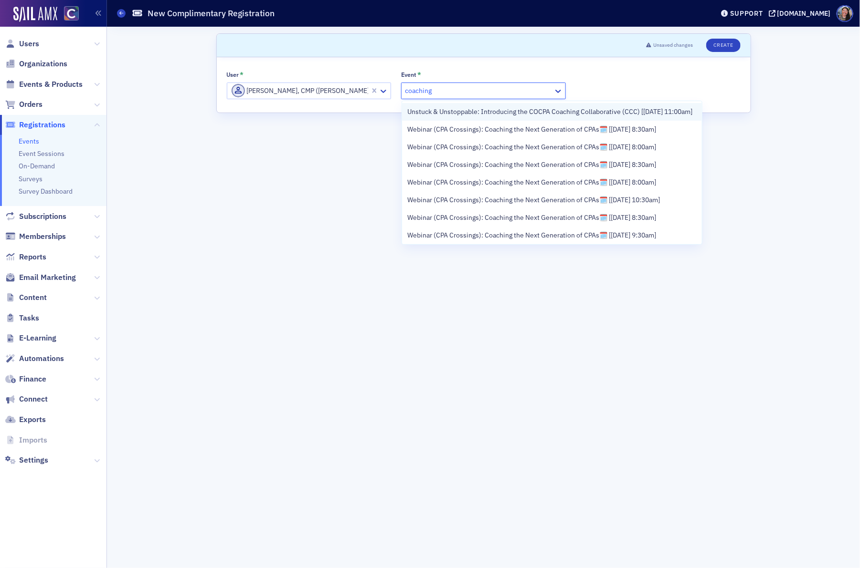
click at [441, 117] on span "Unstuck & Unstoppable: Introducing the COCPA Coaching Collaborative (CCC) [8/21…" at bounding box center [550, 112] width 285 height 10
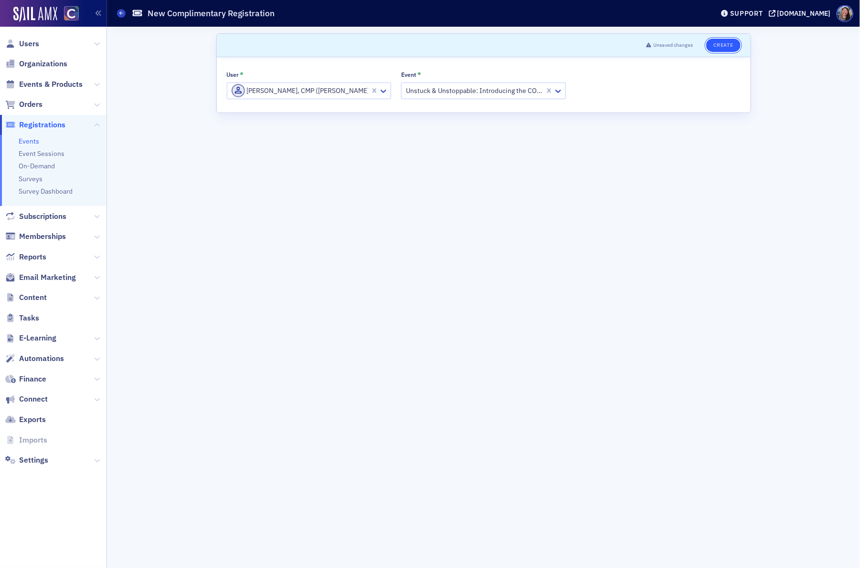
click at [713, 47] on button "Create" at bounding box center [723, 45] width 34 height 13
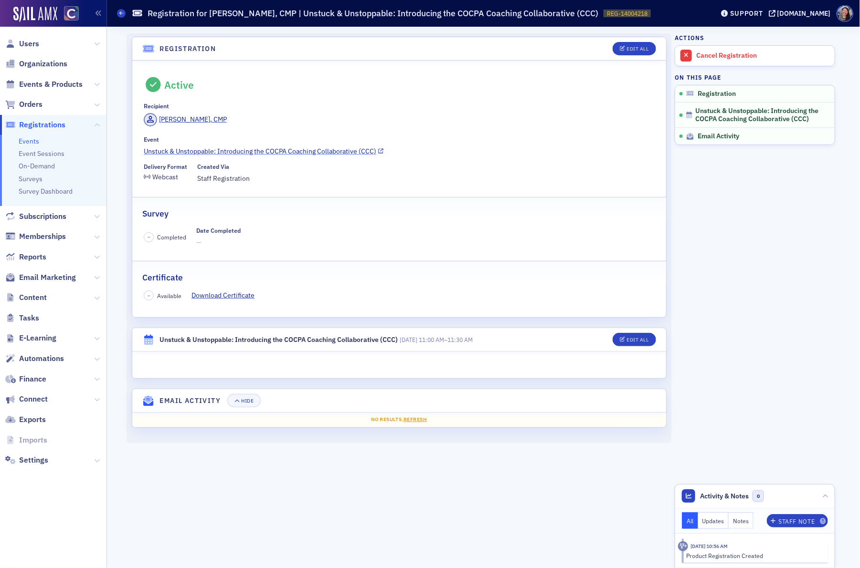
click at [246, 154] on link "Unstuck & Unstoppable: Introducing the COCPA Coaching Collaborative (CCC)" at bounding box center [399, 152] width 510 height 10
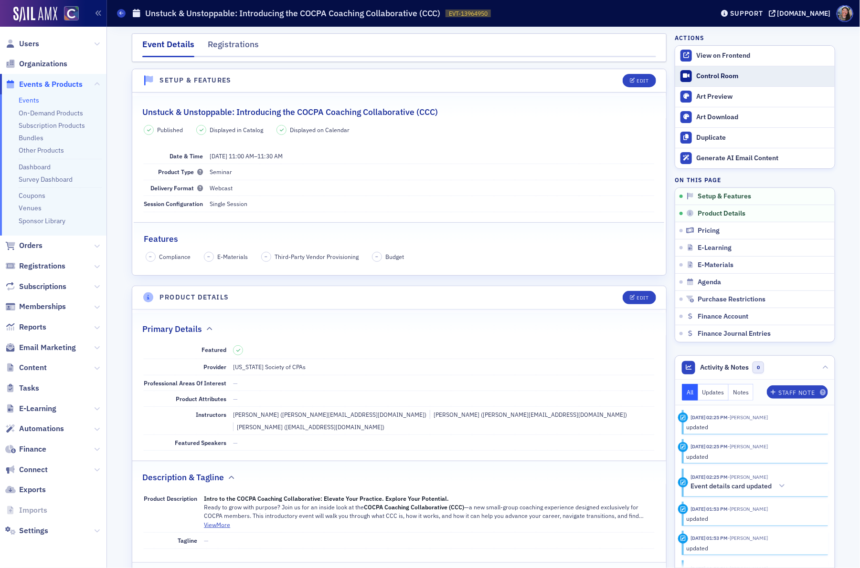
click at [692, 75] on div at bounding box center [686, 76] width 12 height 12
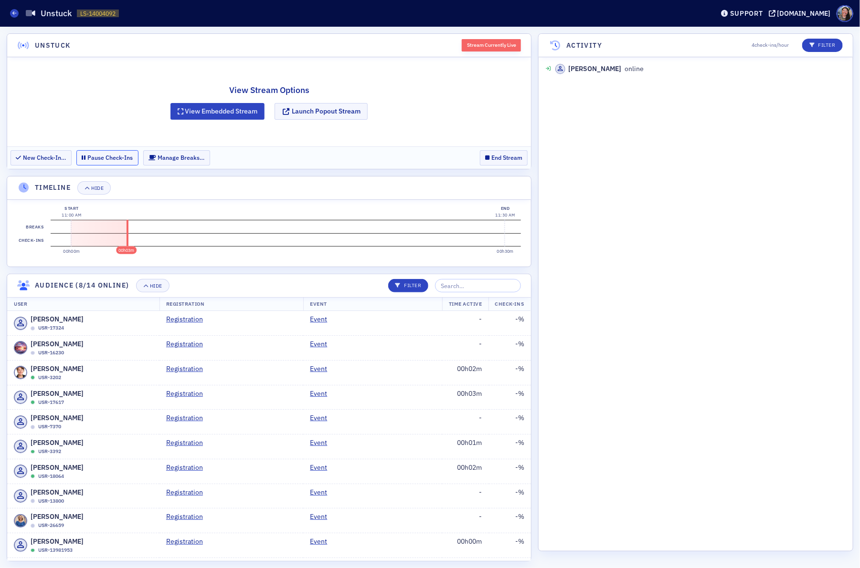
click at [104, 160] on button "Pause Check-Ins" at bounding box center [107, 157] width 62 height 15
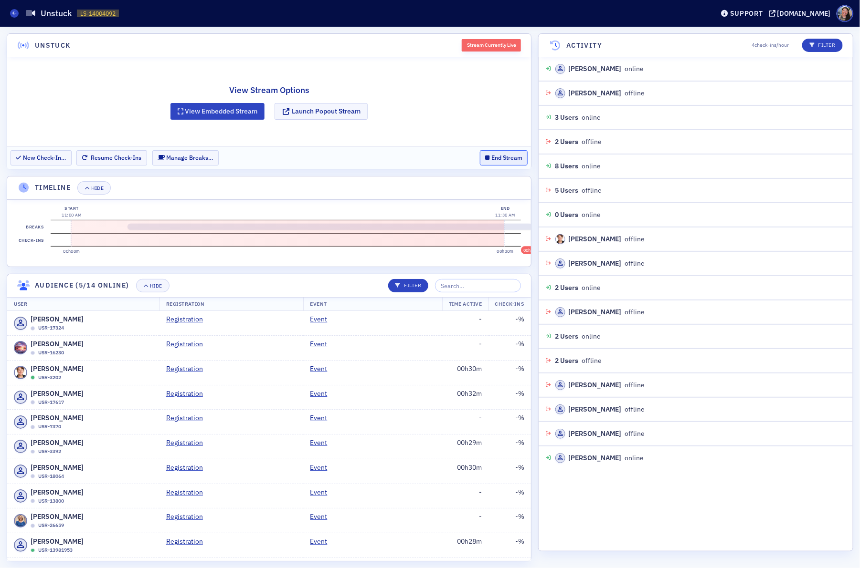
click at [507, 157] on button "End Stream" at bounding box center [504, 157] width 48 height 15
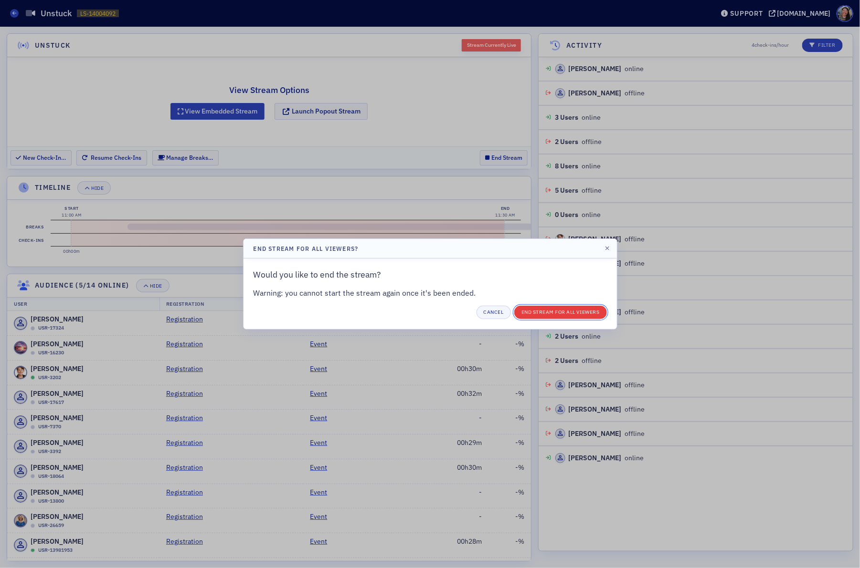
click at [552, 307] on button "End Stream for all Viewers" at bounding box center [560, 312] width 93 height 13
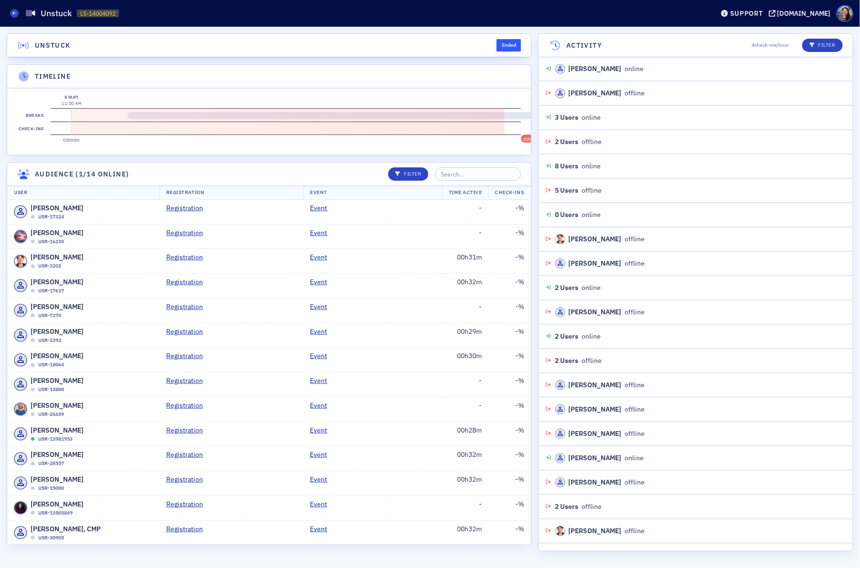
scroll to position [8, 0]
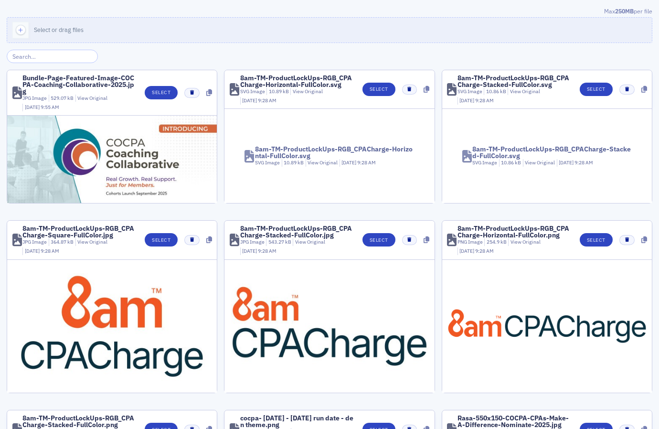
click at [63, 54] on input "search" at bounding box center [52, 56] width 91 height 13
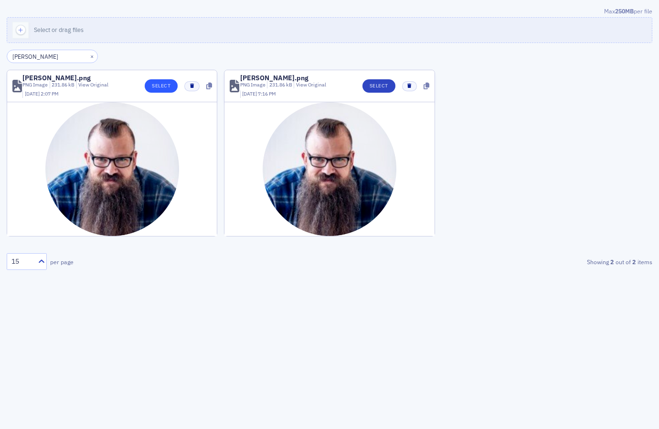
type input "[PERSON_NAME]"
click at [163, 84] on button "Select" at bounding box center [161, 85] width 33 height 13
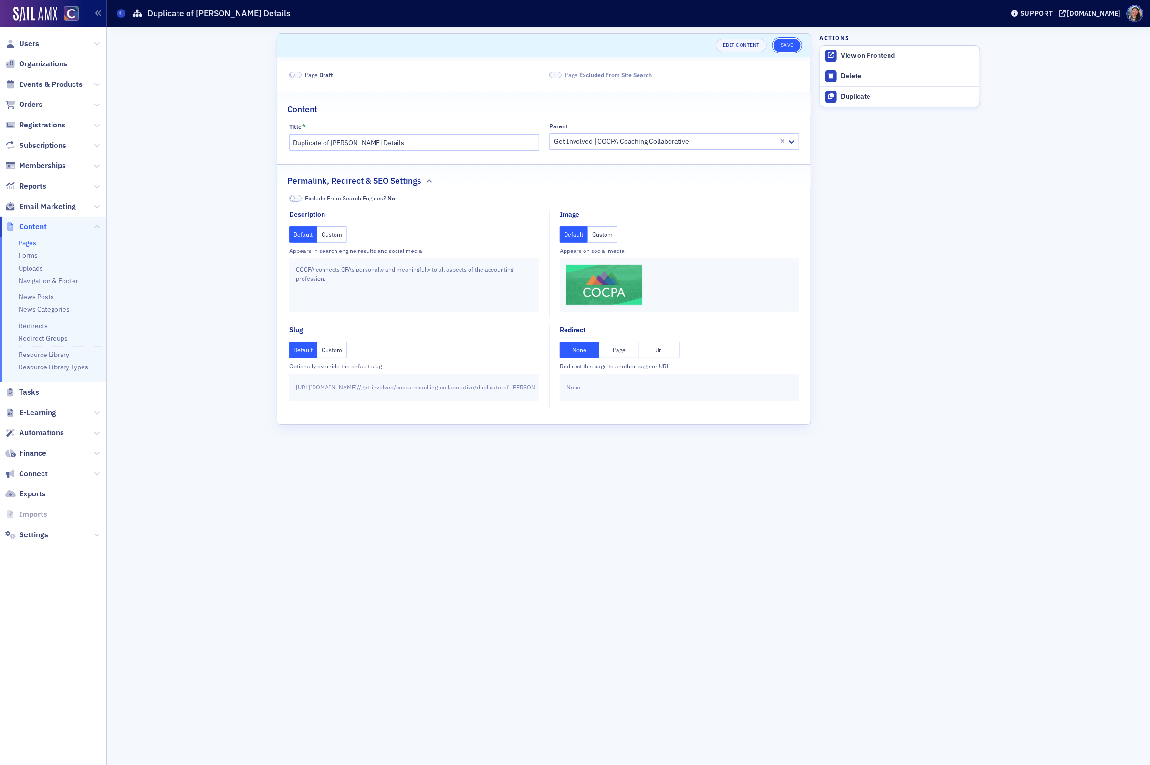
click at [786, 46] on button "Save" at bounding box center [787, 45] width 27 height 13
click at [28, 242] on link "Pages" at bounding box center [28, 243] width 18 height 9
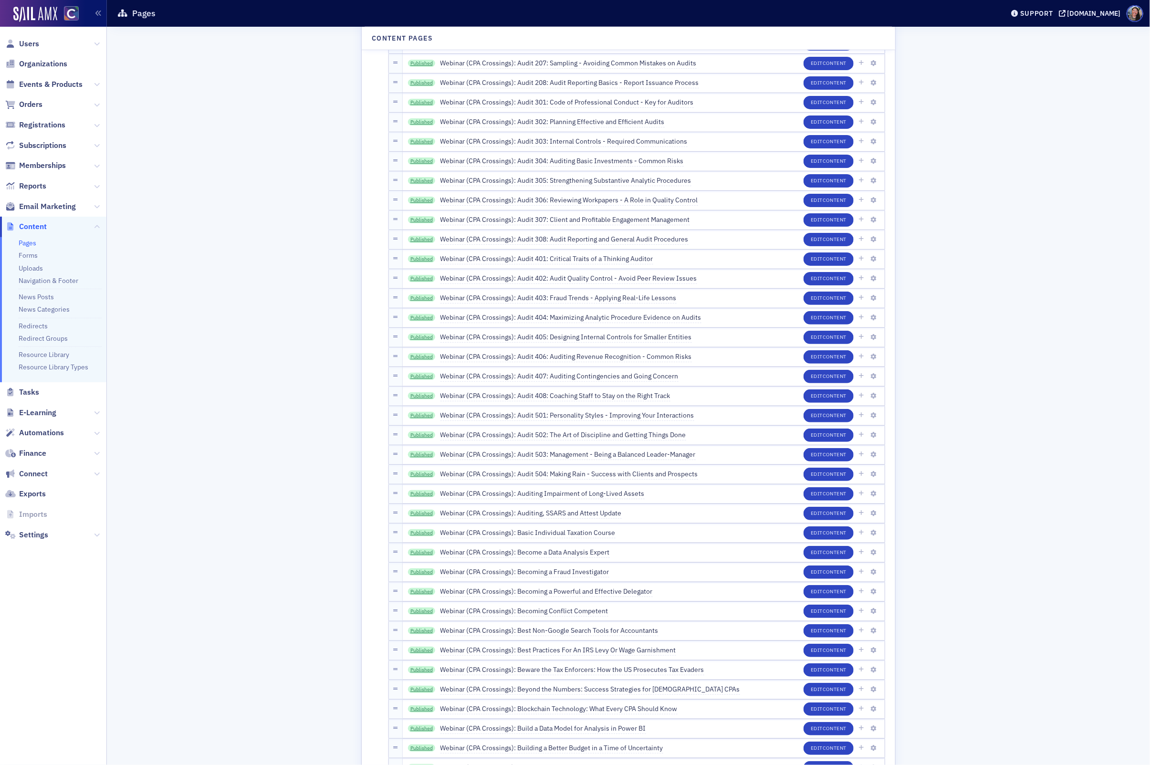
scroll to position [1065, 0]
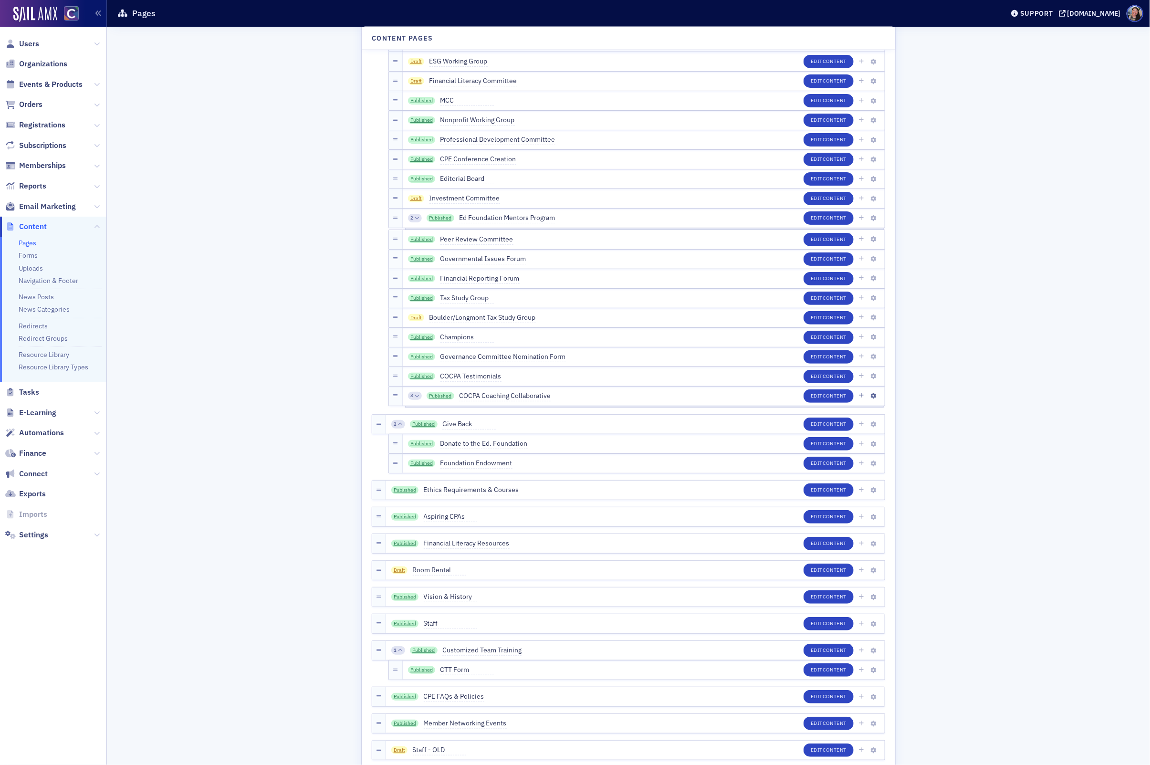
click at [416, 397] on icon at bounding box center [417, 396] width 4 height 4
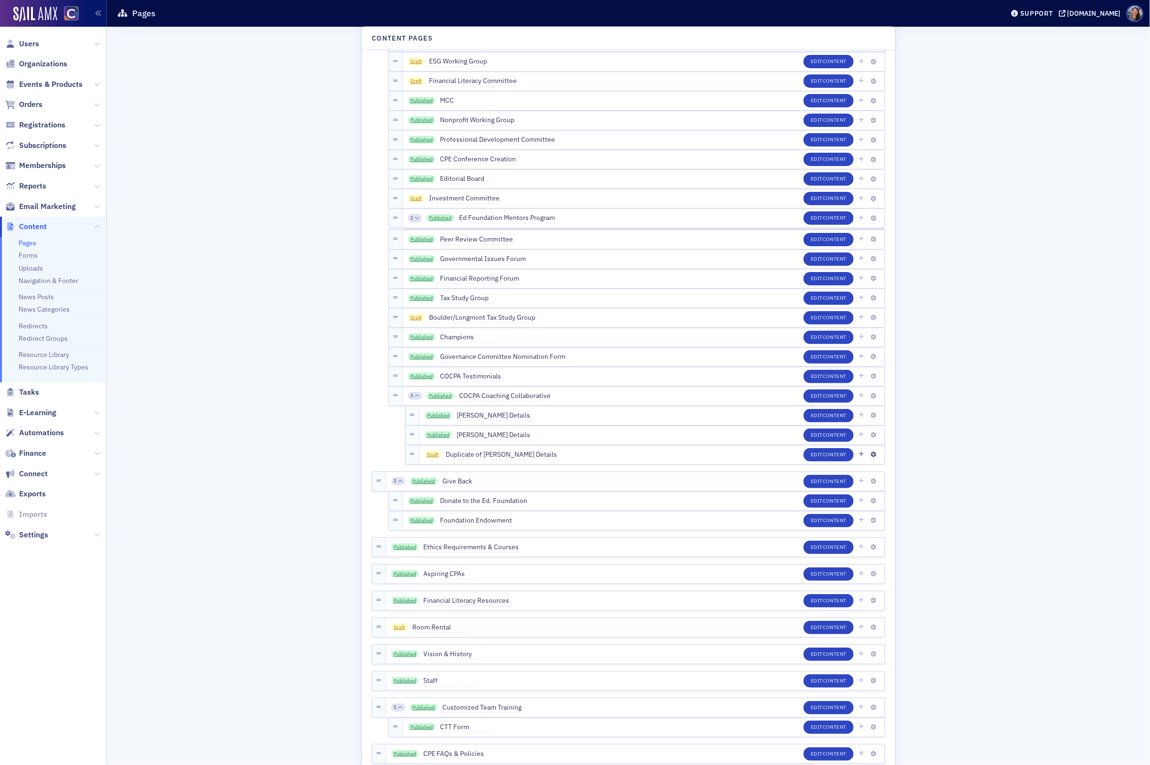
click at [524, 457] on span "Duplicate of Doug Slaybaugh Details" at bounding box center [501, 455] width 111 height 11
drag, startPoint x: 504, startPoint y: 454, endPoint x: 349, endPoint y: 436, distance: 155.7
type input "Jenn Todling Details"
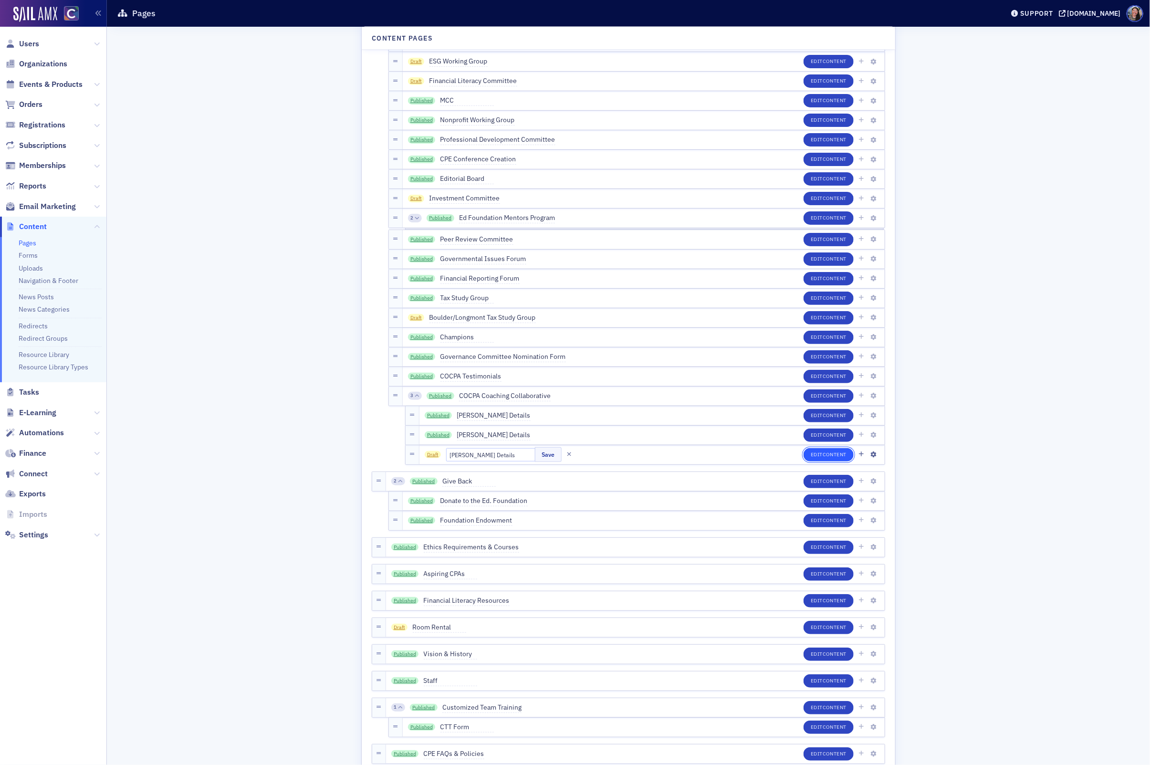
click at [827, 457] on span "Content" at bounding box center [835, 454] width 24 height 7
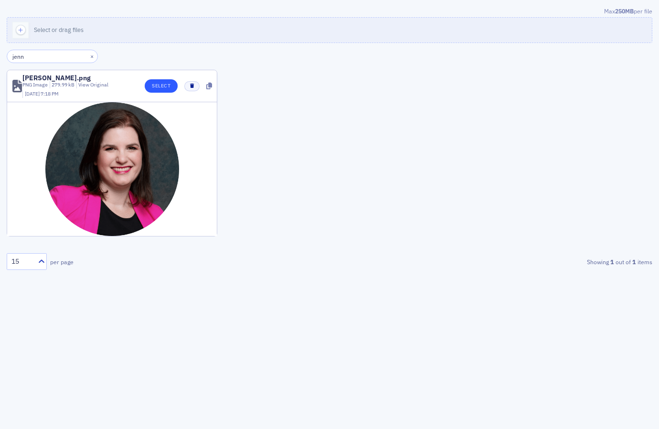
type input "jenn"
click at [161, 89] on button "Select" at bounding box center [161, 85] width 33 height 13
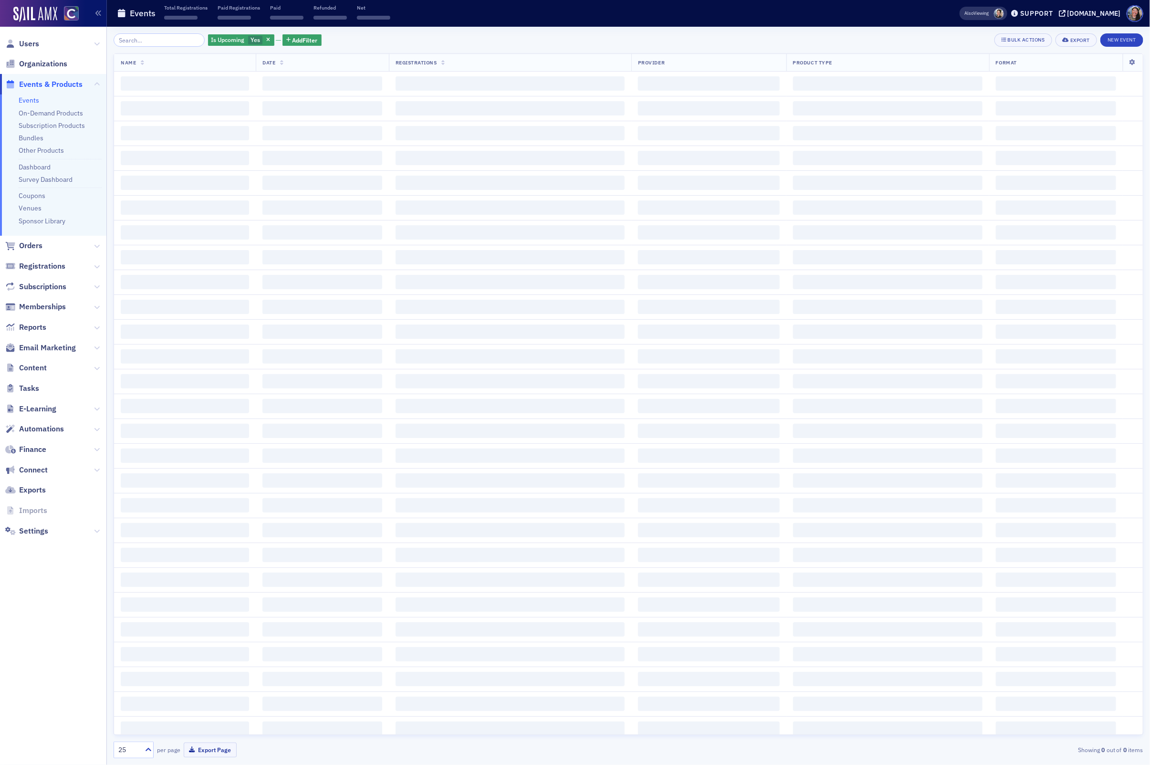
click at [164, 40] on input "search" at bounding box center [159, 39] width 91 height 13
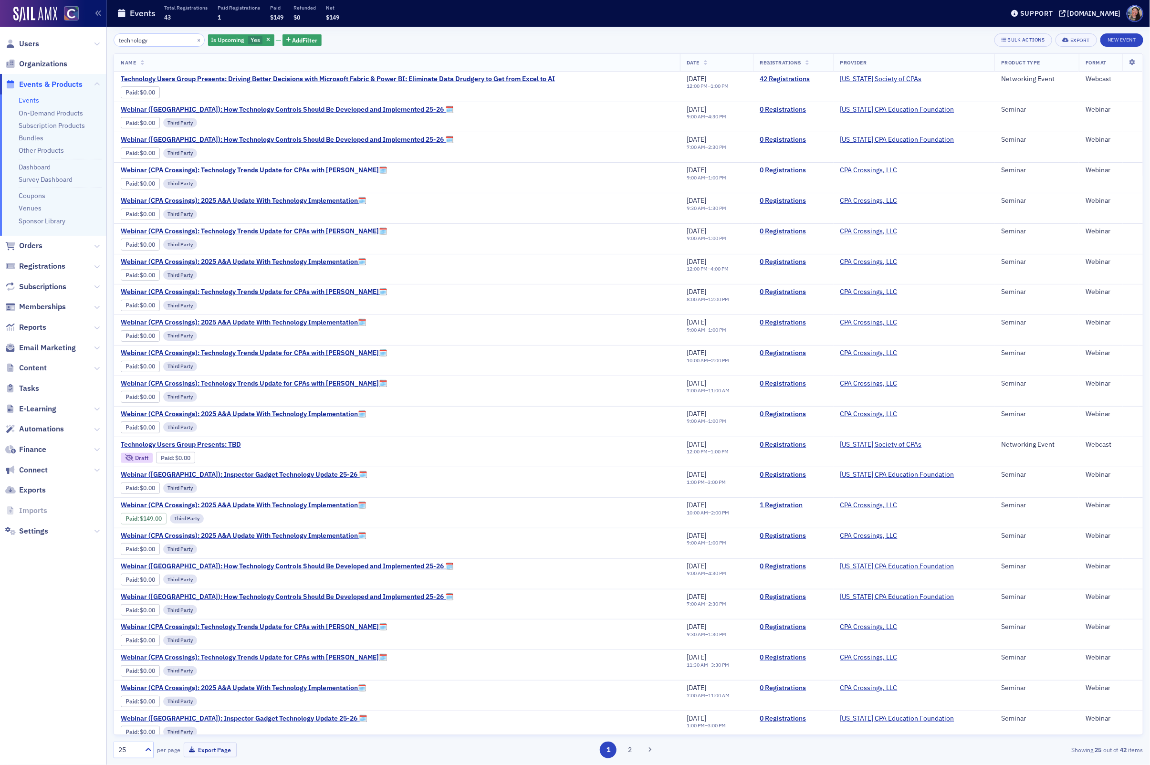
type input "technology"
click at [232, 81] on span "Technology Users Group Presents: Driving Better Decisions with Microsoft Fabric…" at bounding box center [338, 79] width 434 height 9
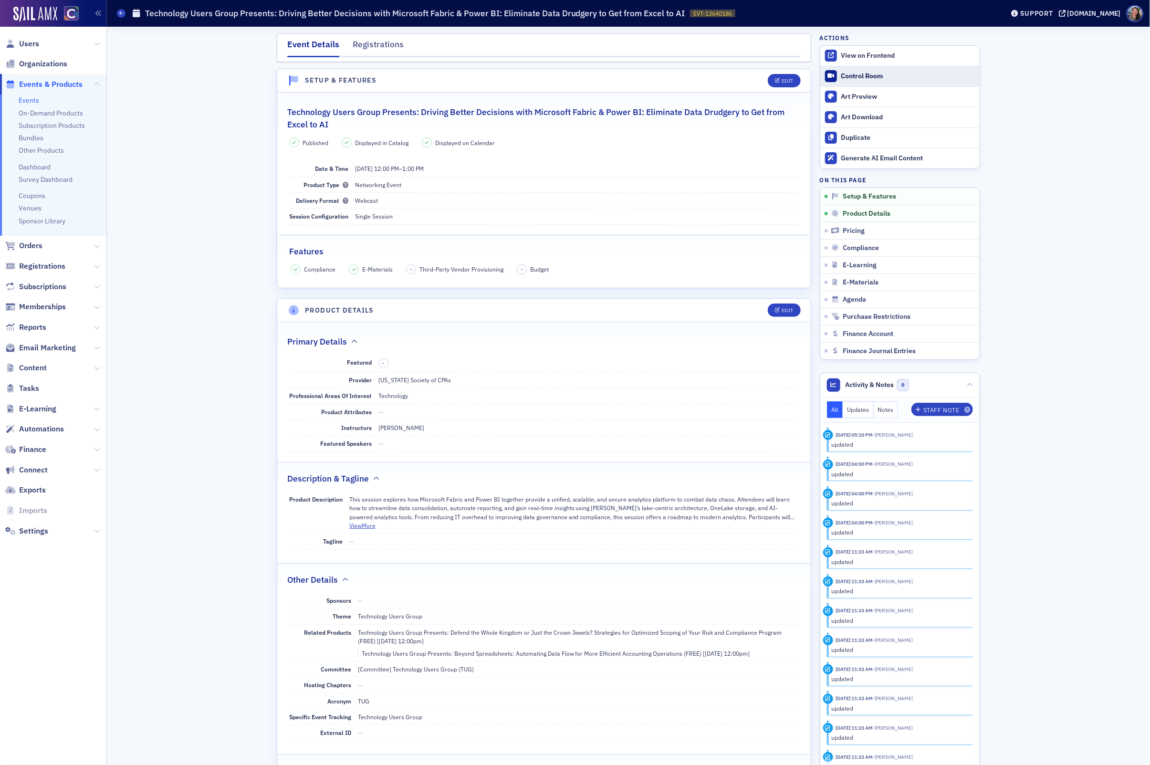
click at [838, 74] on link "Control Room" at bounding box center [899, 76] width 159 height 20
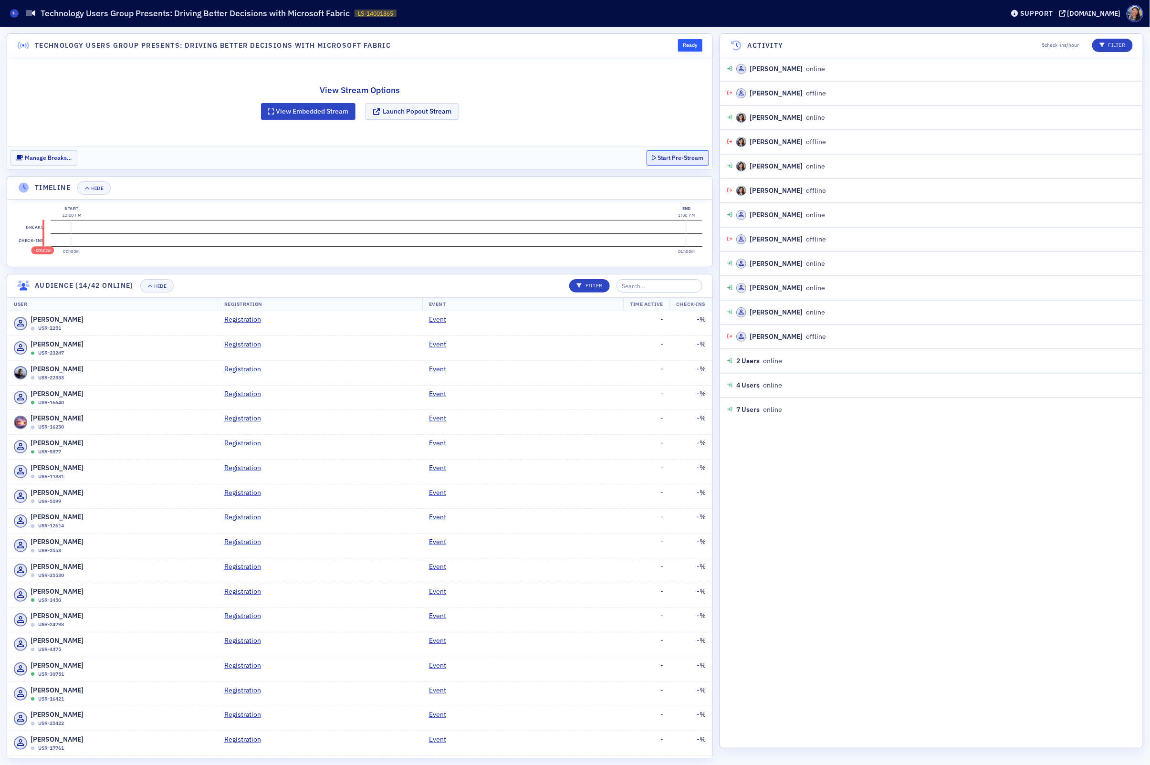
click at [683, 158] on button "Start Pre-Stream" at bounding box center [678, 157] width 63 height 15
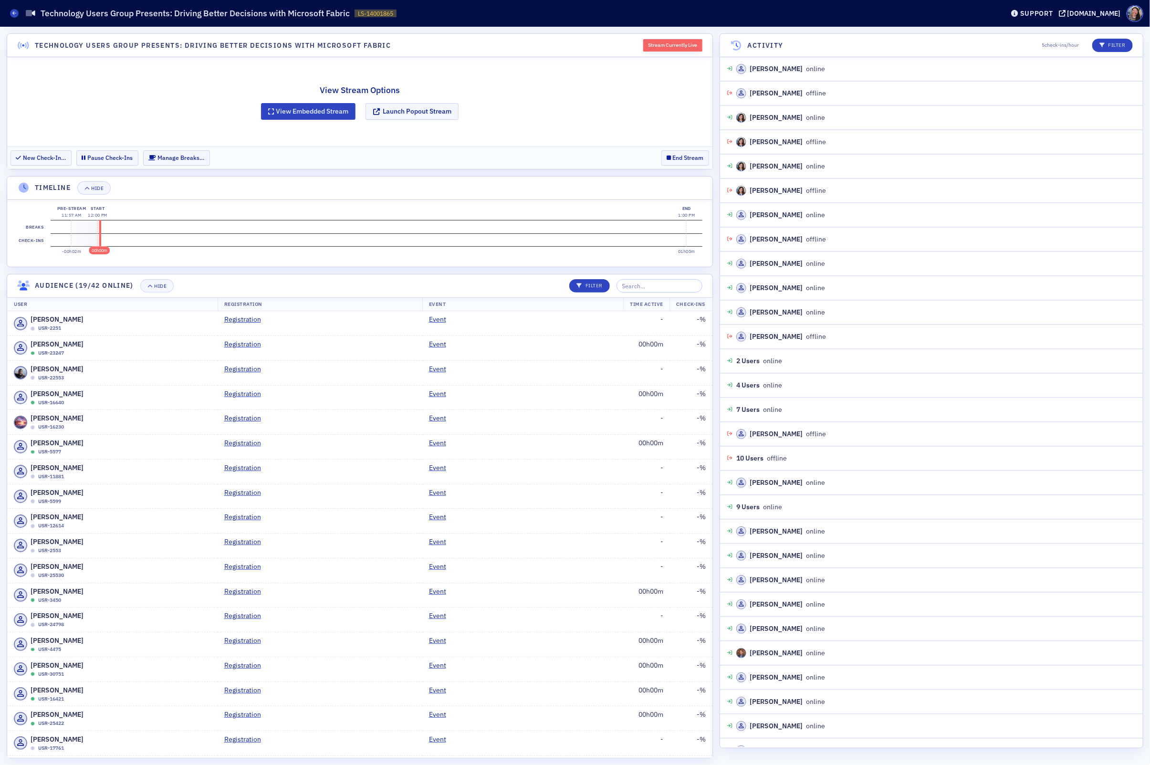
scroll to position [1, 0]
click at [14, 19] on div "Live Streams Technology Users Group Presents: Driving Better Decisions with Mic…" at bounding box center [500, 13] width 980 height 18
click at [14, 12] on icon at bounding box center [14, 13] width 4 height 4
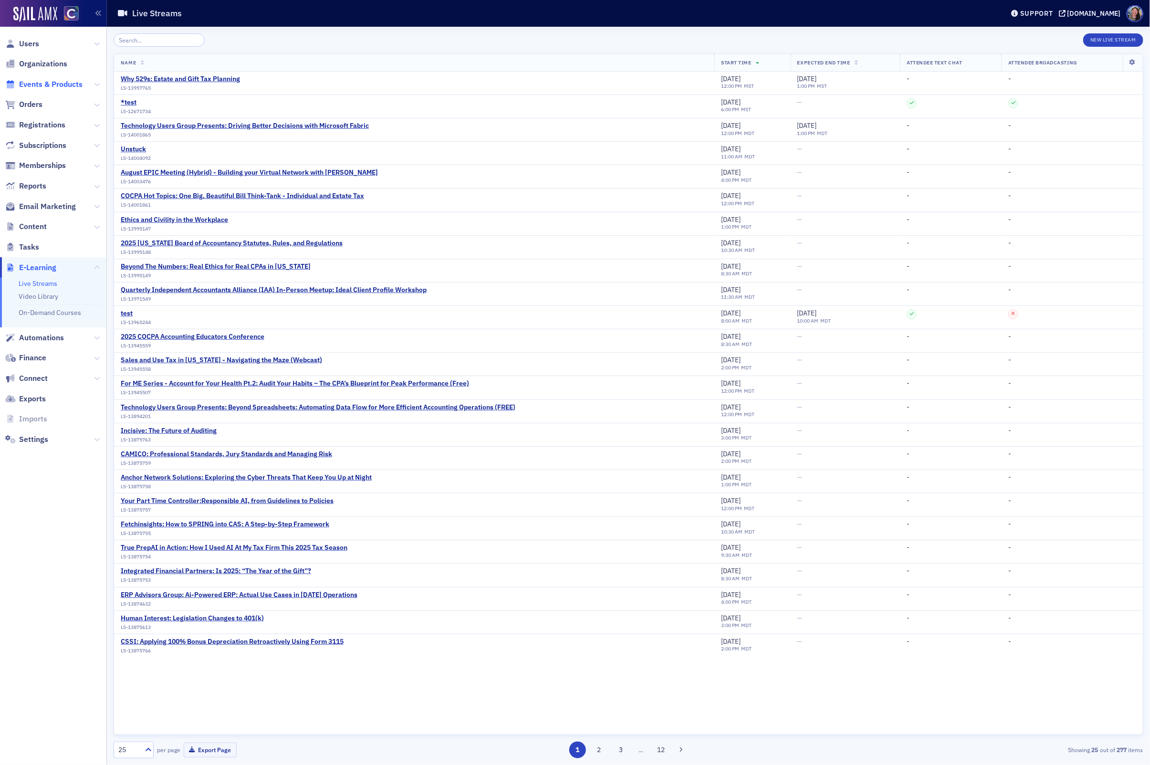
click at [41, 86] on span "Events & Products" at bounding box center [50, 84] width 63 height 11
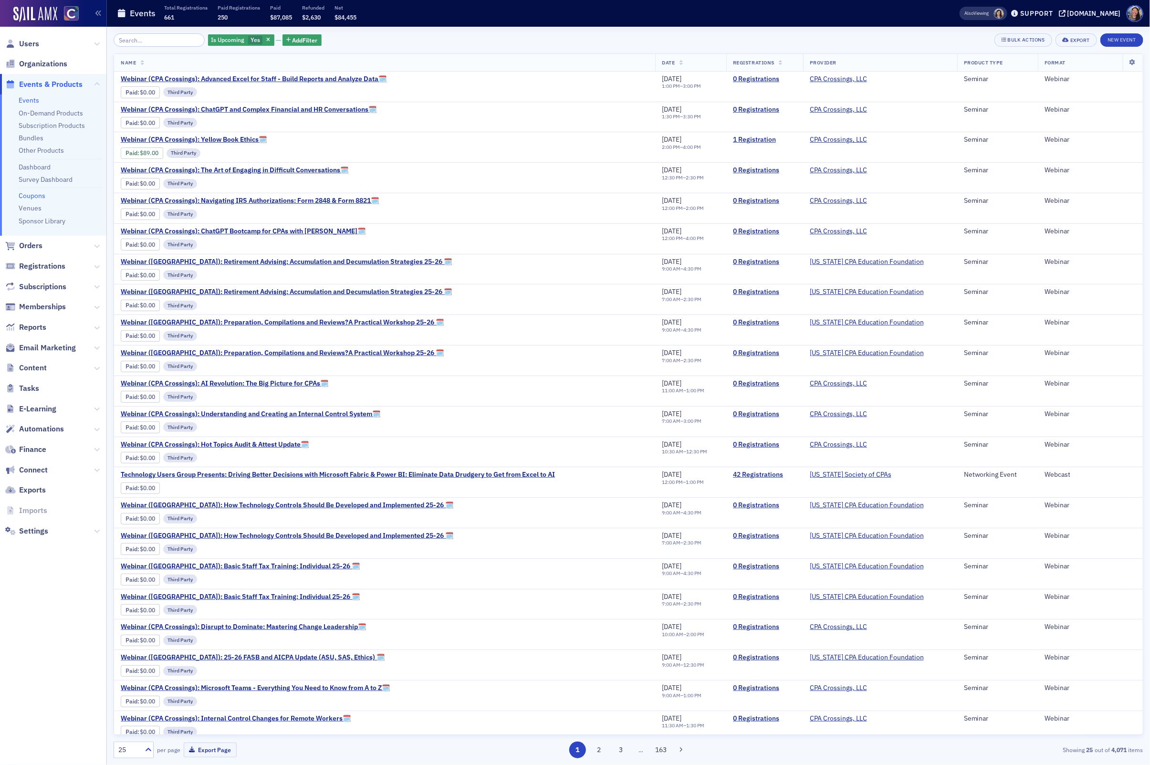
click at [34, 194] on link "Coupons" at bounding box center [32, 195] width 27 height 9
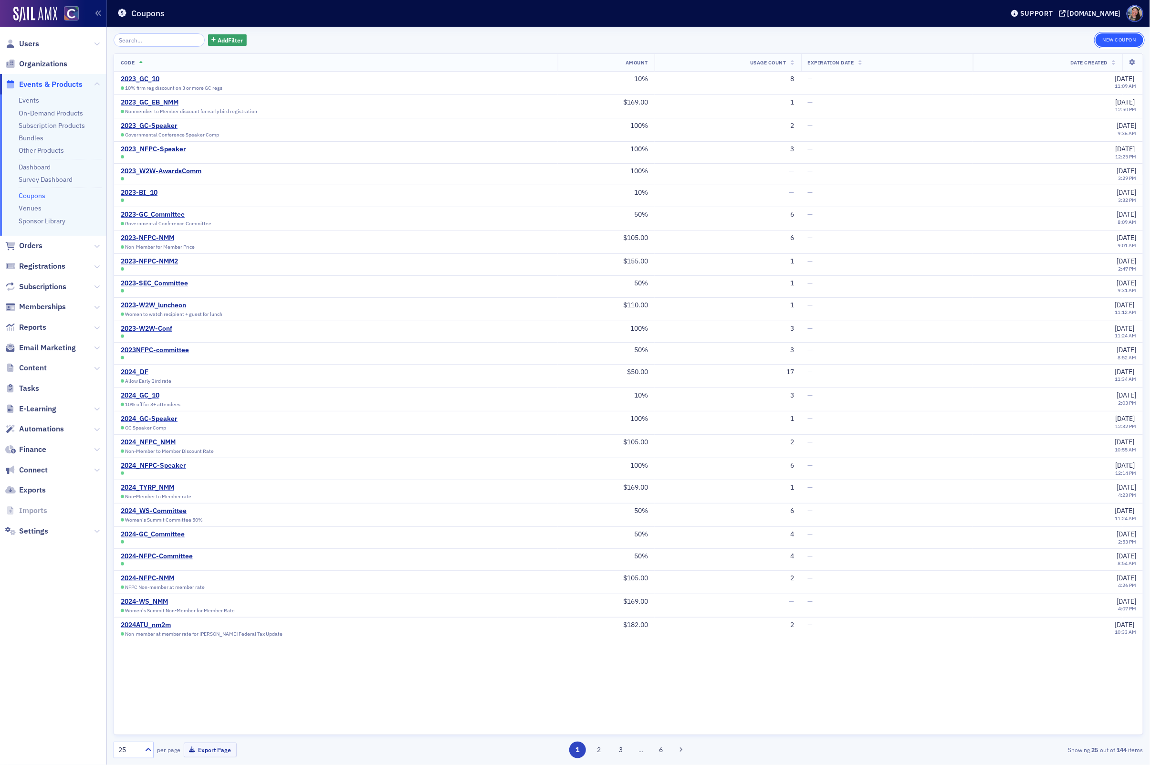
click at [1110, 40] on button "New Coupon" at bounding box center [1120, 39] width 48 height 13
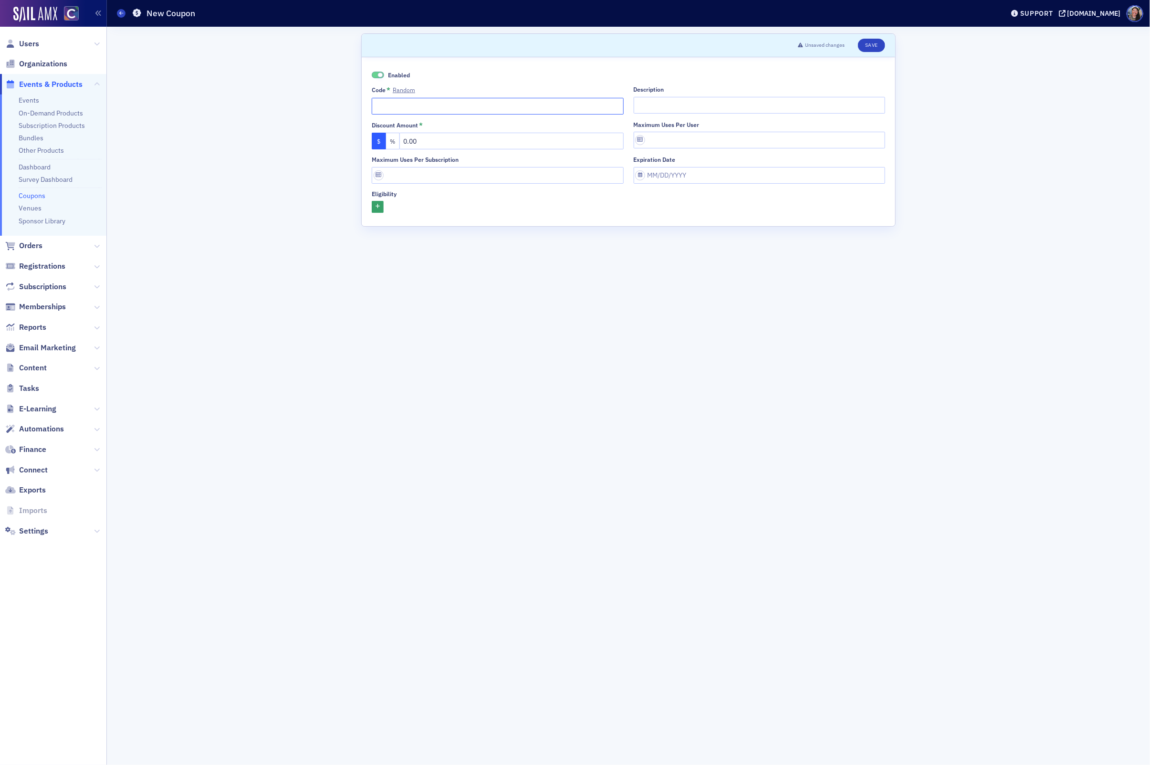
click at [454, 103] on input "Code * Random" at bounding box center [498, 106] width 252 height 17
type input "WS_40"
click at [674, 104] on input "Description" at bounding box center [760, 105] width 252 height 17
type input "Women's Summit 40% off for half day"
click at [398, 139] on button "%" at bounding box center [393, 141] width 14 height 17
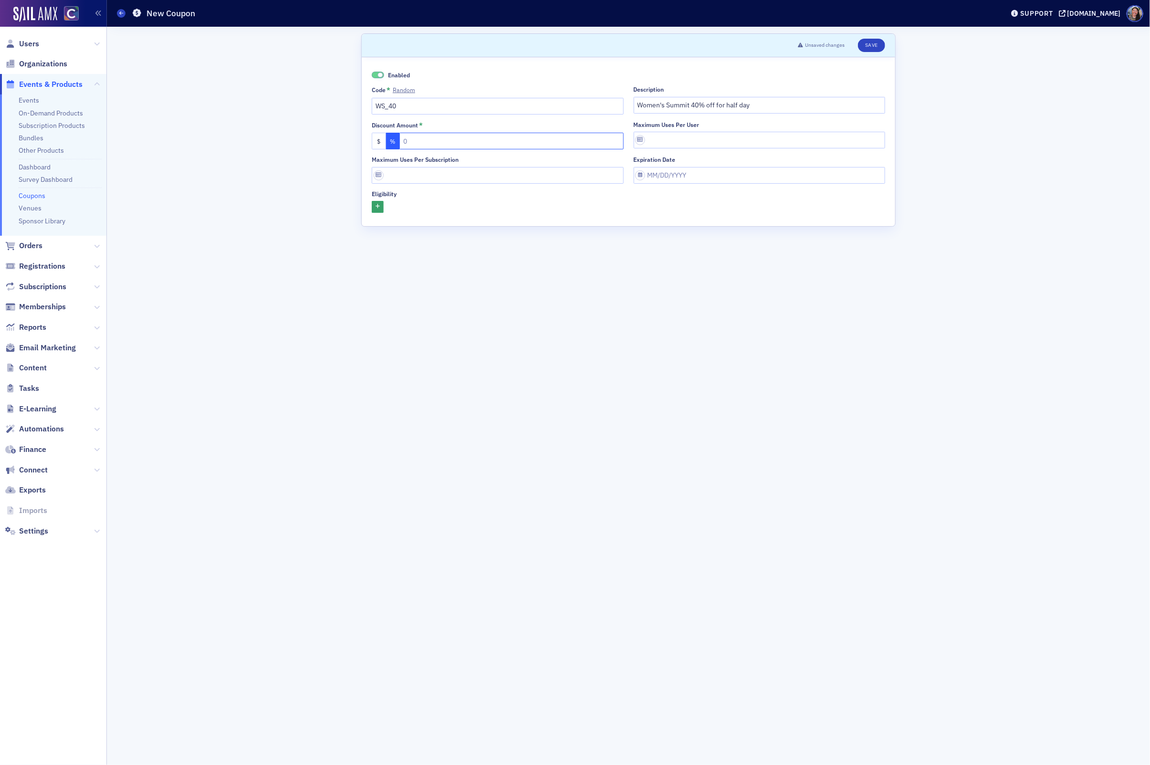
click at [430, 139] on input "text" at bounding box center [511, 141] width 224 height 17
type input "40"
click at [700, 138] on input "Maximum uses per user" at bounding box center [760, 140] width 252 height 17
click at [379, 209] on icon "button" at bounding box center [378, 206] width 4 height 5
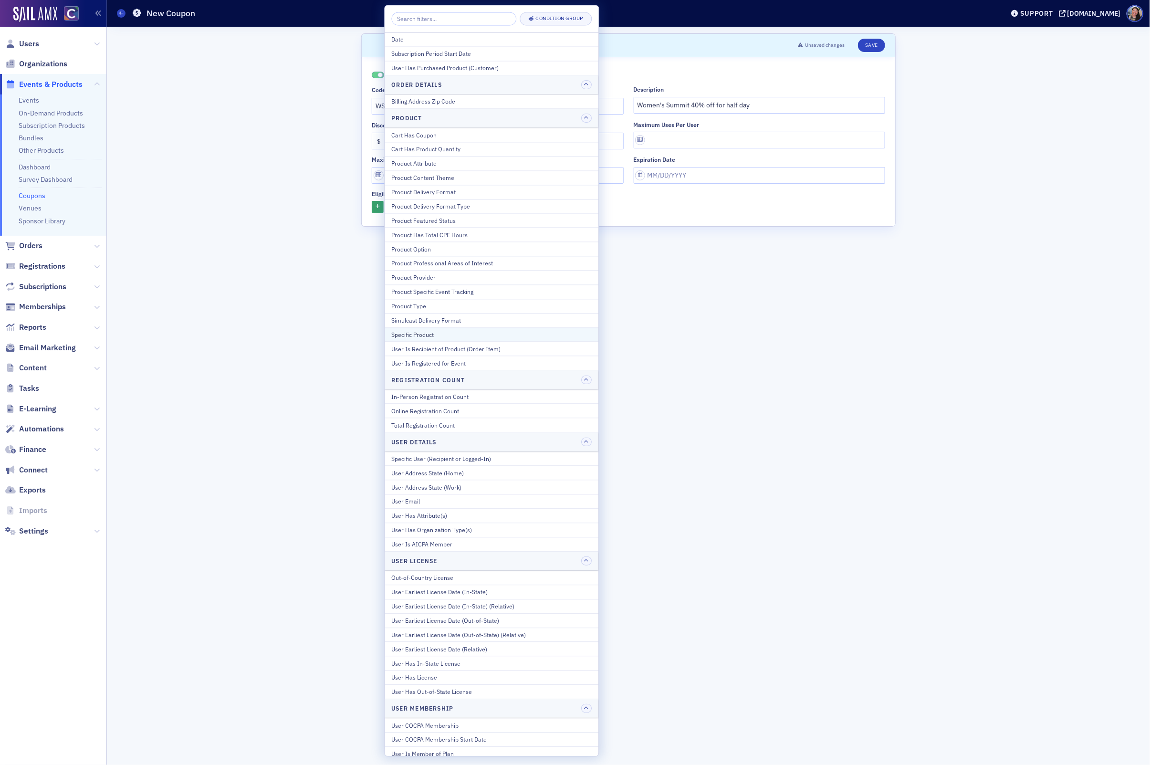
drag, startPoint x: 450, startPoint y: 329, endPoint x: 448, endPoint y: 341, distance: 12.5
click at [448, 341] on div "Cart Has Coupon Cart Has Product Quantity Product Attribute Product Content The…" at bounding box center [492, 249] width 214 height 242
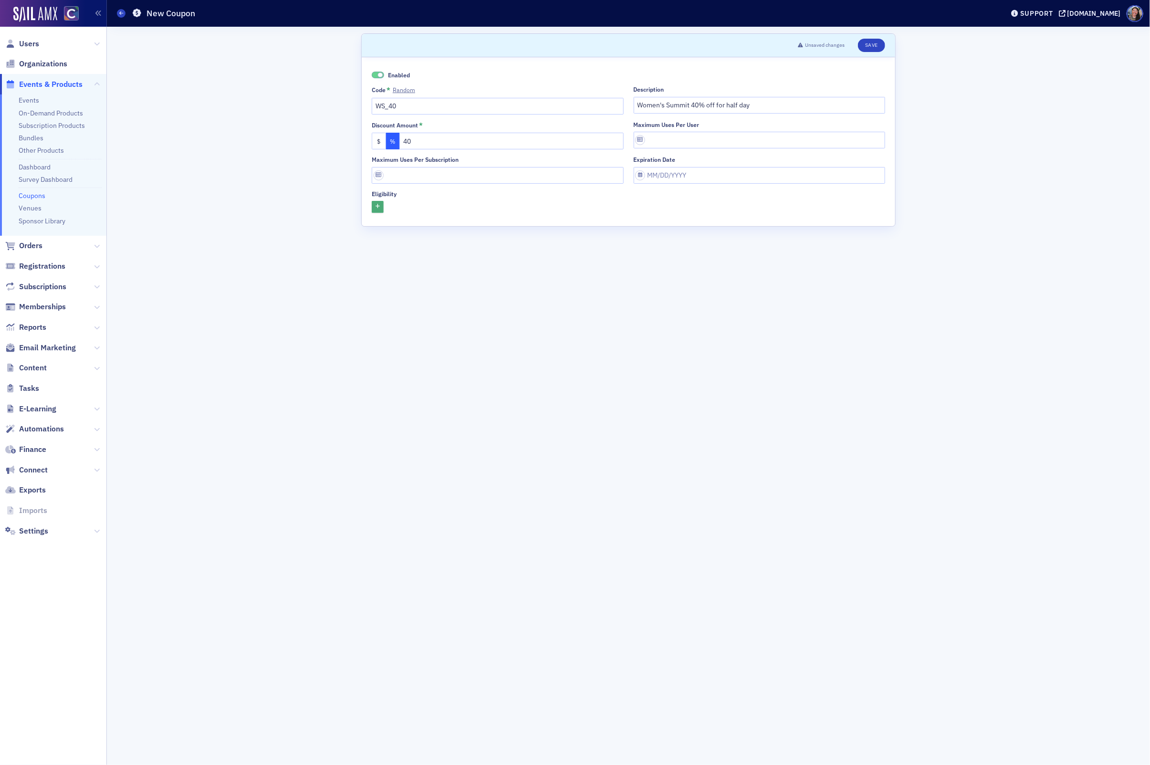
click at [380, 205] on icon "button" at bounding box center [378, 206] width 4 height 5
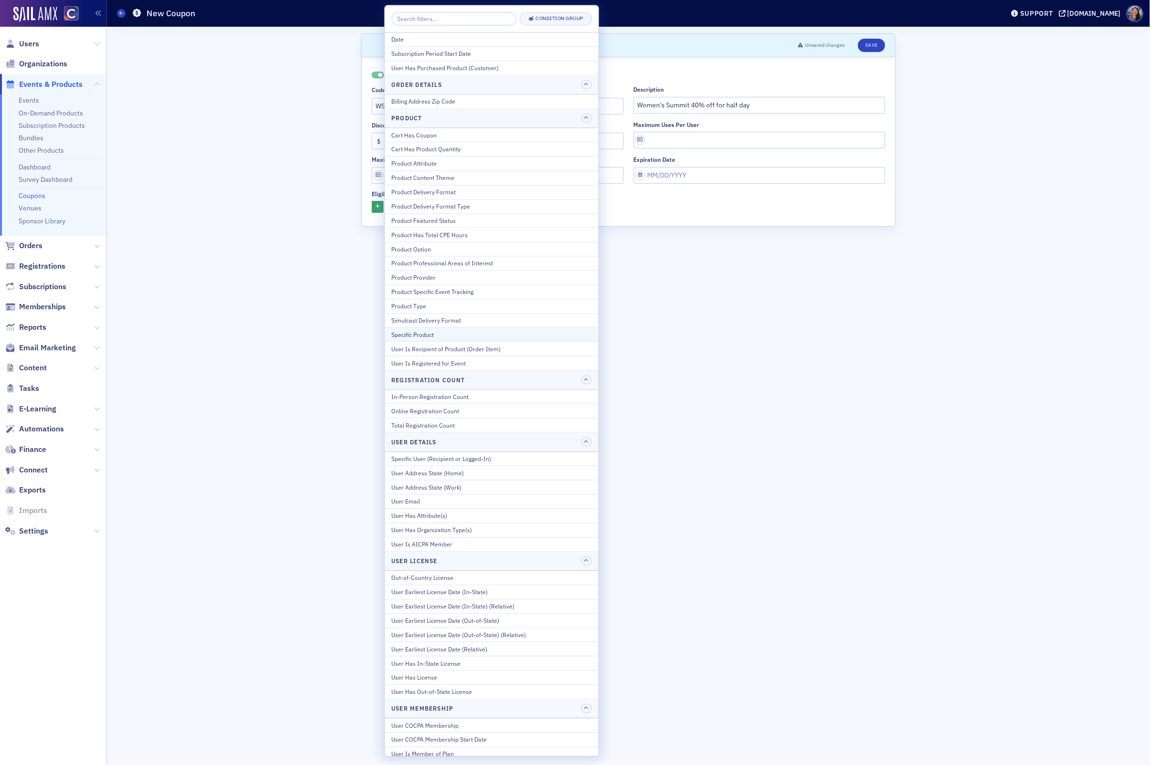
click at [431, 336] on div "Specific Product" at bounding box center [492, 334] width 200 height 9
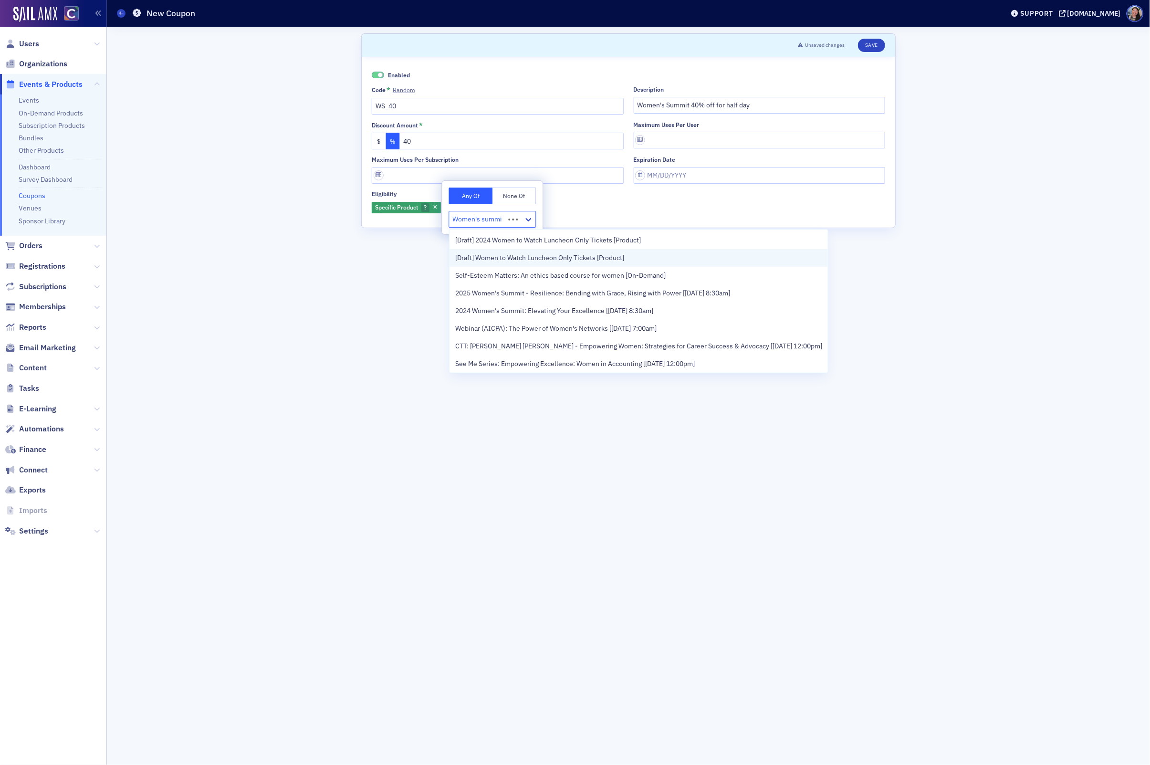
type input "Women's summit"
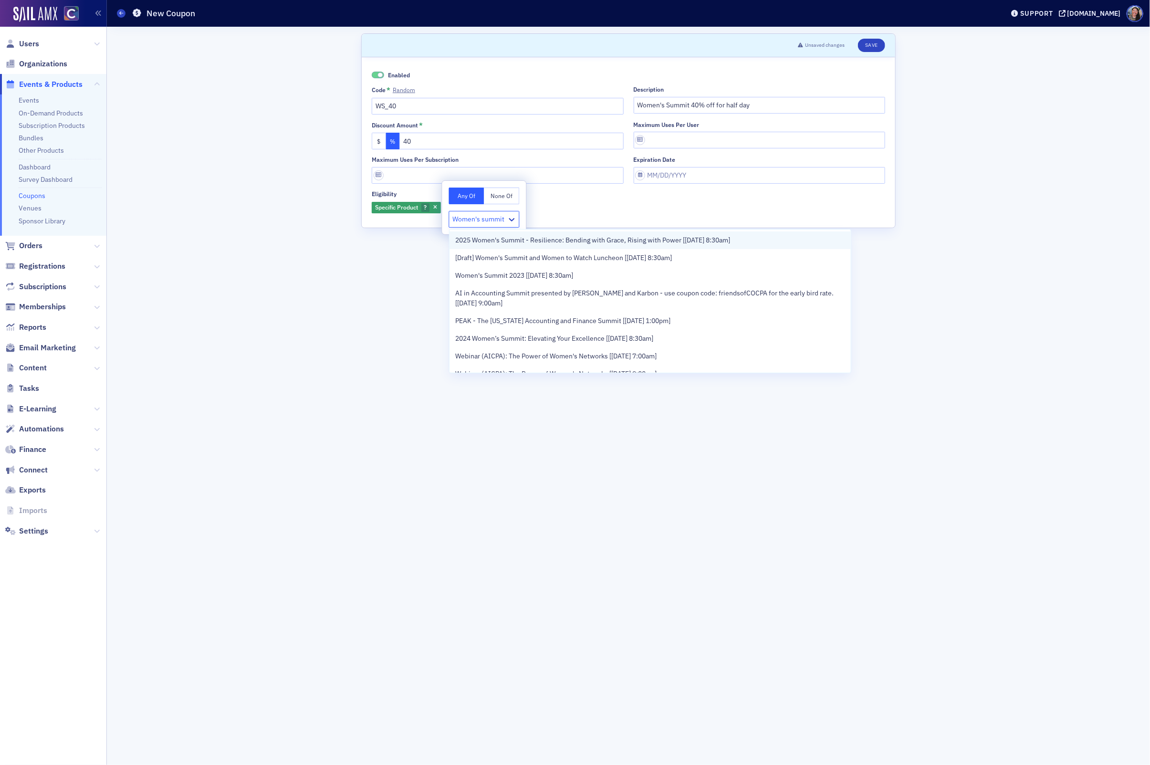
click at [533, 238] on span "2025 Women's Summit - Resilience: Bending with Grace, Rising with Power [8/22/2…" at bounding box center [592, 240] width 275 height 10
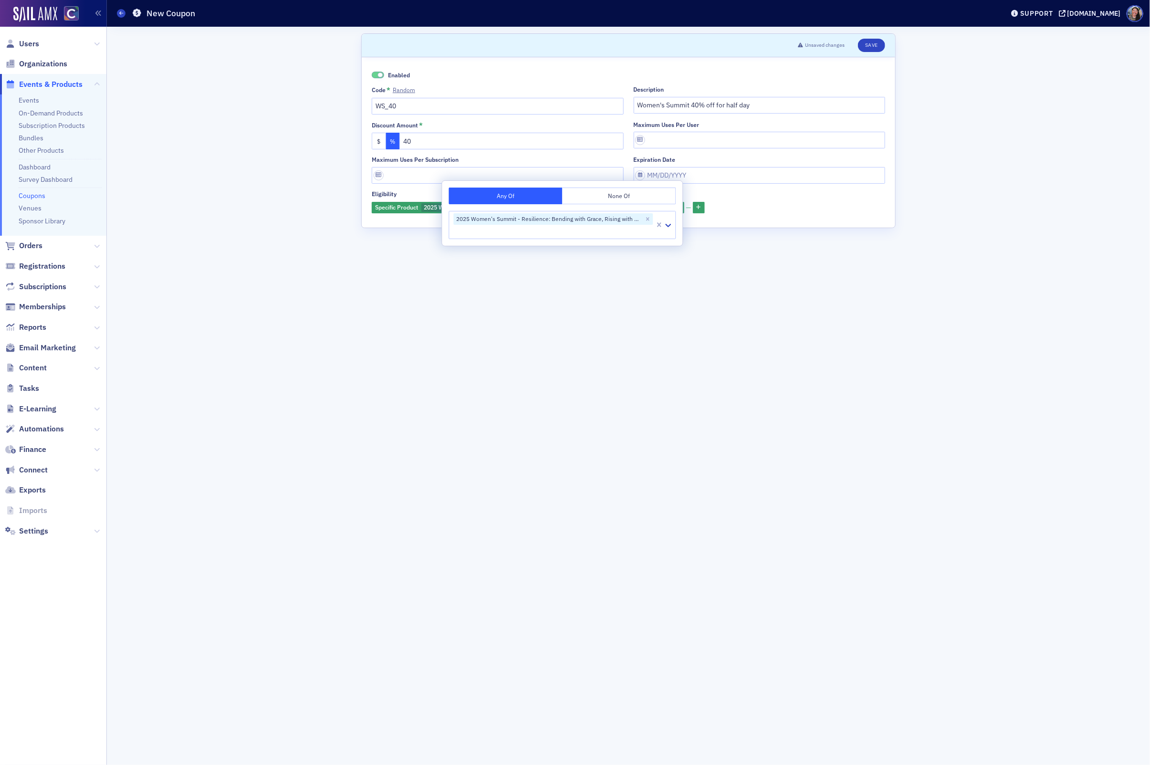
click at [828, 213] on div "Specific Product 2025 Women's Summit - Resilience: Bending with Grace, Rising w…" at bounding box center [629, 207] width 514 height 13
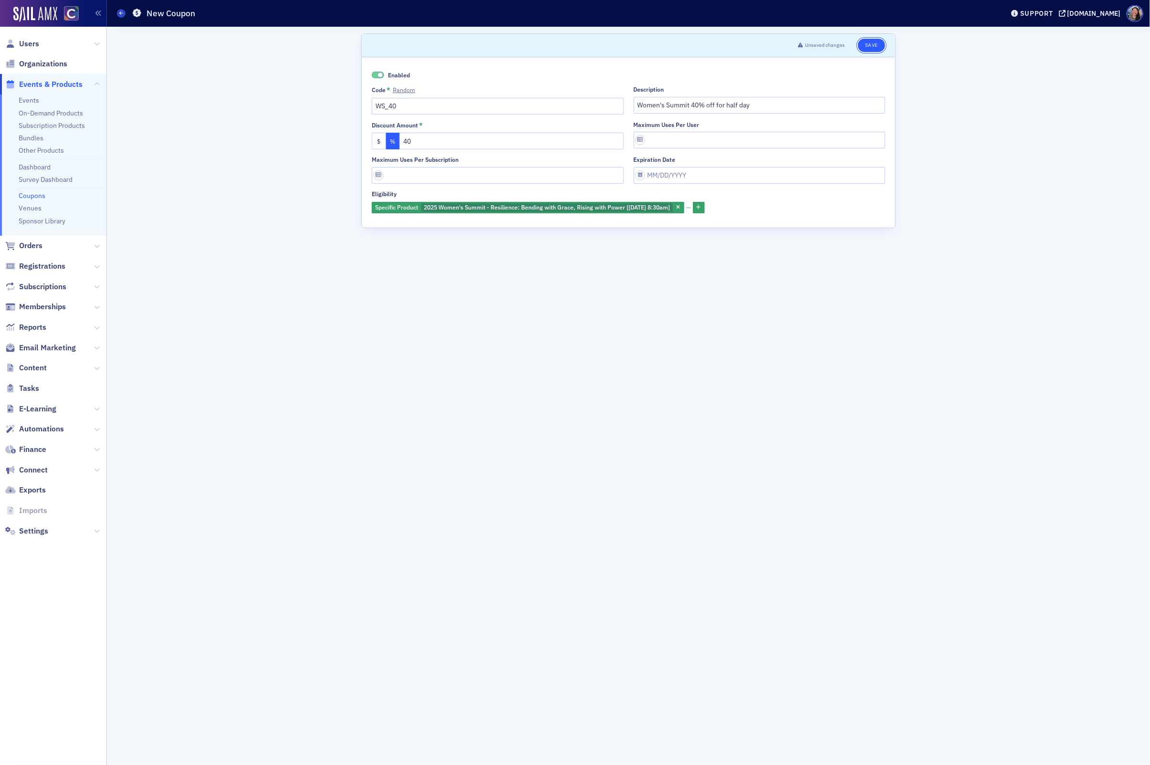
click at [876, 42] on button "Save" at bounding box center [871, 45] width 27 height 13
click at [441, 105] on input "WS_40" at bounding box center [498, 106] width 252 height 17
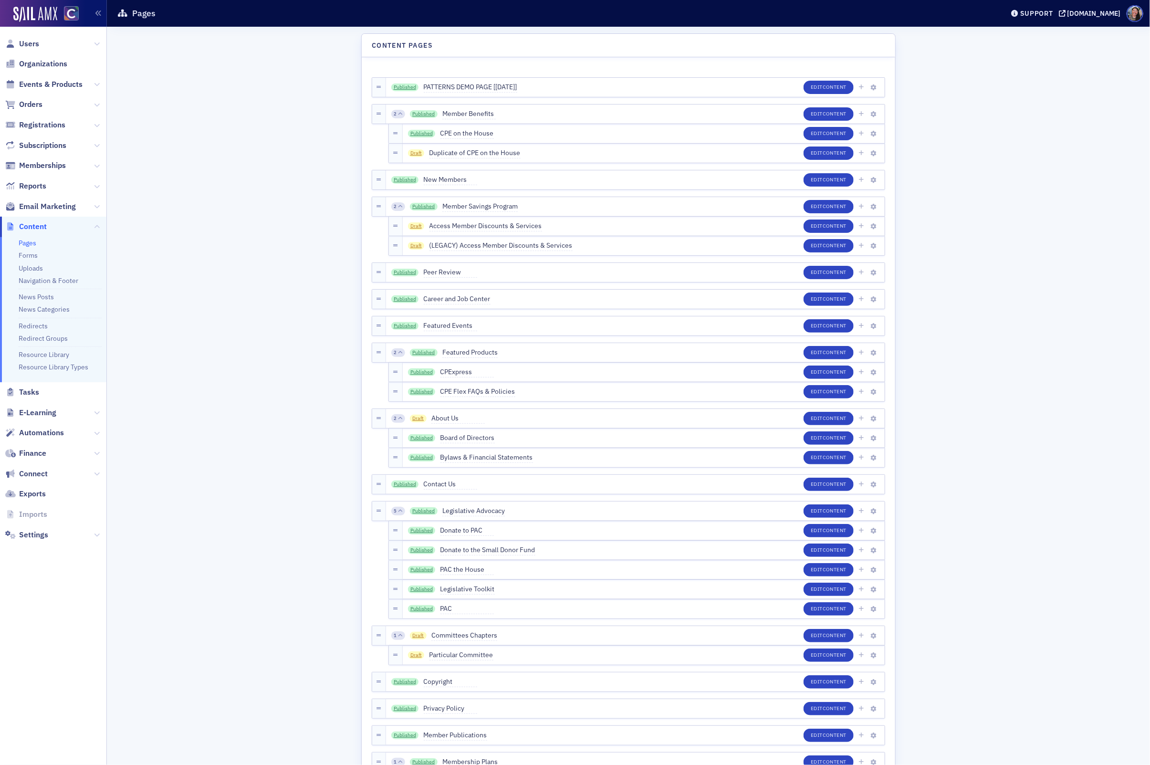
scroll to position [1065, 0]
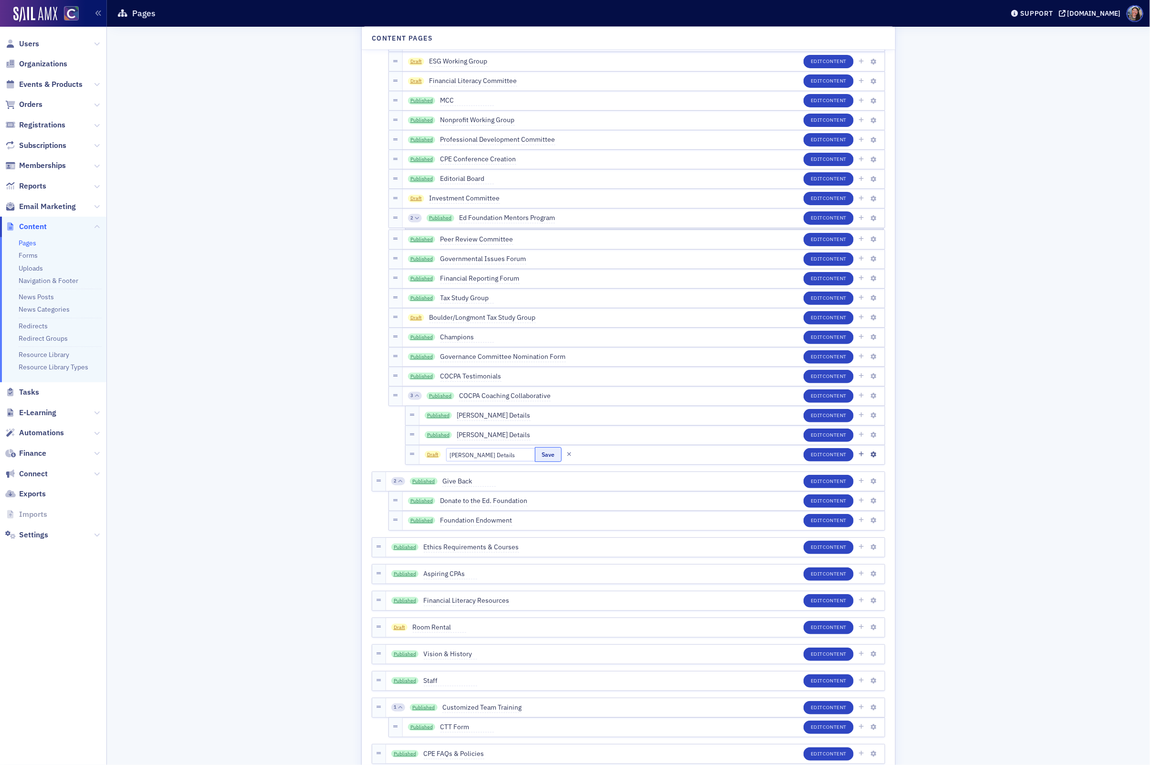
click at [537, 453] on button "Save" at bounding box center [548, 454] width 26 height 15
click at [434, 454] on span "Draft" at bounding box center [433, 455] width 17 height 8
click at [871, 455] on icon "button" at bounding box center [874, 455] width 6 height 6
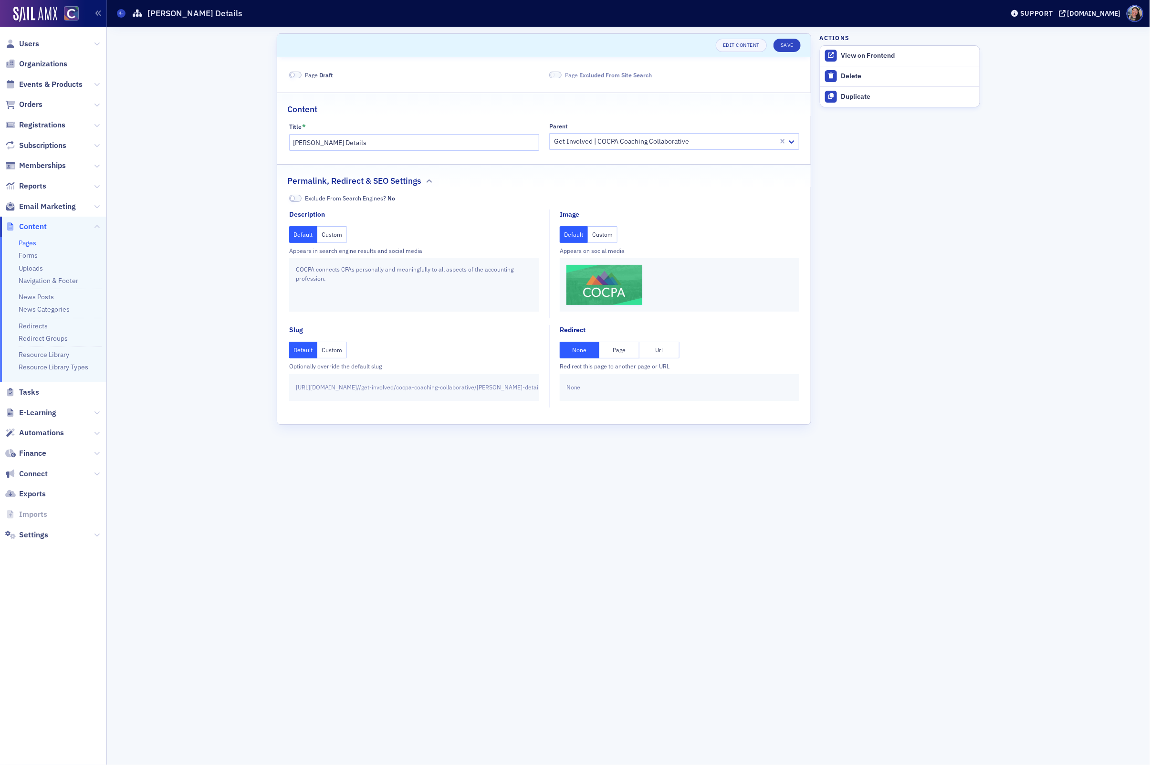
click at [303, 74] on label "Page Draft" at bounding box center [311, 75] width 44 height 9
click at [298, 74] on span at bounding box center [295, 75] width 12 height 7
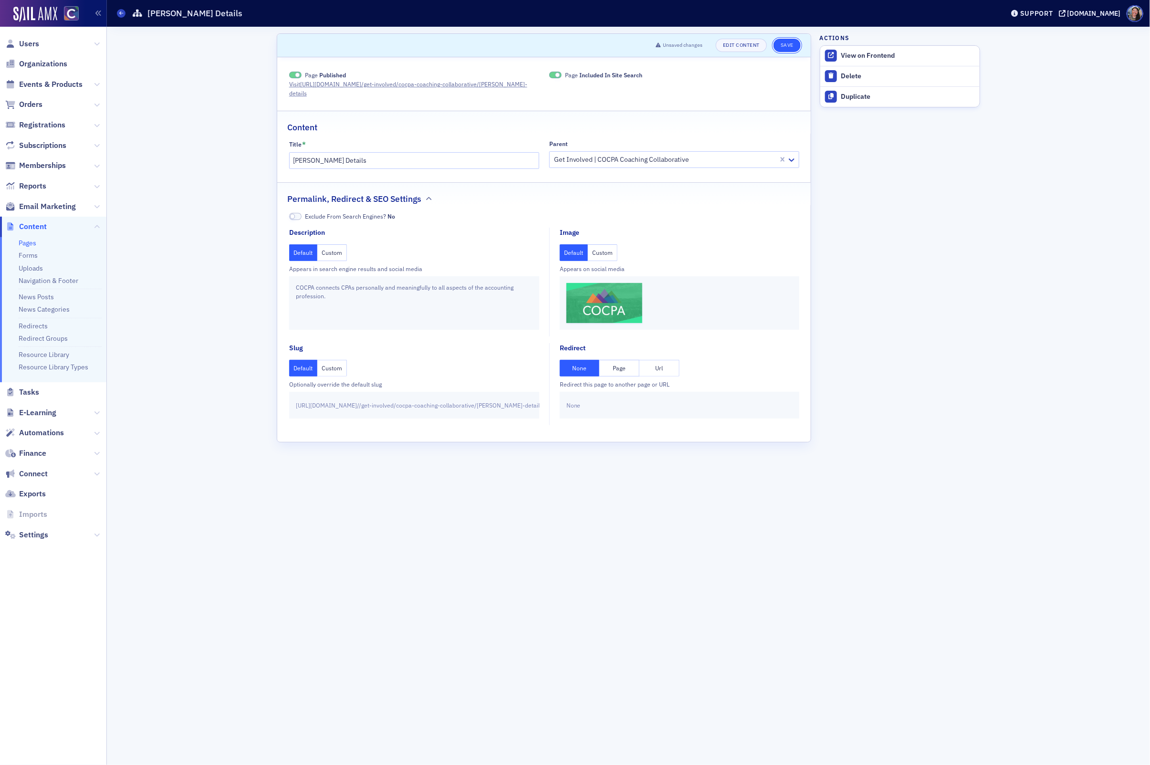
click at [789, 45] on button "Save" at bounding box center [787, 45] width 27 height 13
click at [31, 244] on link "Pages" at bounding box center [28, 243] width 18 height 9
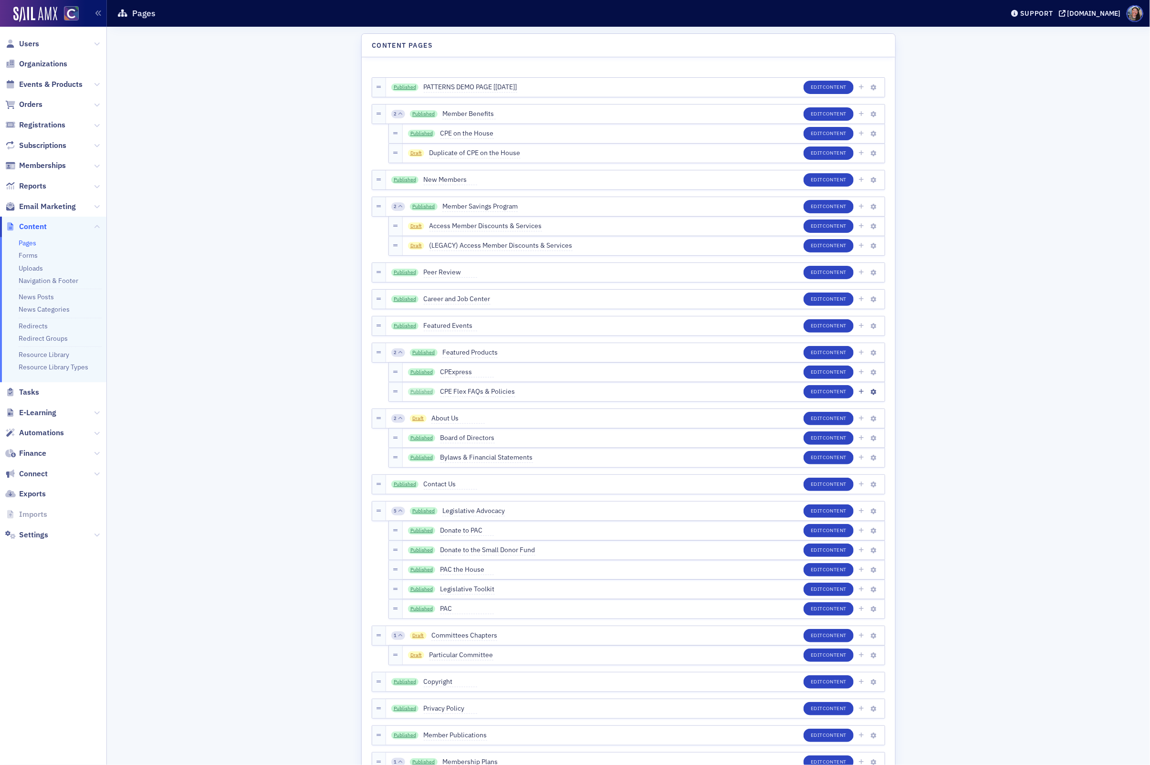
scroll to position [1065, 0]
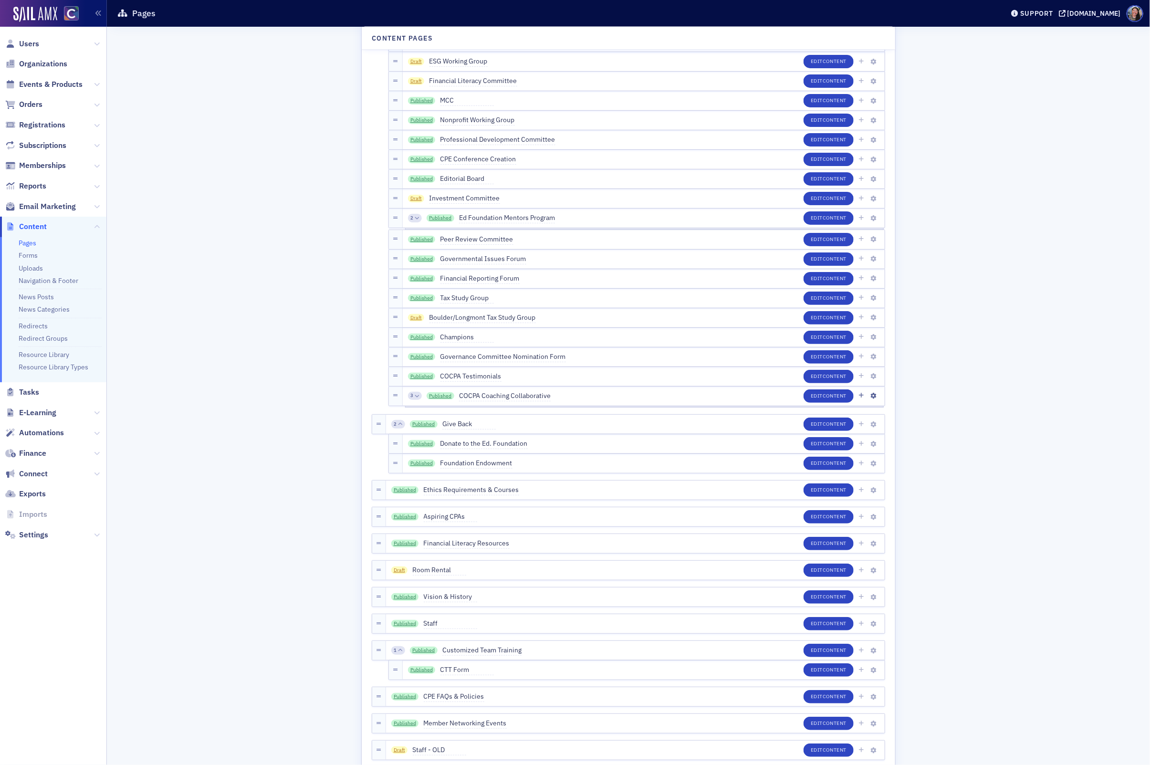
click at [415, 396] on icon at bounding box center [417, 396] width 4 height 4
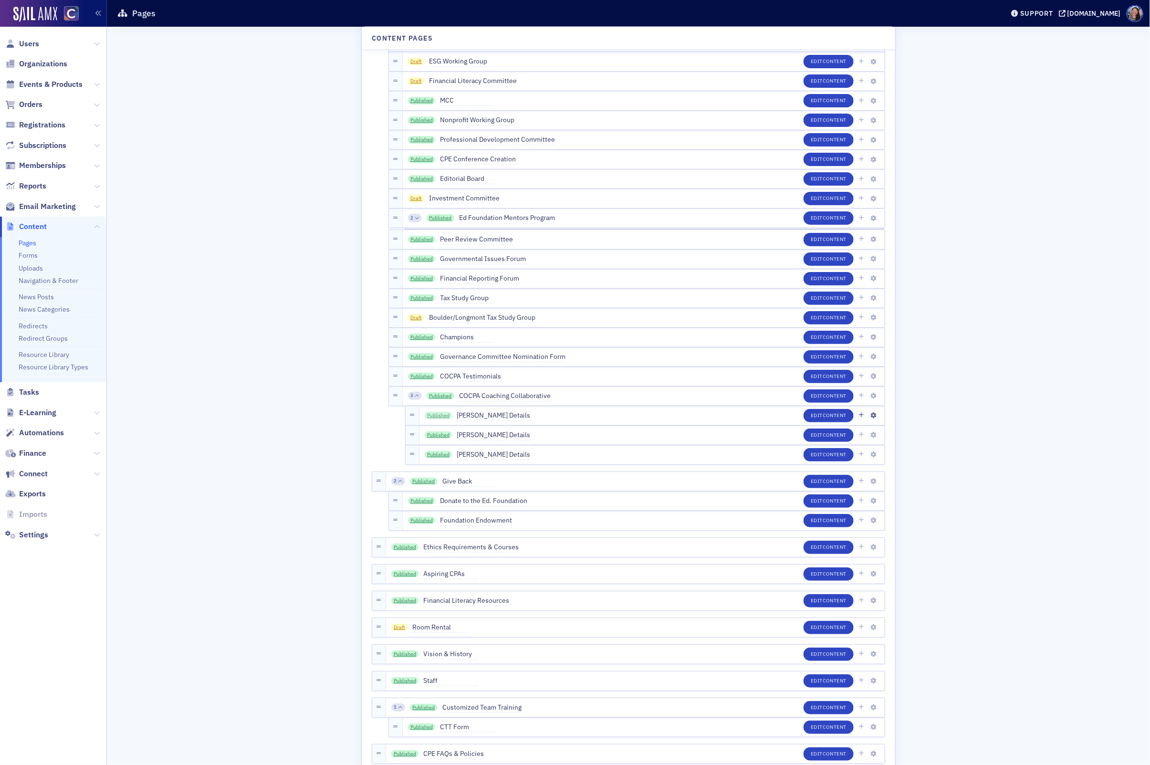
click at [438, 415] on link "Published" at bounding box center [439, 416] width 28 height 8
click at [444, 435] on link "Published" at bounding box center [439, 435] width 28 height 8
click at [440, 454] on link "Published" at bounding box center [439, 455] width 28 height 8
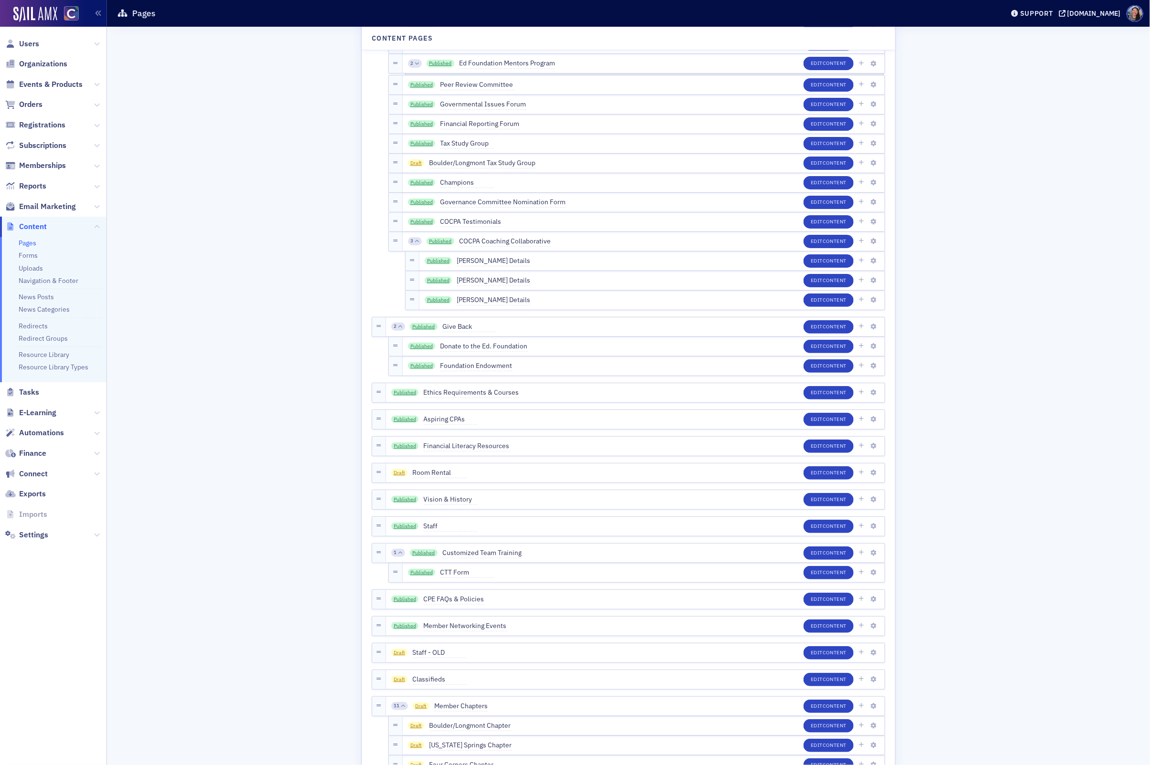
scroll to position [1223, 0]
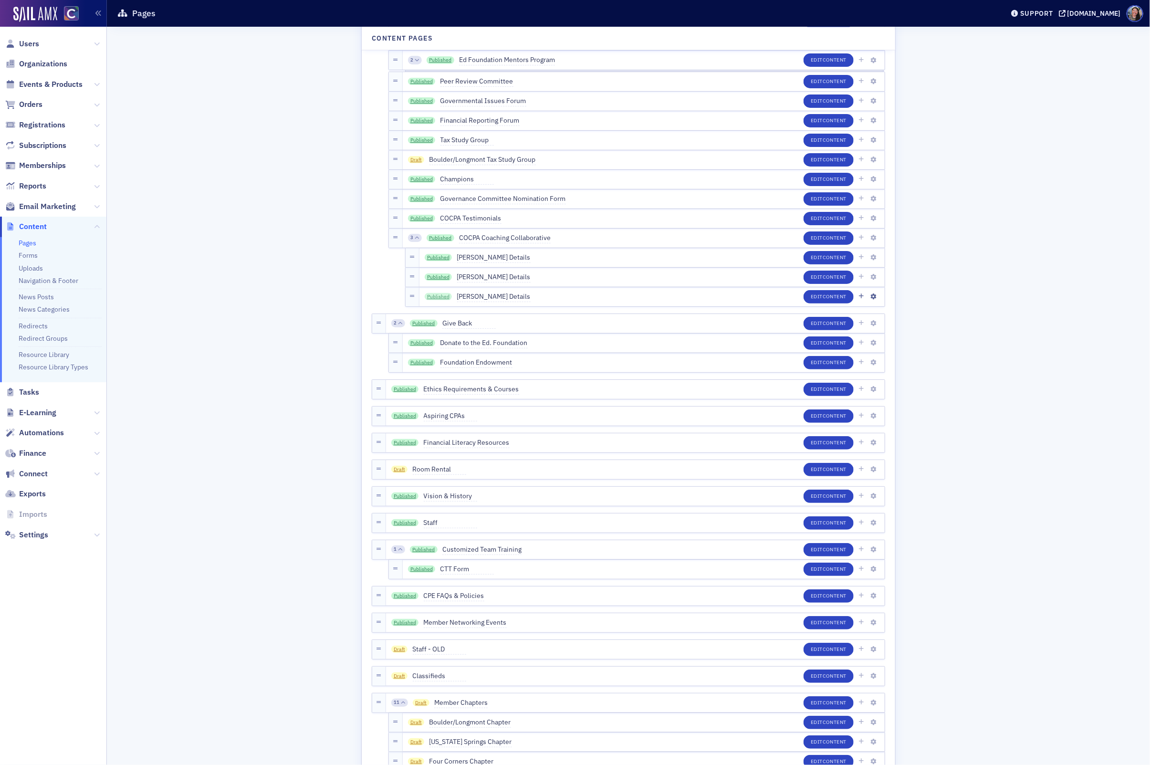
click at [437, 298] on link "Published" at bounding box center [439, 297] width 28 height 8
click at [819, 294] on button "Edit Content" at bounding box center [829, 296] width 50 height 13
click at [434, 296] on link "Published" at bounding box center [439, 297] width 28 height 8
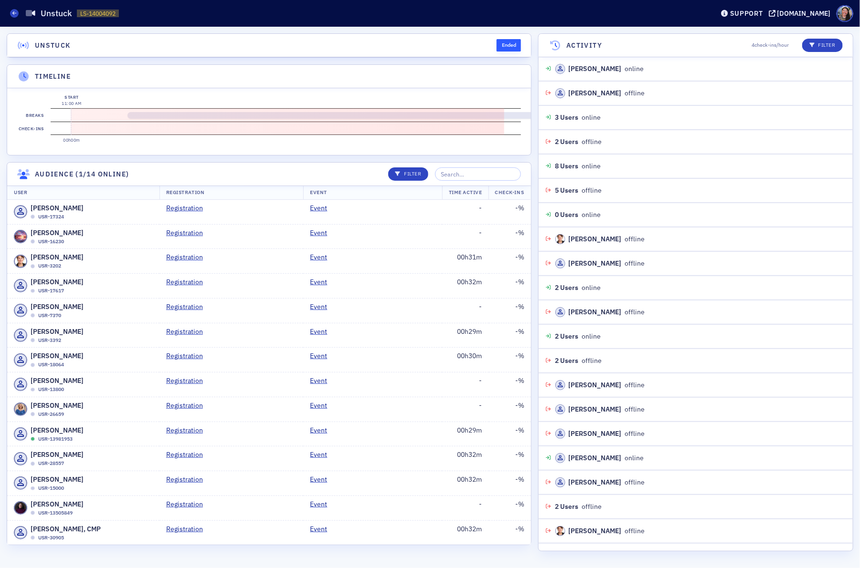
scroll to position [8, 0]
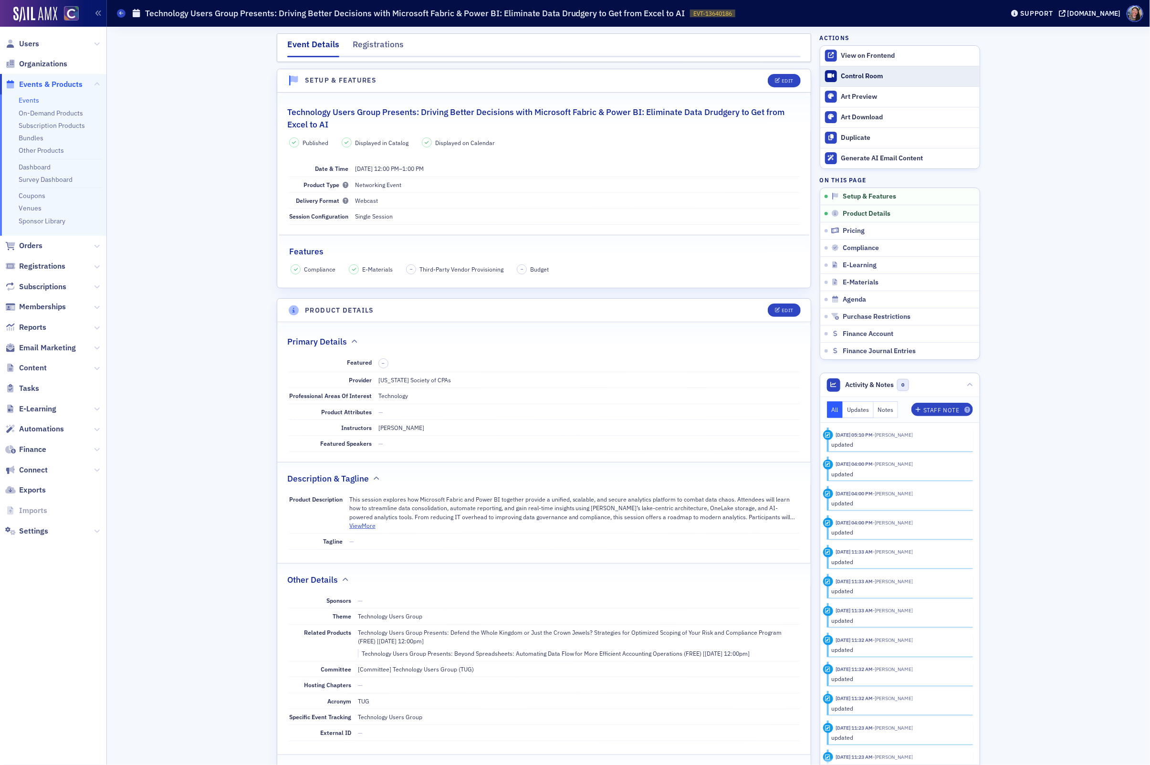
click at [865, 75] on div "Control Room" at bounding box center [908, 76] width 134 height 9
click at [32, 98] on link "Events" at bounding box center [29, 100] width 21 height 9
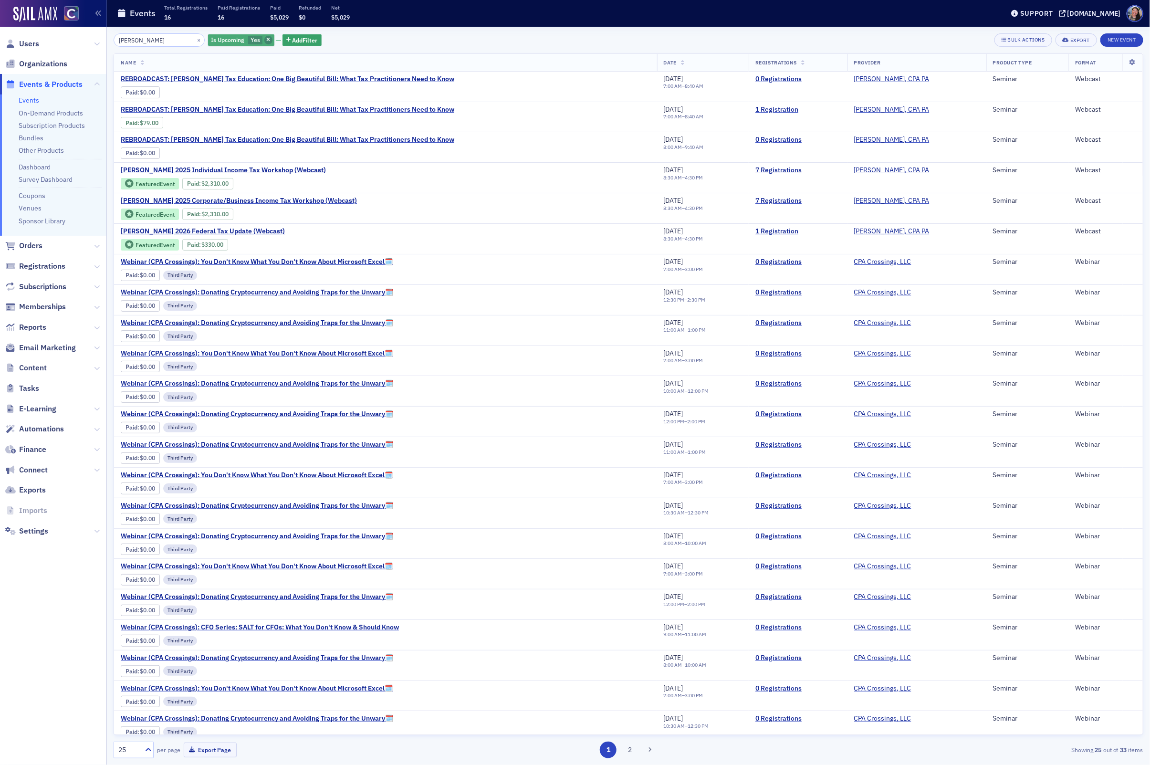
type input "[PERSON_NAME]"
click at [266, 42] on icon "button" at bounding box center [268, 40] width 4 height 5
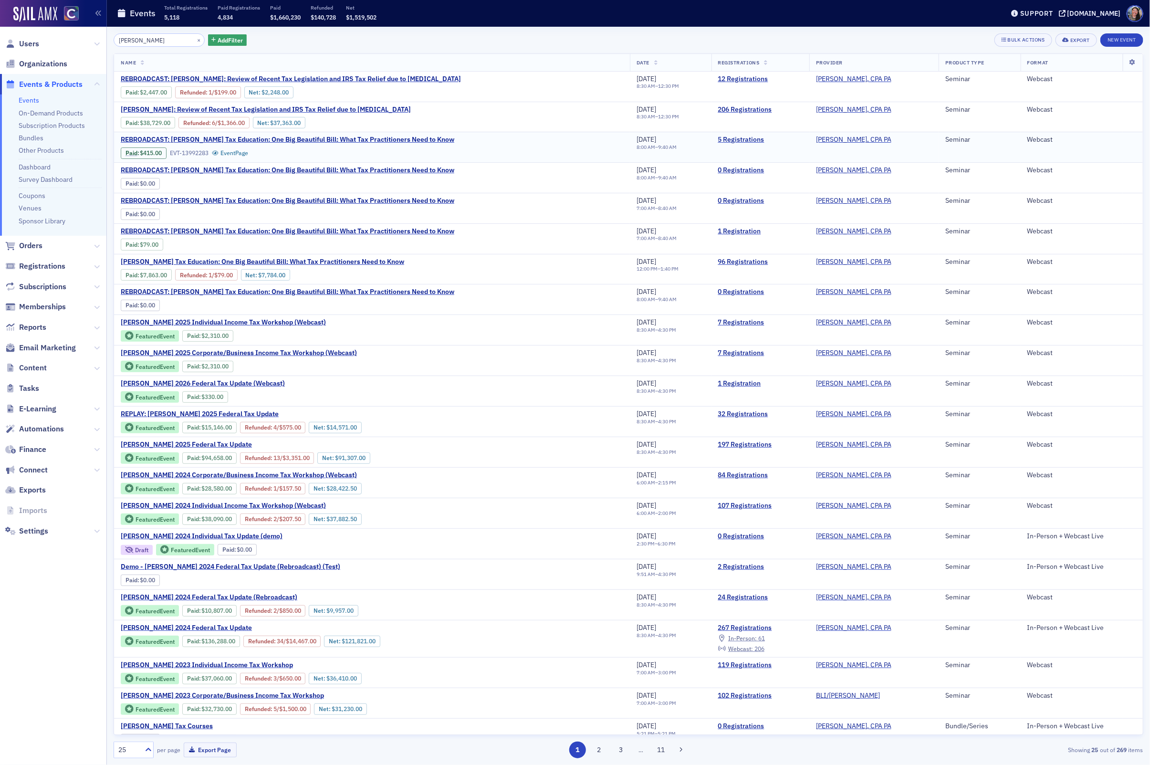
click at [738, 143] on td "5 Registrations" at bounding box center [761, 147] width 98 height 31
click at [768, 140] on link "5 Registrations" at bounding box center [760, 140] width 84 height 9
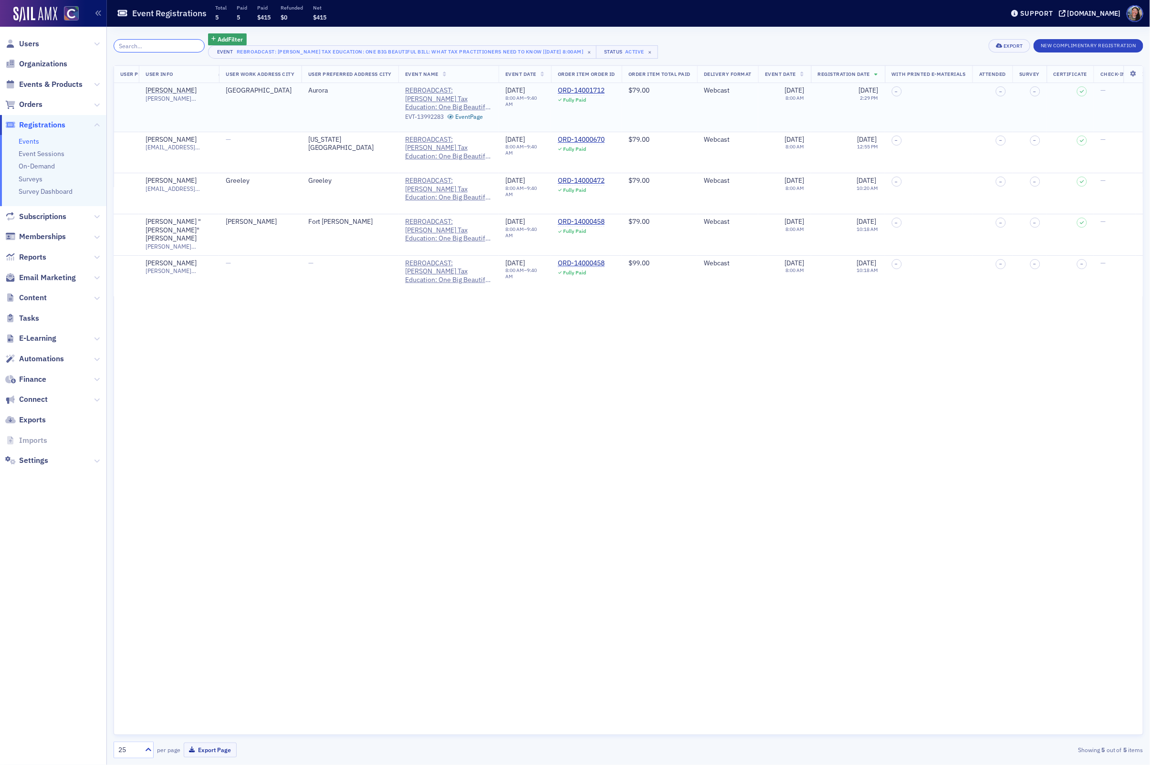
scroll to position [0, 811]
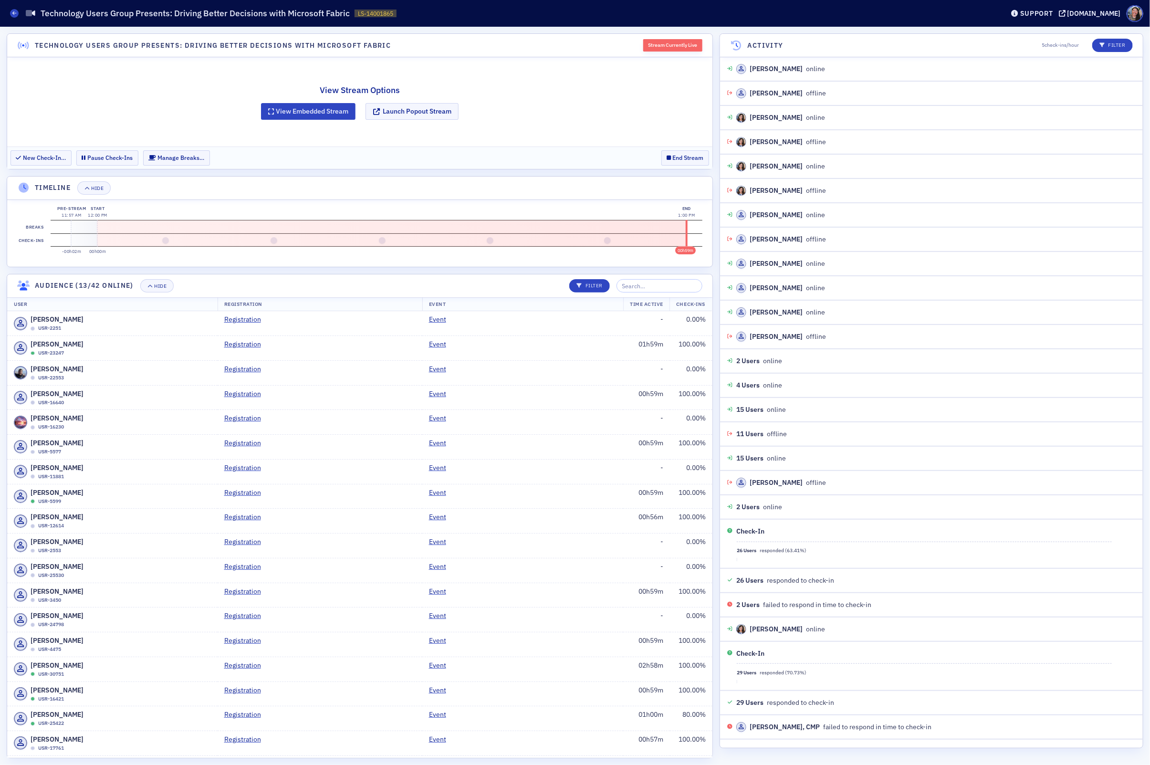
scroll to position [318, 0]
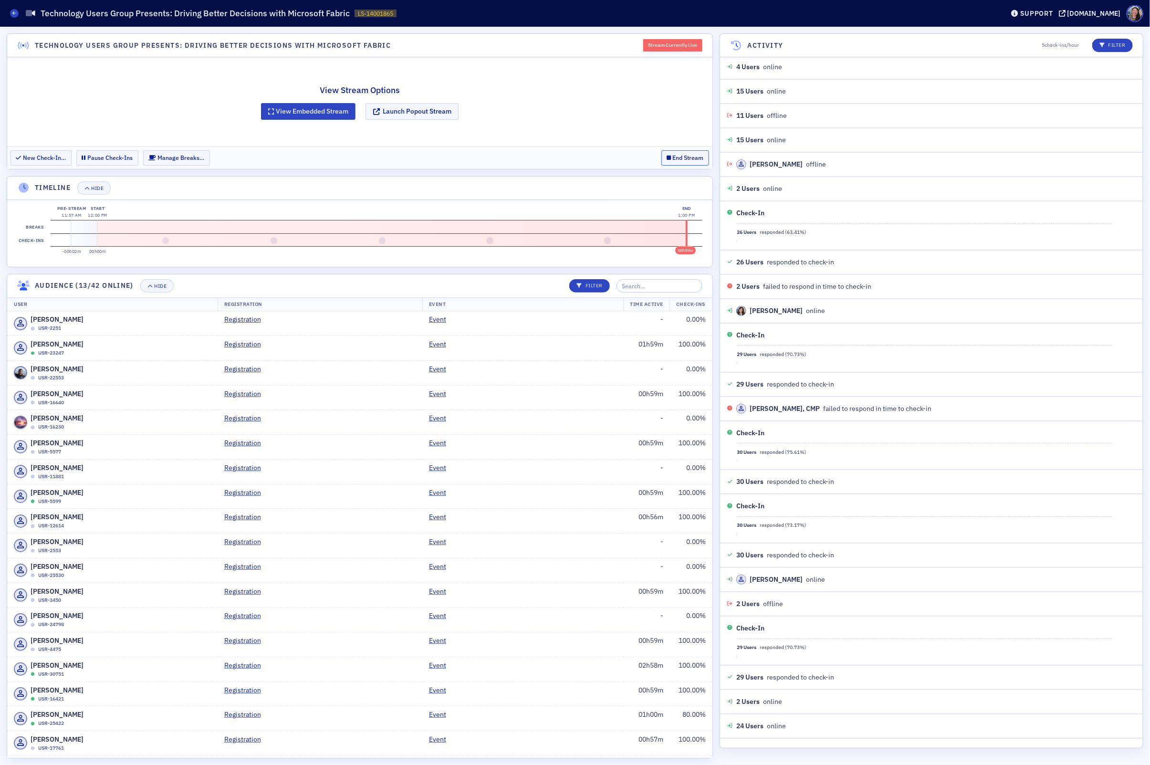
click at [681, 160] on button "End Stream" at bounding box center [686, 157] width 48 height 15
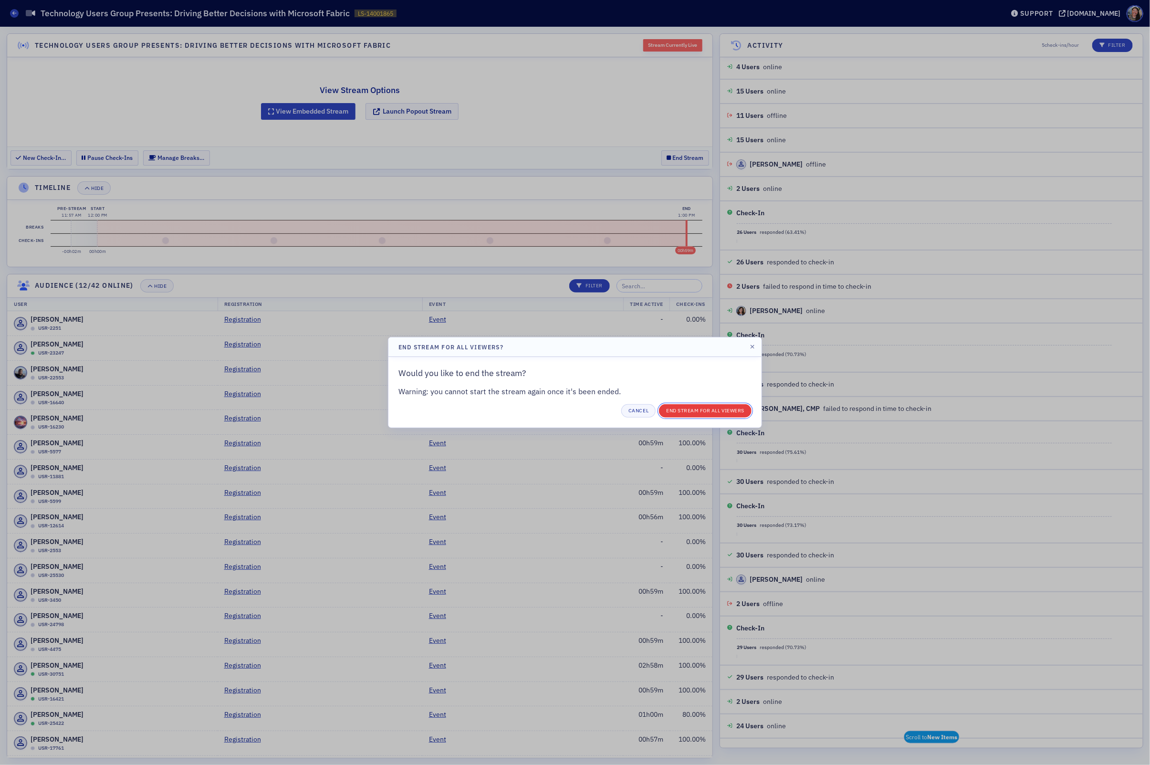
click at [676, 413] on button "End Stream for all Viewers" at bounding box center [705, 410] width 93 height 13
